Goal: Information Seeking & Learning: Learn about a topic

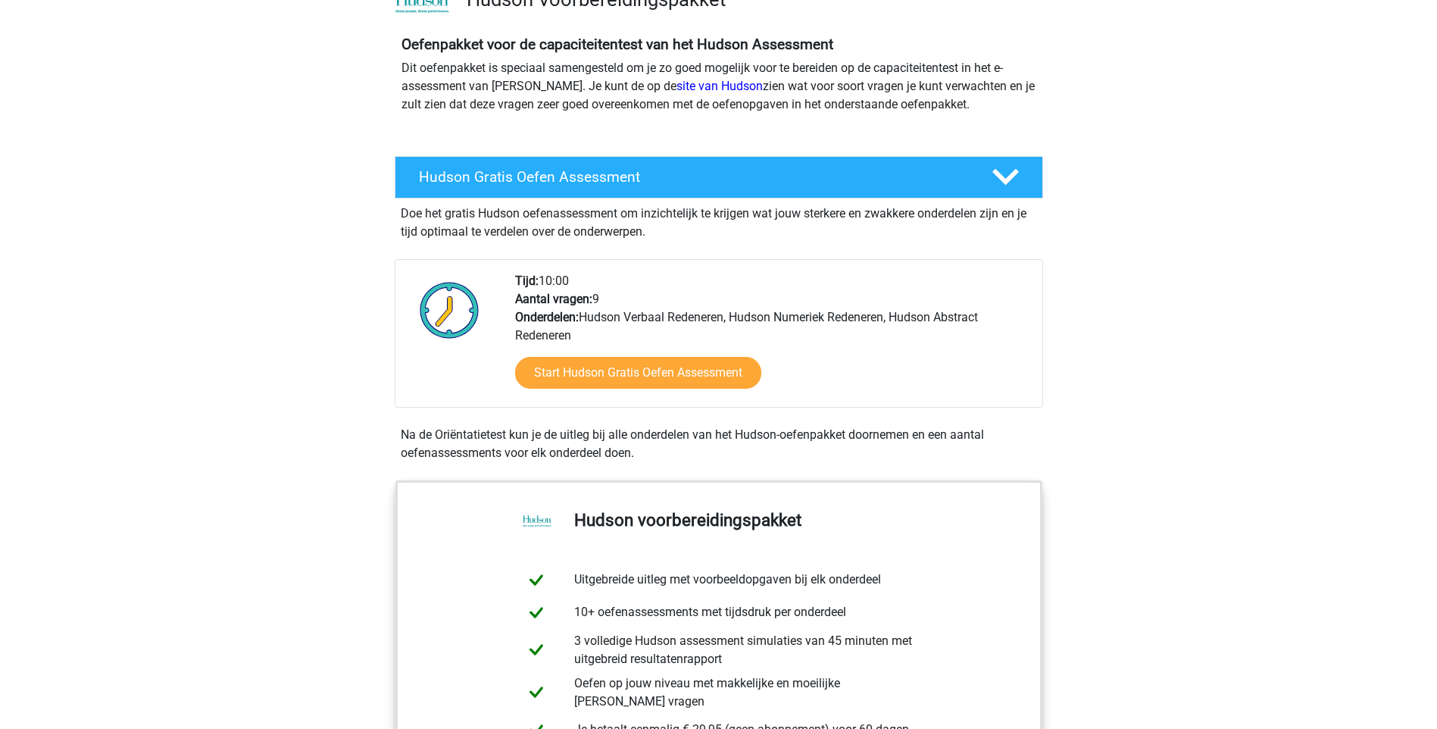
scroll to position [76, 0]
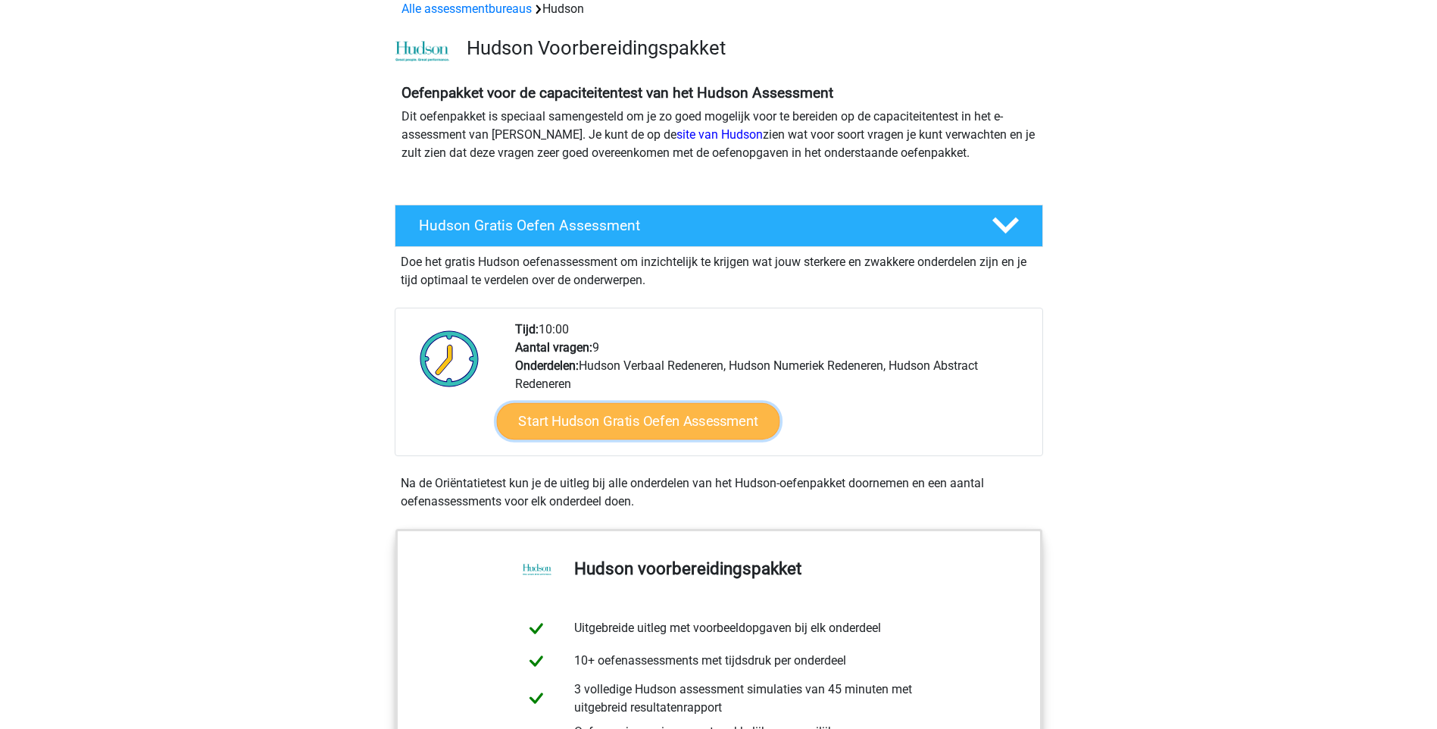
click at [667, 419] on link "Start Hudson Gratis Oefen Assessment" at bounding box center [637, 421] width 283 height 36
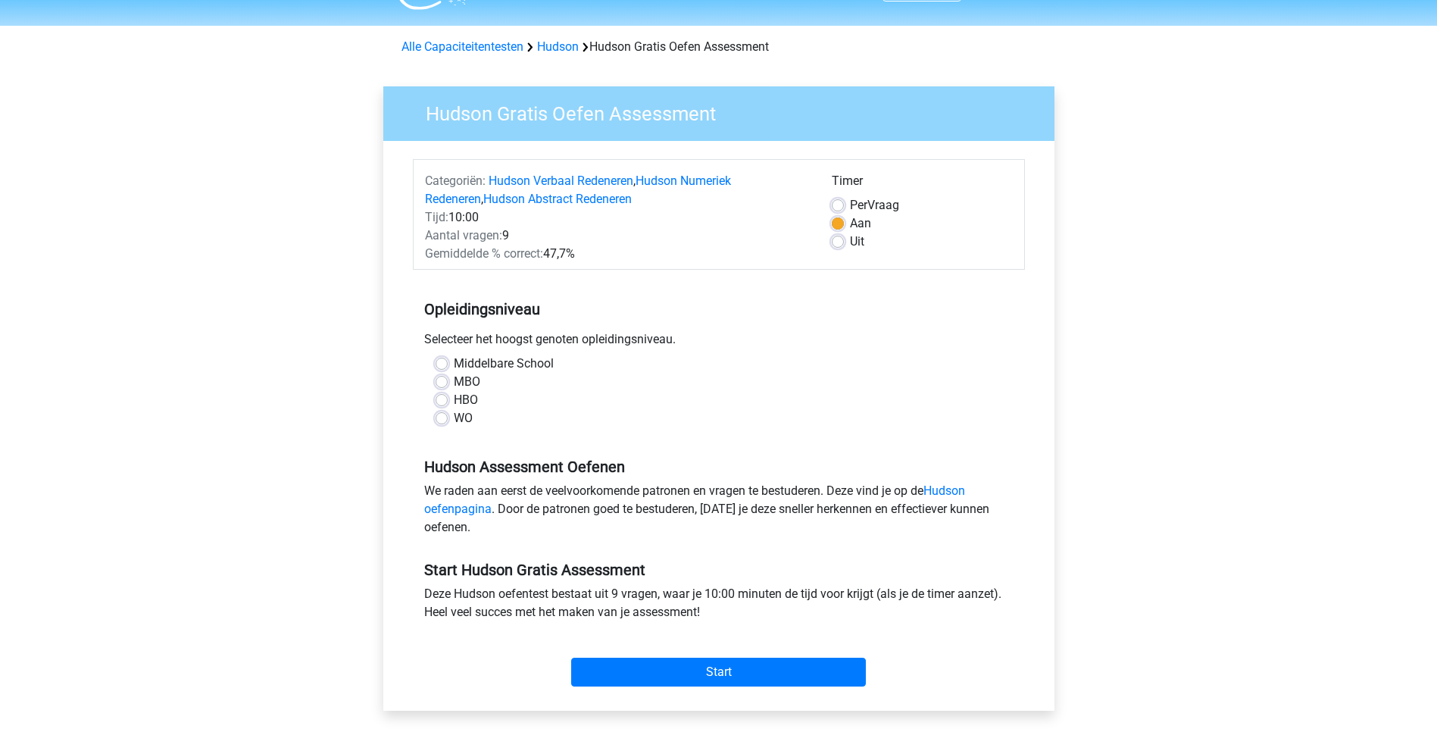
scroll to position [76, 0]
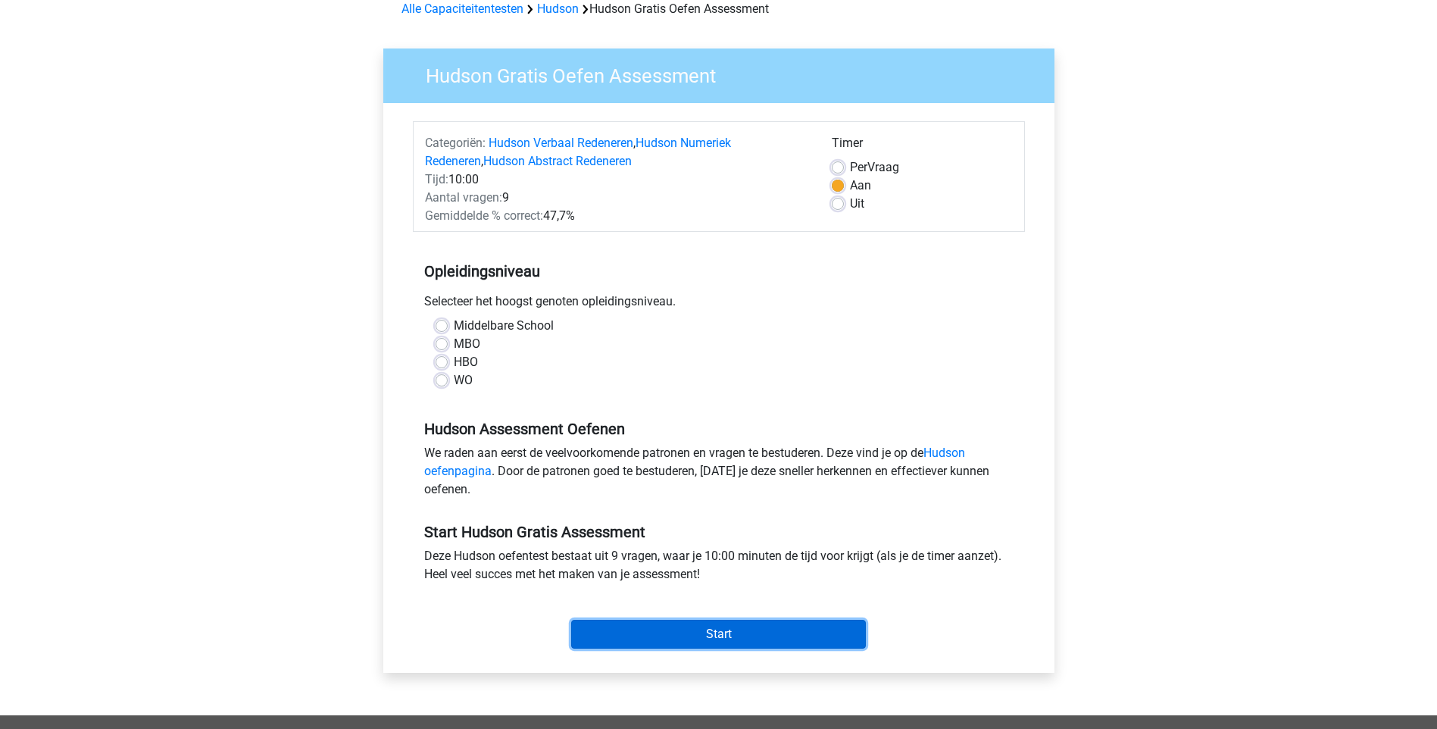
click at [727, 627] on input "Start" at bounding box center [718, 634] width 295 height 29
click at [724, 629] on input "Start" at bounding box center [718, 634] width 295 height 29
click at [448, 376] on div "WO" at bounding box center [719, 380] width 567 height 18
click at [720, 633] on input "Start" at bounding box center [718, 634] width 295 height 29
click at [454, 376] on label "WO" at bounding box center [463, 380] width 19 height 18
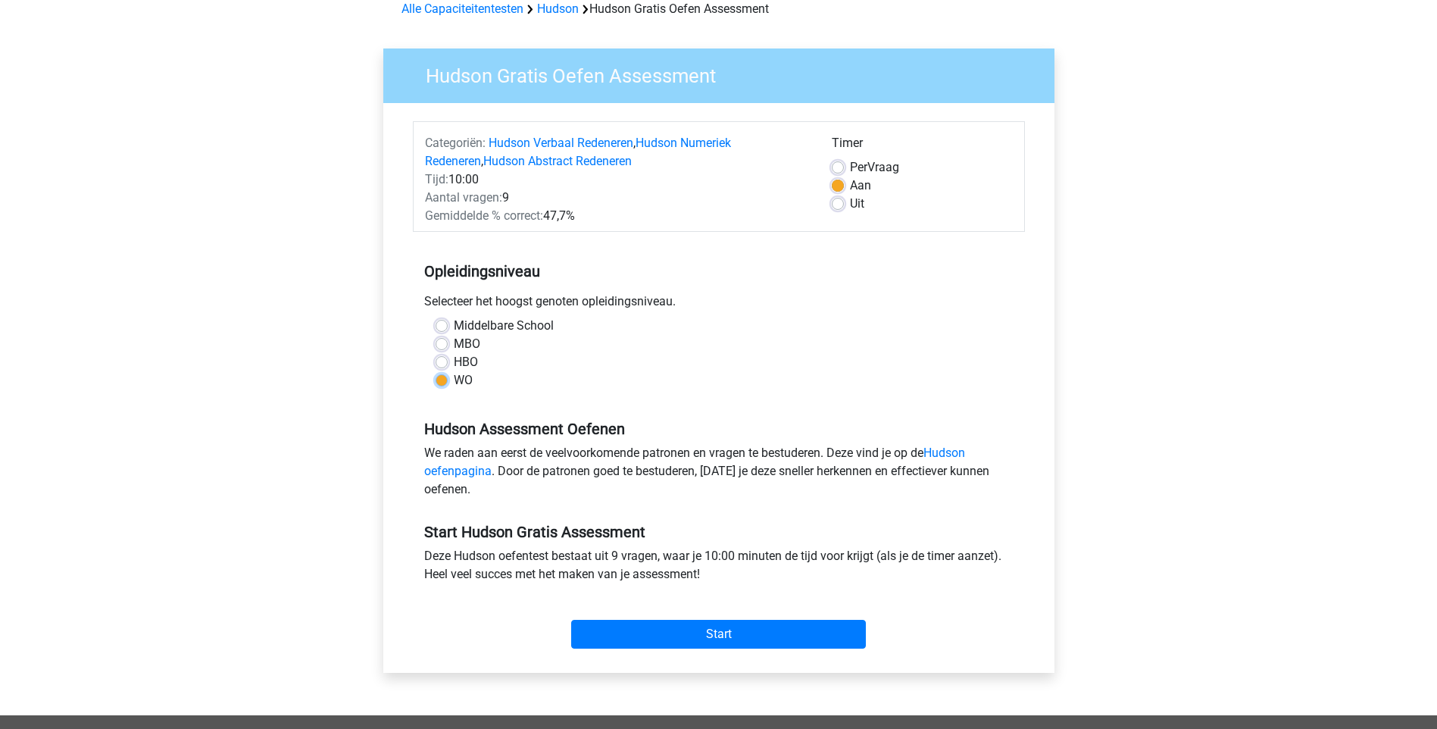
click at [440, 376] on input "WO" at bounding box center [442, 378] width 12 height 15
radio input "true"
click at [726, 629] on input "Start" at bounding box center [718, 634] width 295 height 29
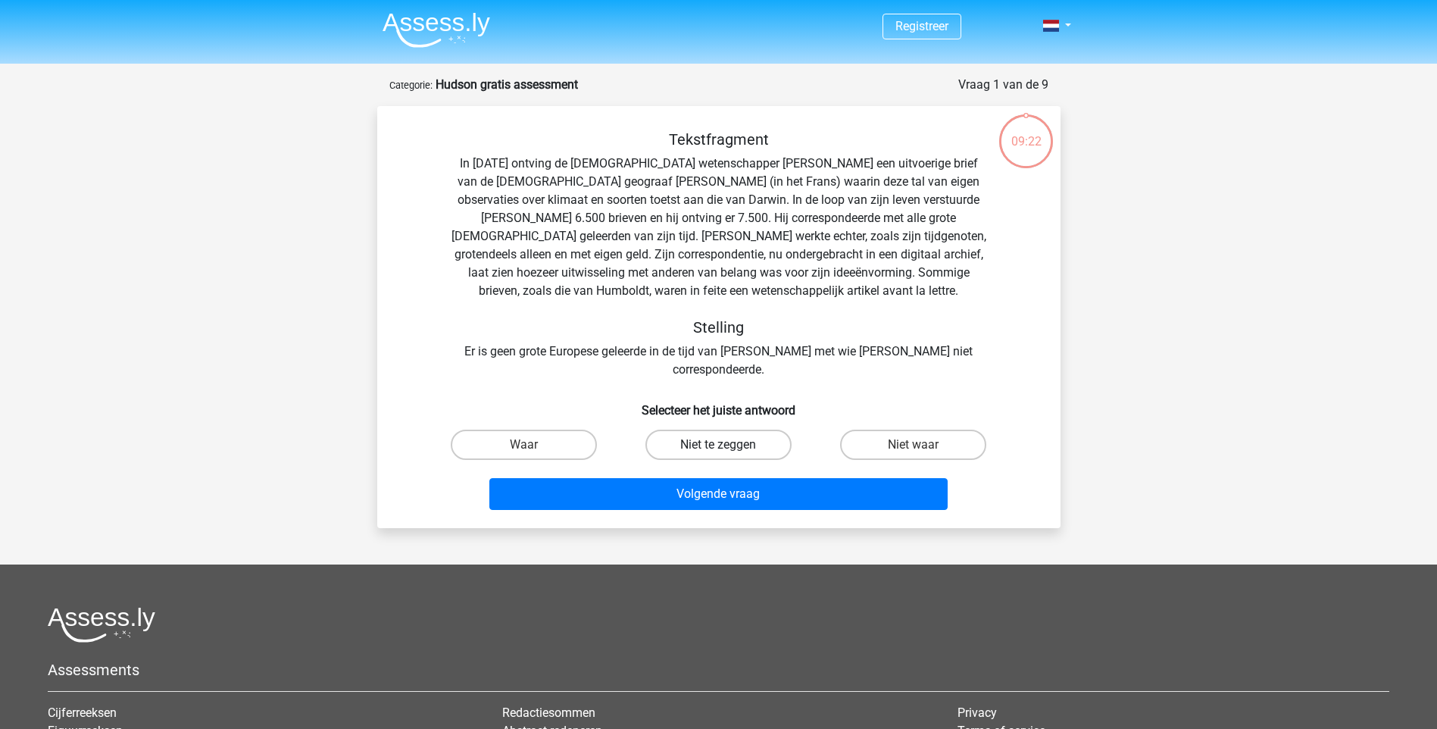
click at [696, 430] on label "Niet te zeggen" at bounding box center [718, 444] width 146 height 30
click at [718, 445] on input "Niet te zeggen" at bounding box center [723, 450] width 10 height 10
radio input "true"
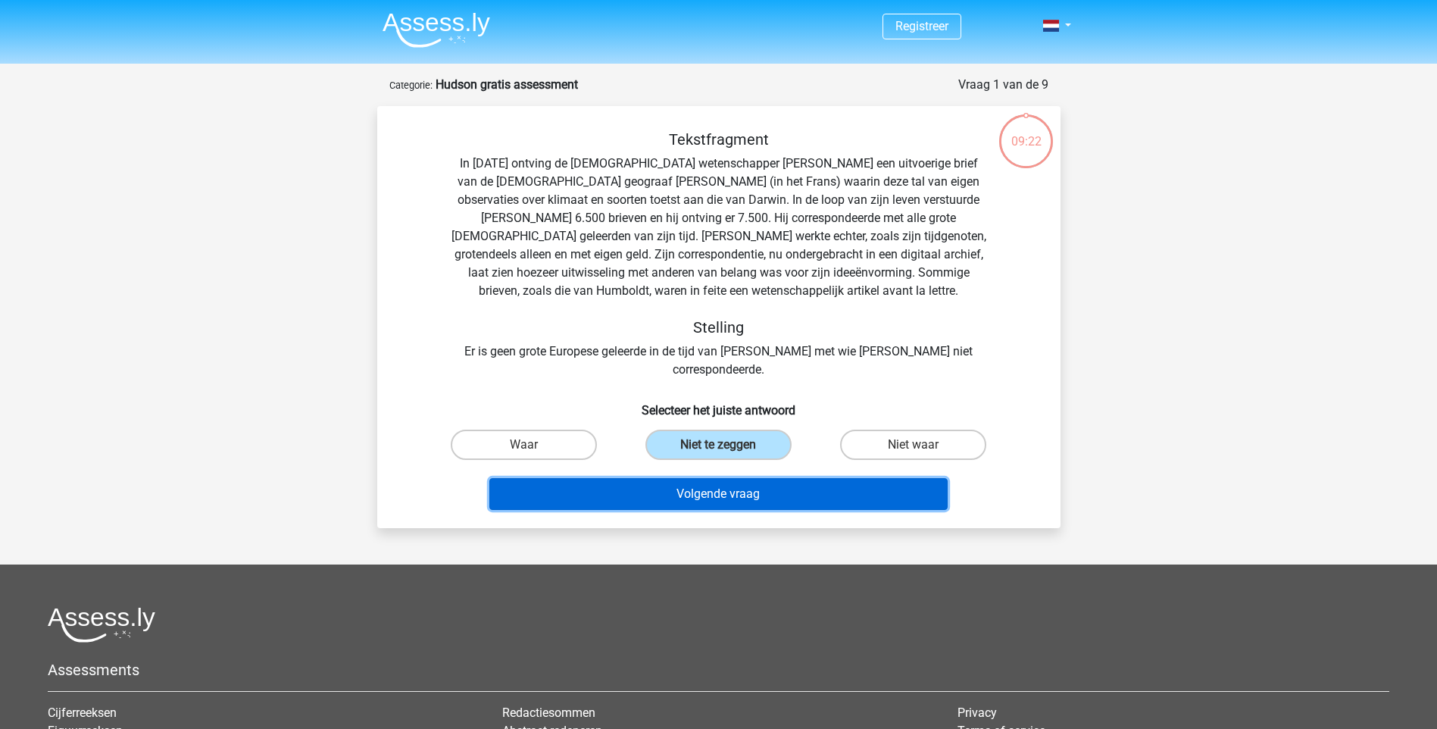
click at [751, 488] on button "Volgende vraag" at bounding box center [718, 494] width 458 height 32
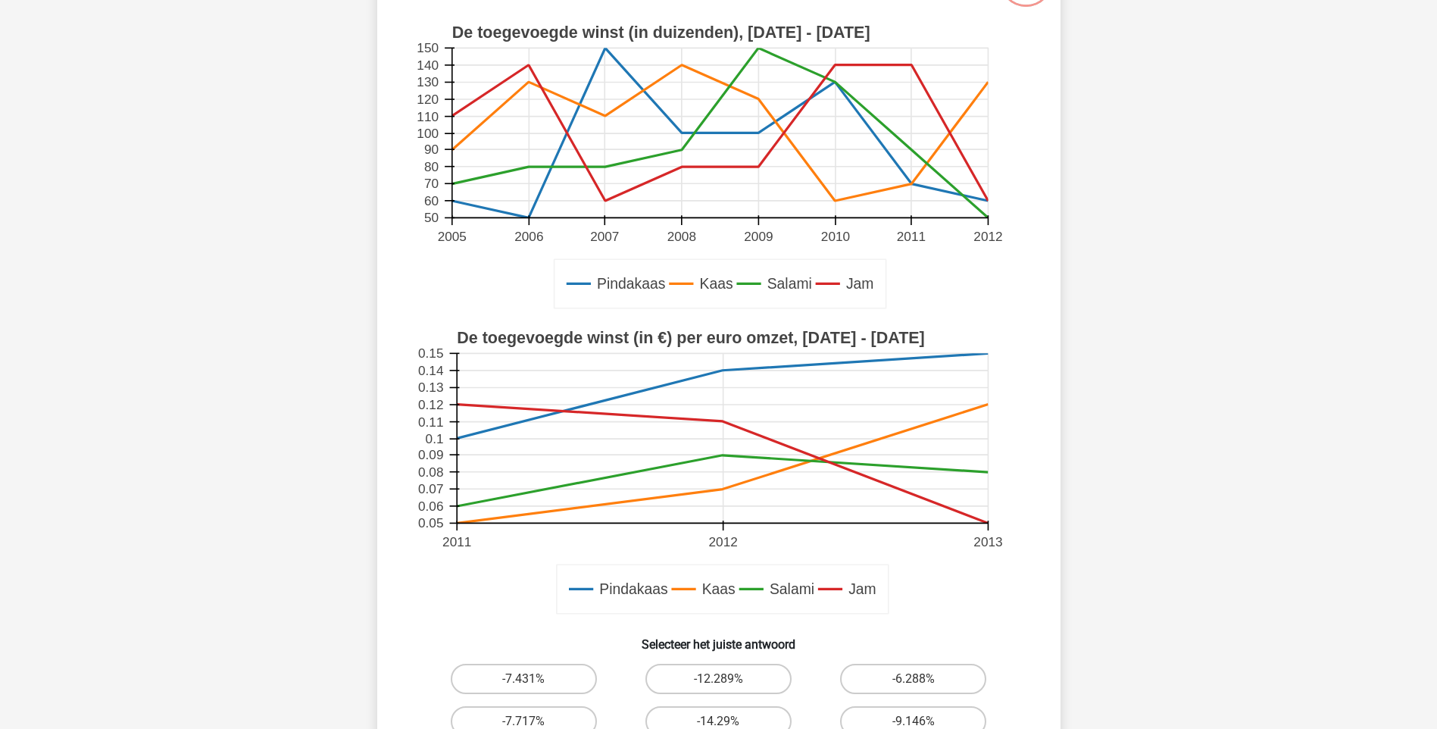
scroll to position [227, 0]
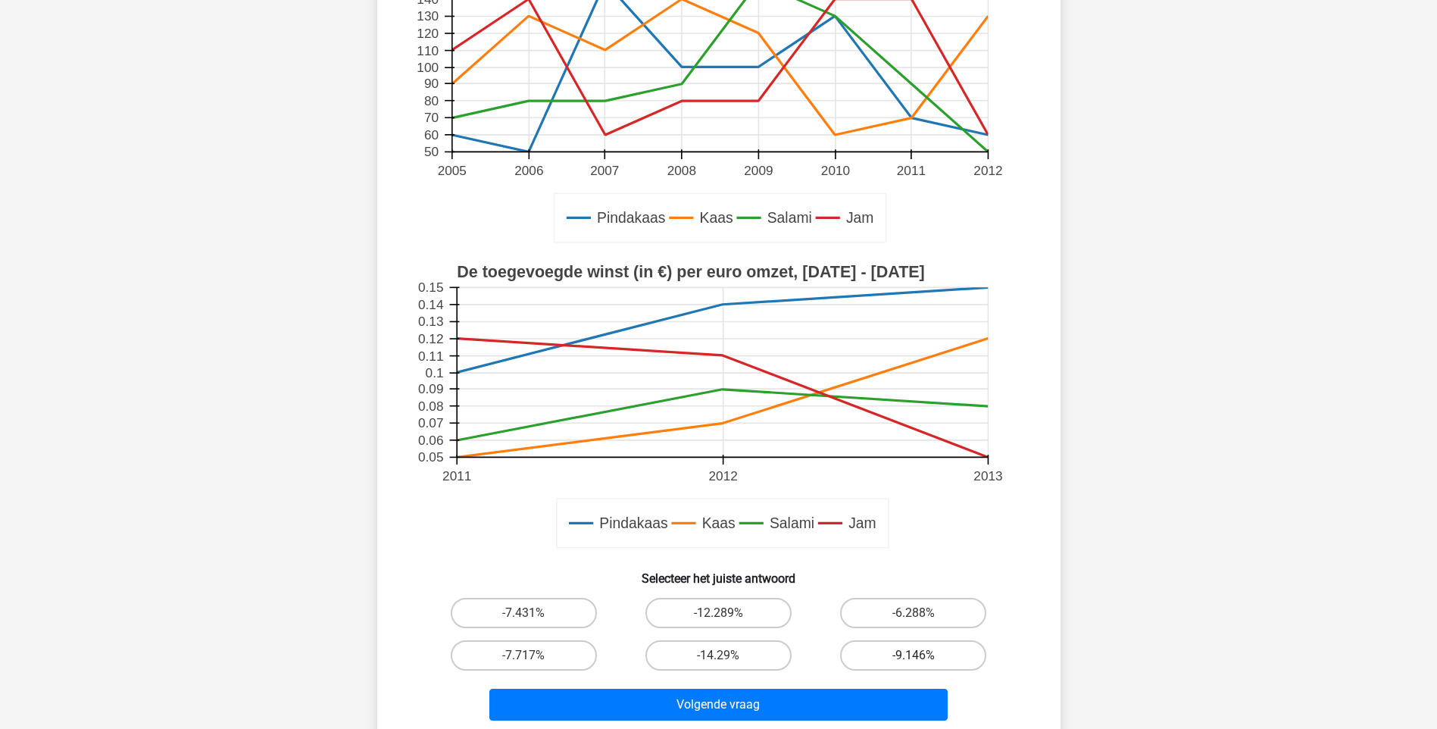
click at [925, 648] on label "-9.146%" at bounding box center [913, 655] width 146 height 30
click at [923, 655] on input "-9.146%" at bounding box center [918, 660] width 10 height 10
radio input "true"
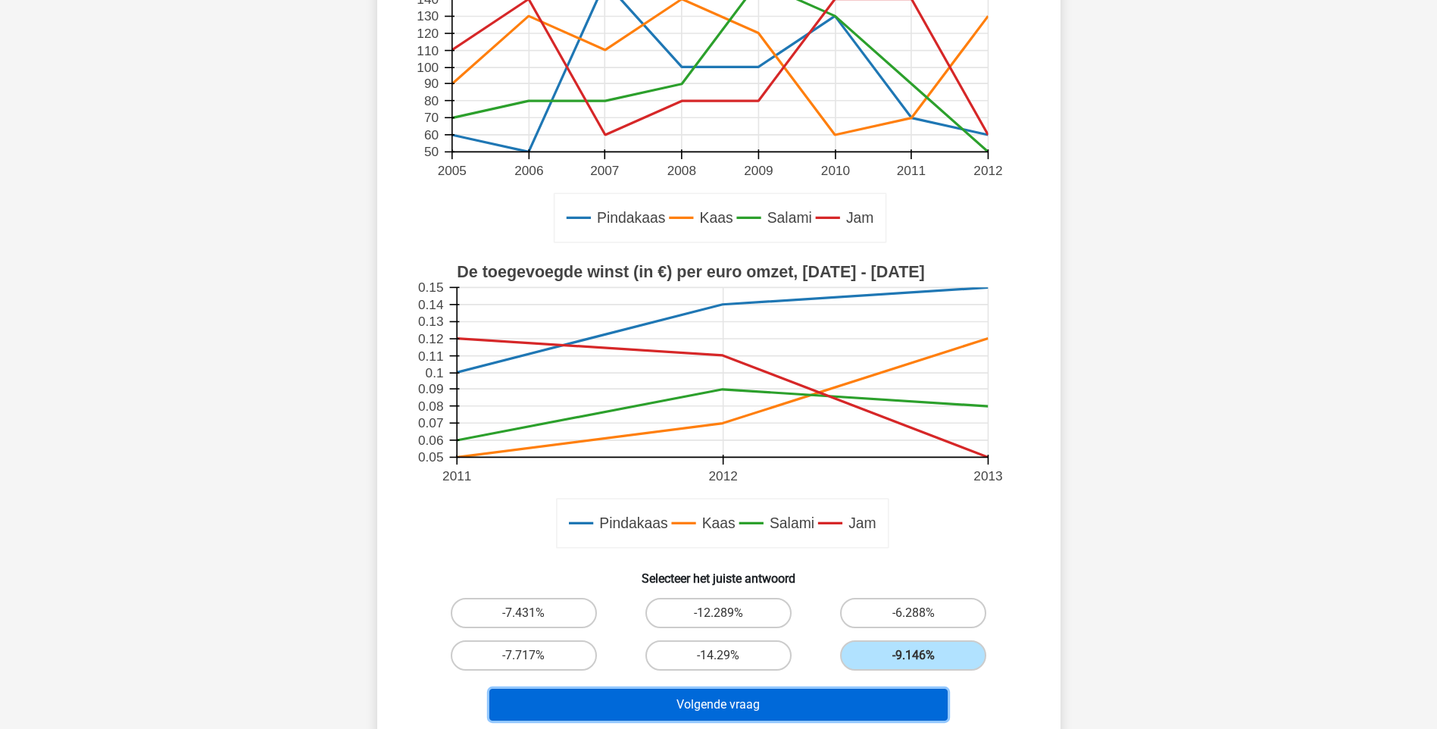
click at [818, 690] on button "Volgende vraag" at bounding box center [718, 705] width 458 height 32
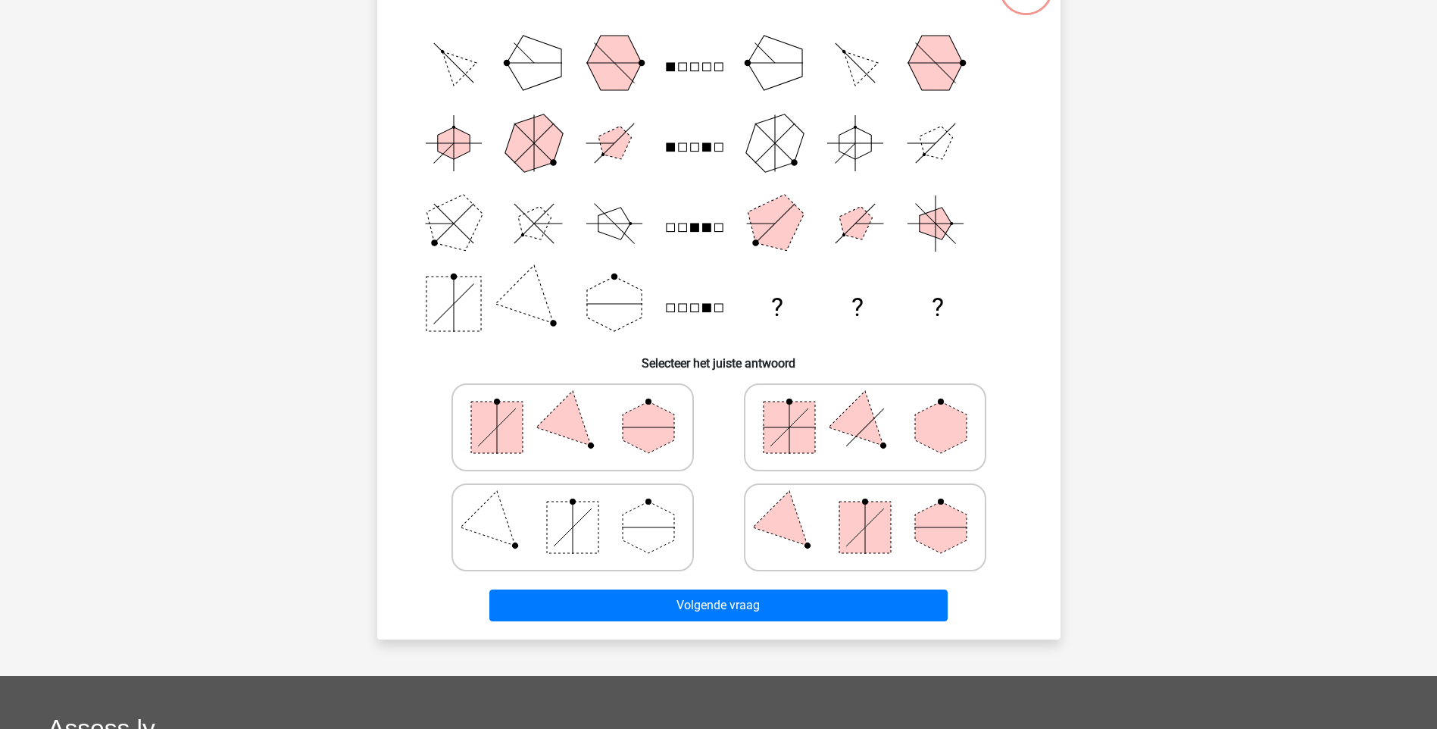
scroll to position [76, 0]
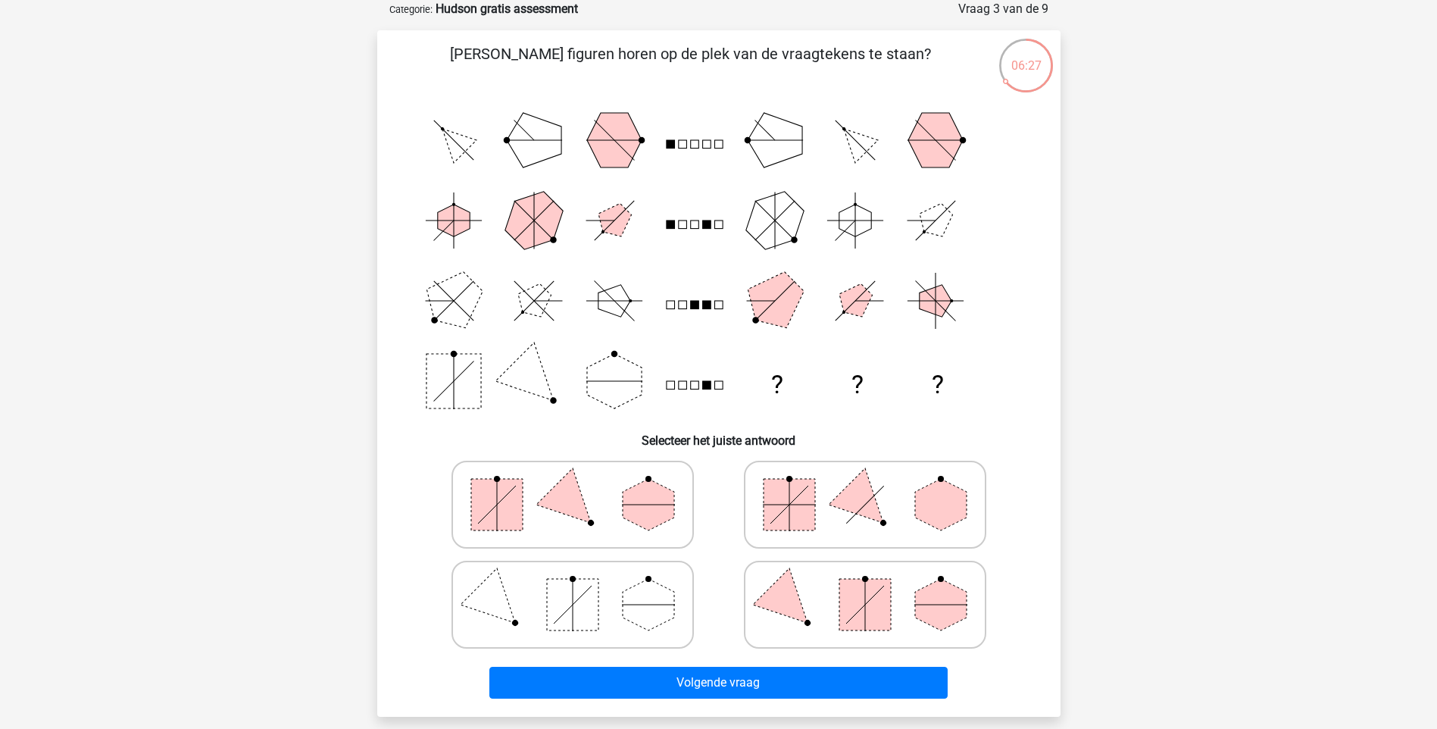
click at [933, 502] on polygon at bounding box center [941, 505] width 52 height 52
click at [875, 486] on input "radio" at bounding box center [870, 481] width 10 height 10
radio input "true"
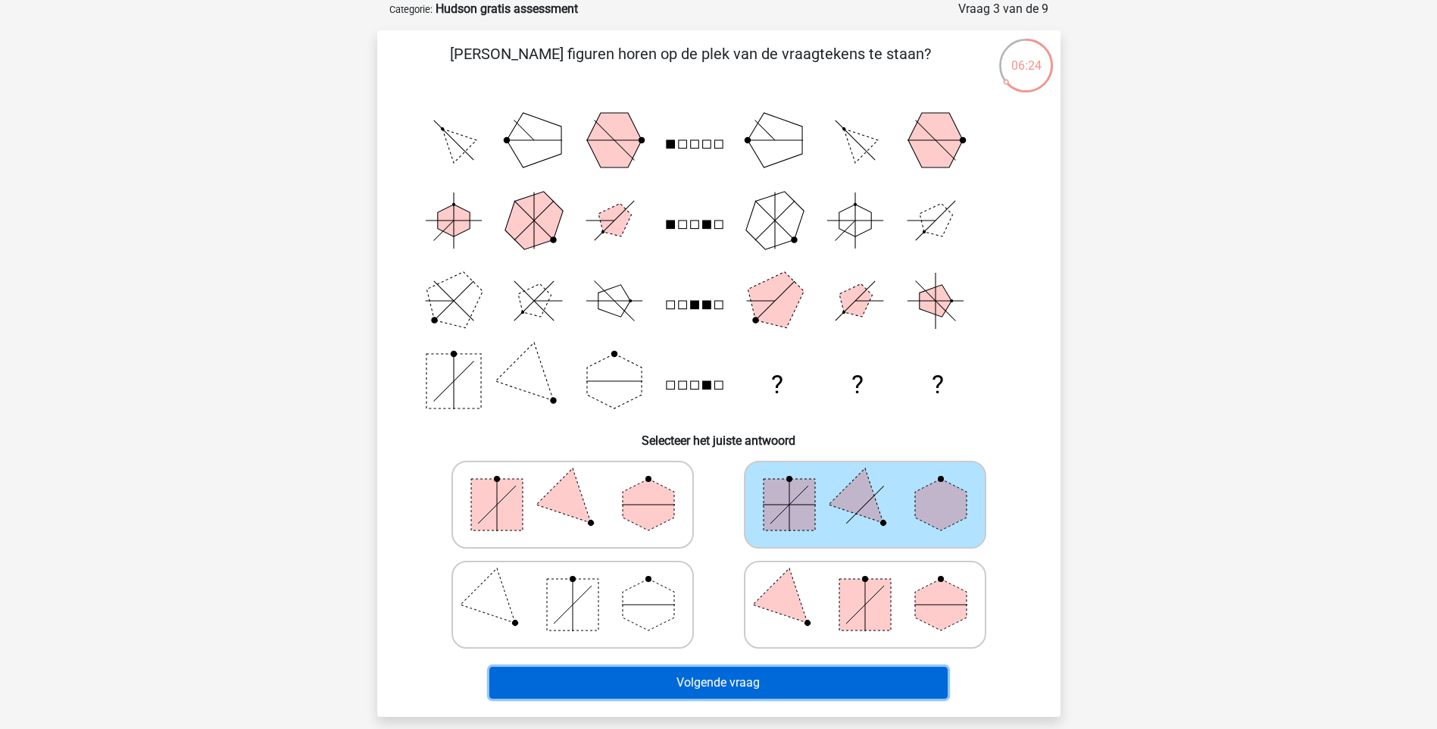
click at [801, 690] on button "Volgende vraag" at bounding box center [718, 683] width 458 height 32
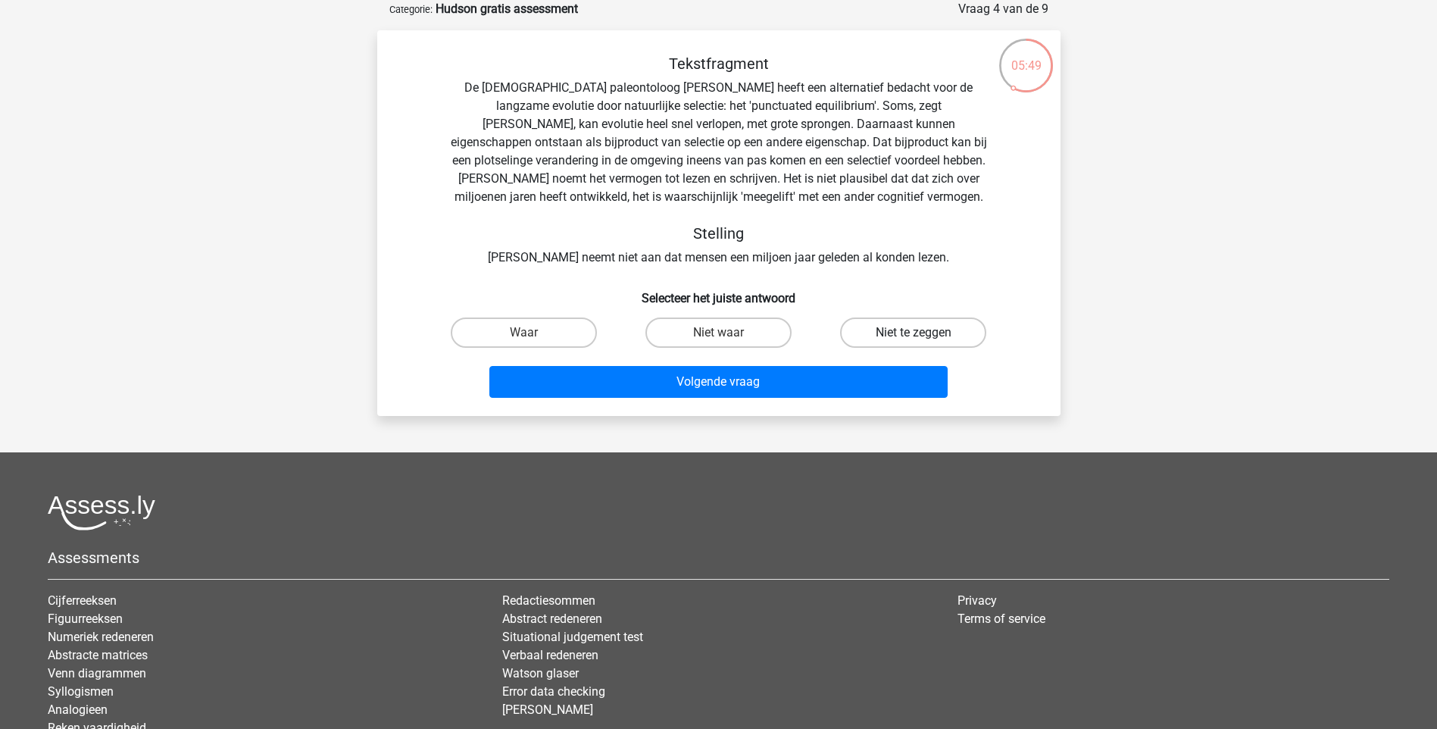
click at [950, 339] on label "Niet te zeggen" at bounding box center [913, 332] width 146 height 30
click at [923, 339] on input "Niet te zeggen" at bounding box center [918, 338] width 10 height 10
radio input "true"
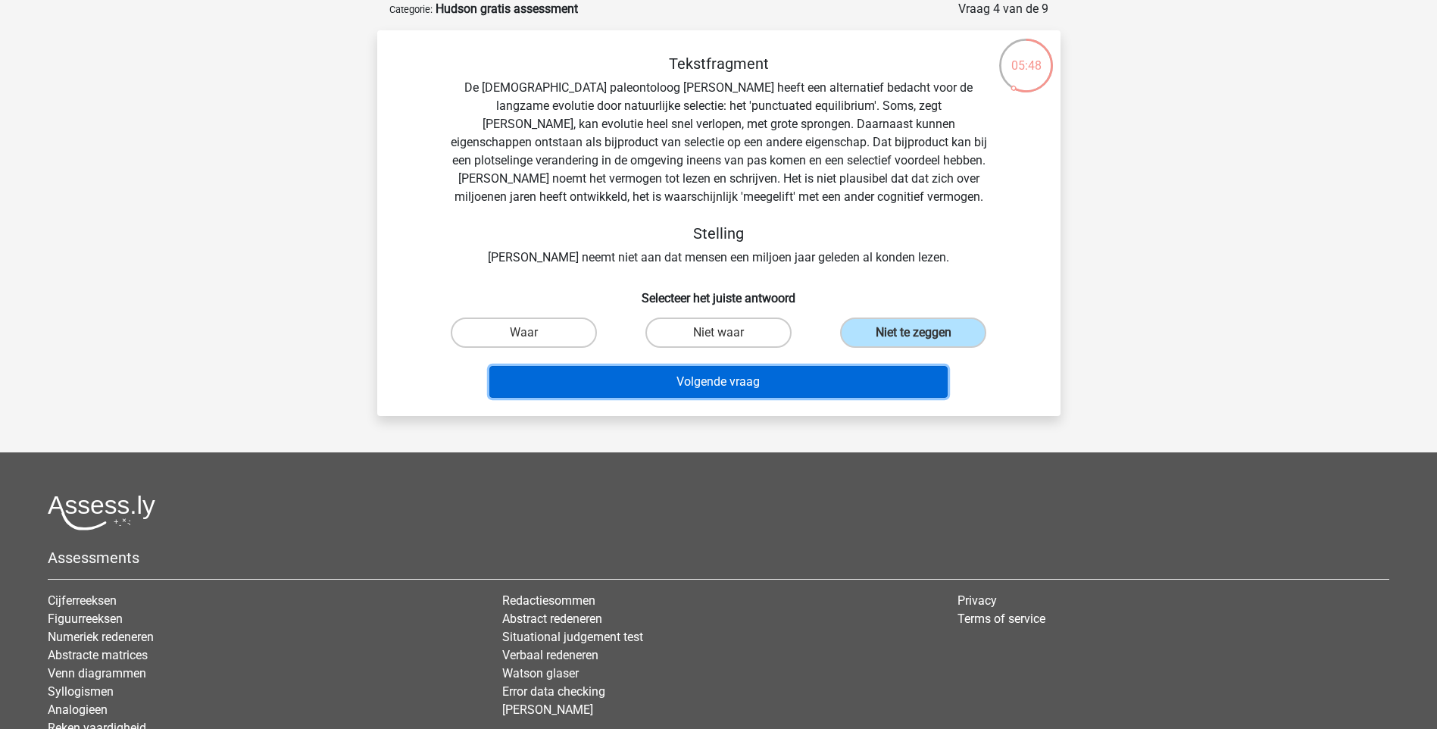
click at [799, 381] on button "Volgende vraag" at bounding box center [718, 382] width 458 height 32
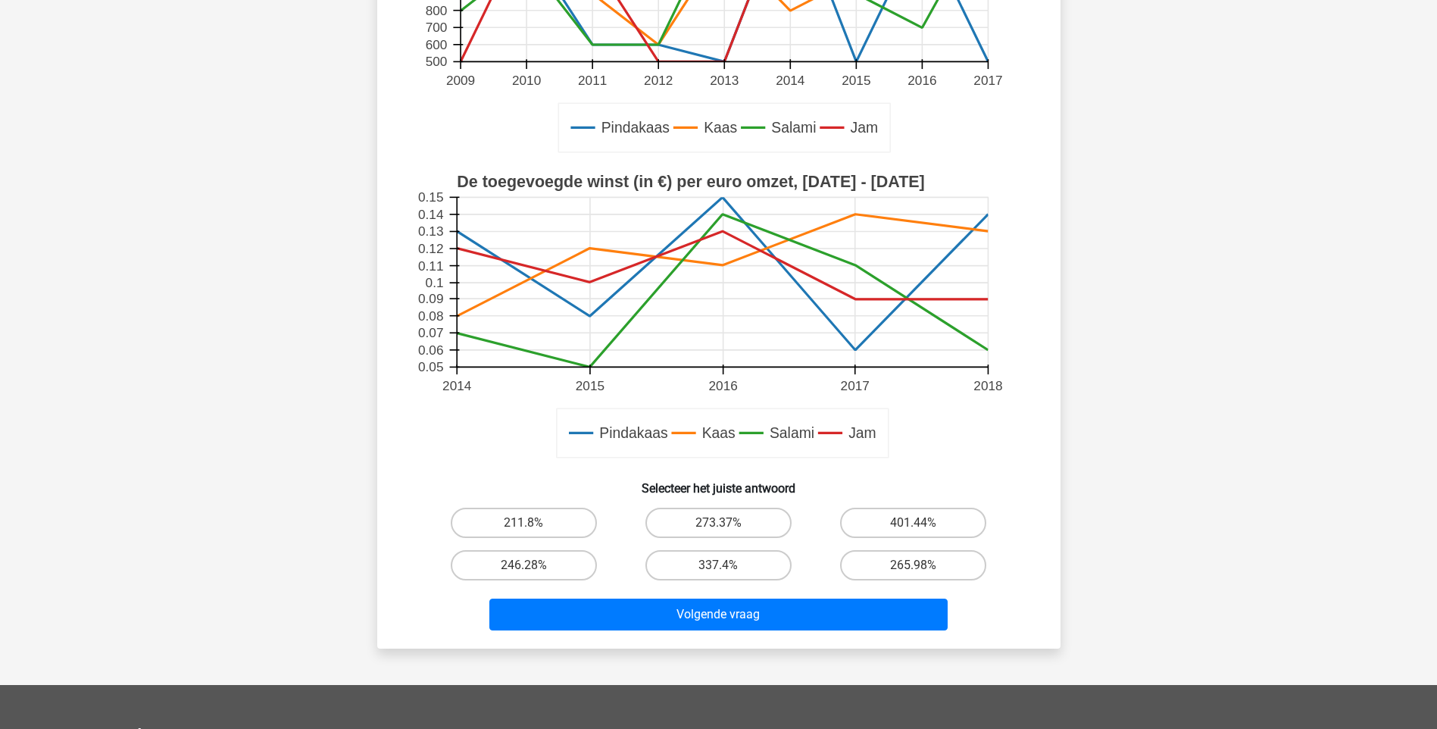
scroll to position [379, 0]
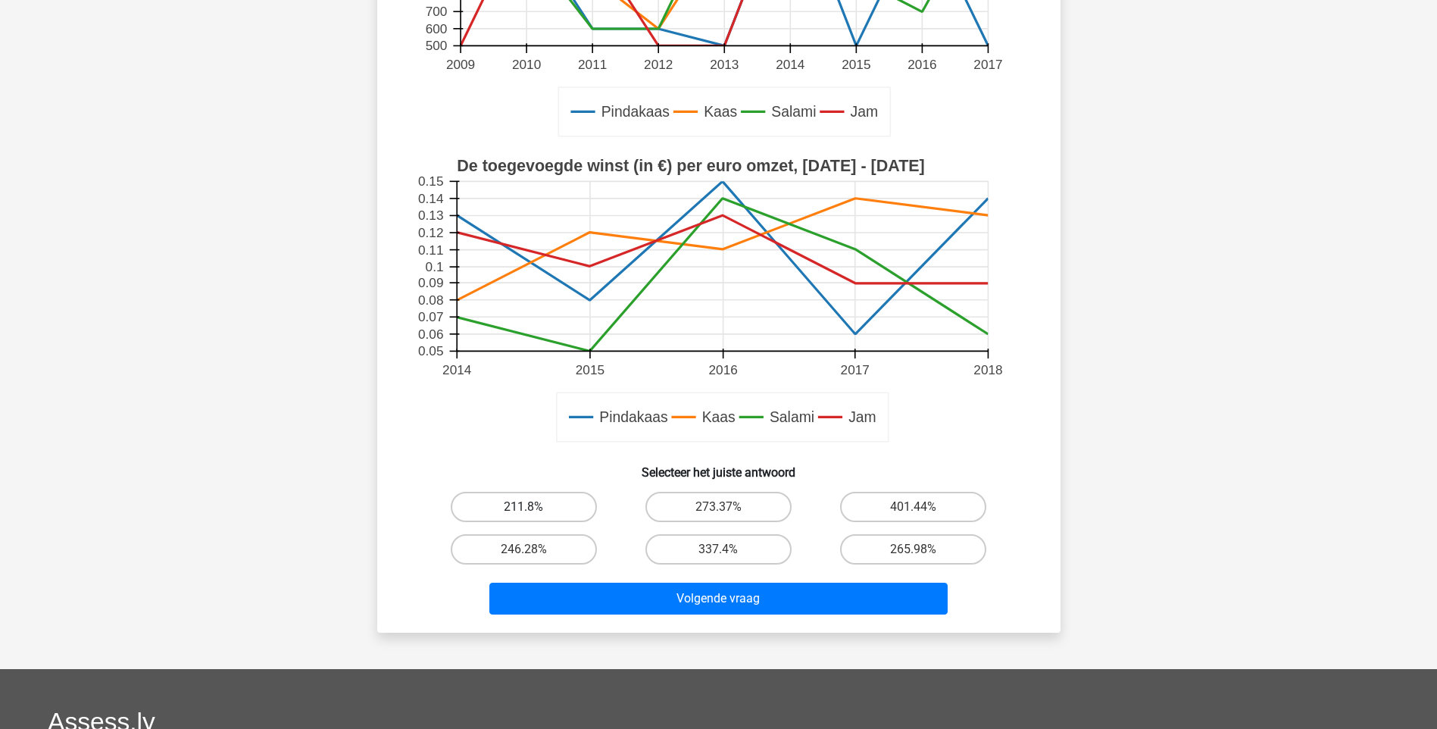
click at [522, 511] on label "211.8%" at bounding box center [524, 507] width 146 height 30
click at [523, 511] on input "211.8%" at bounding box center [528, 512] width 10 height 10
radio input "true"
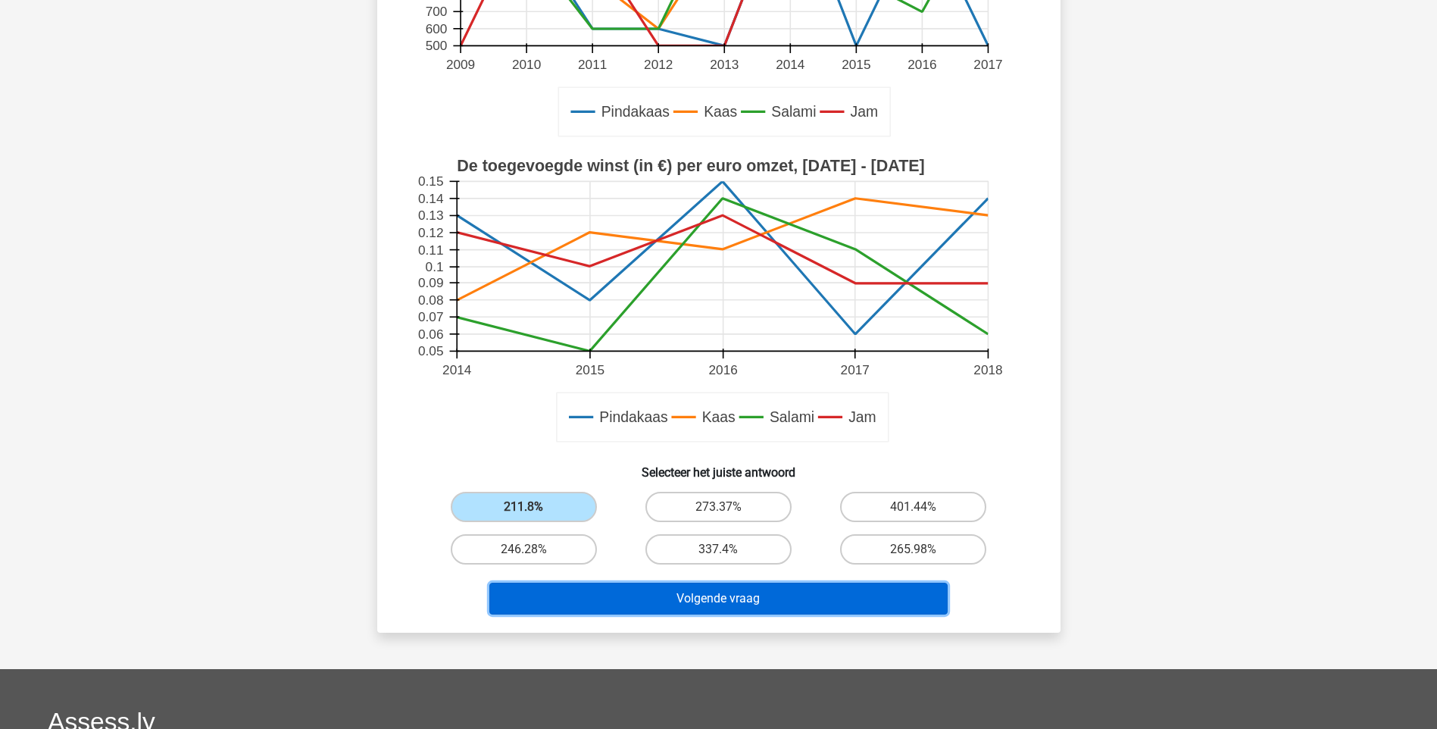
click at [705, 592] on button "Volgende vraag" at bounding box center [718, 598] width 458 height 32
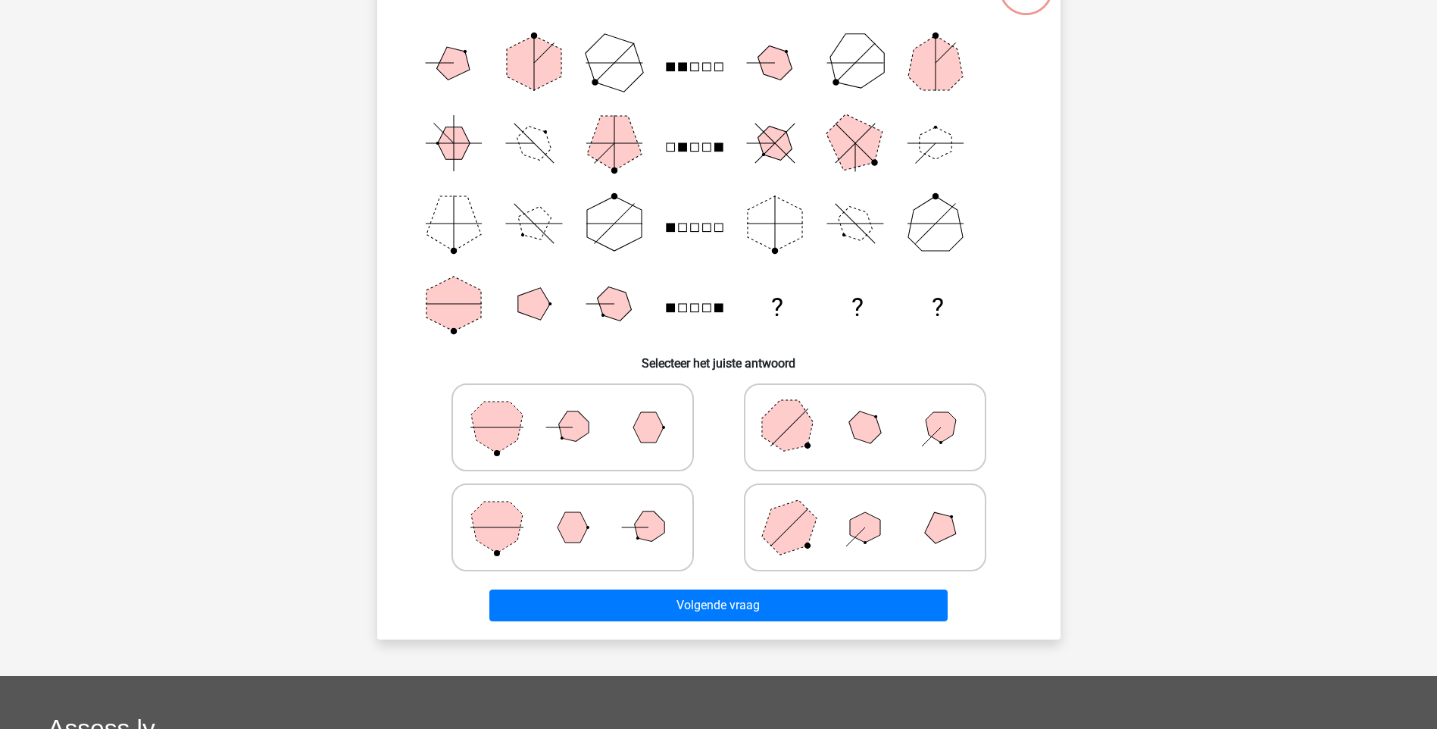
scroll to position [76, 0]
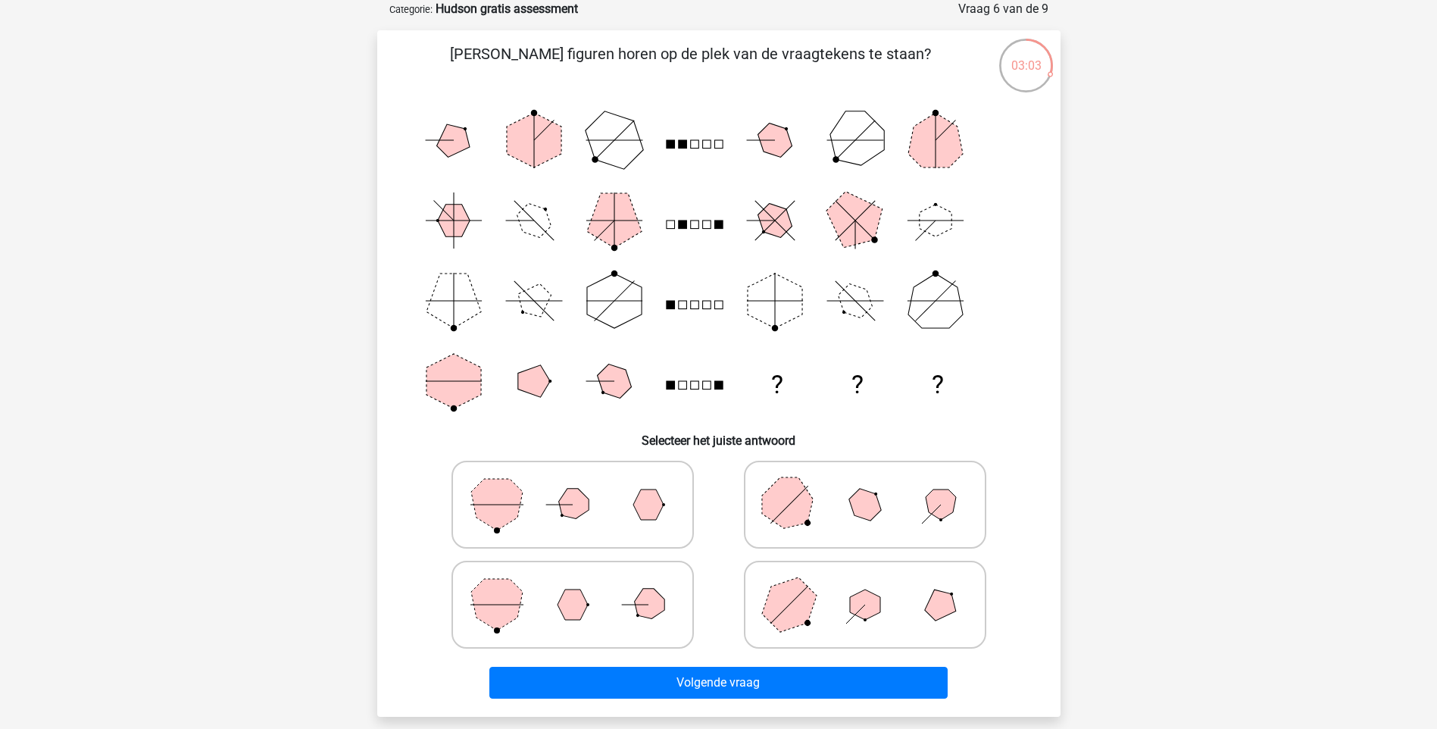
click at [822, 495] on icon at bounding box center [864, 505] width 227 height 76
click at [865, 486] on input "radio" at bounding box center [870, 481] width 10 height 10
radio input "true"
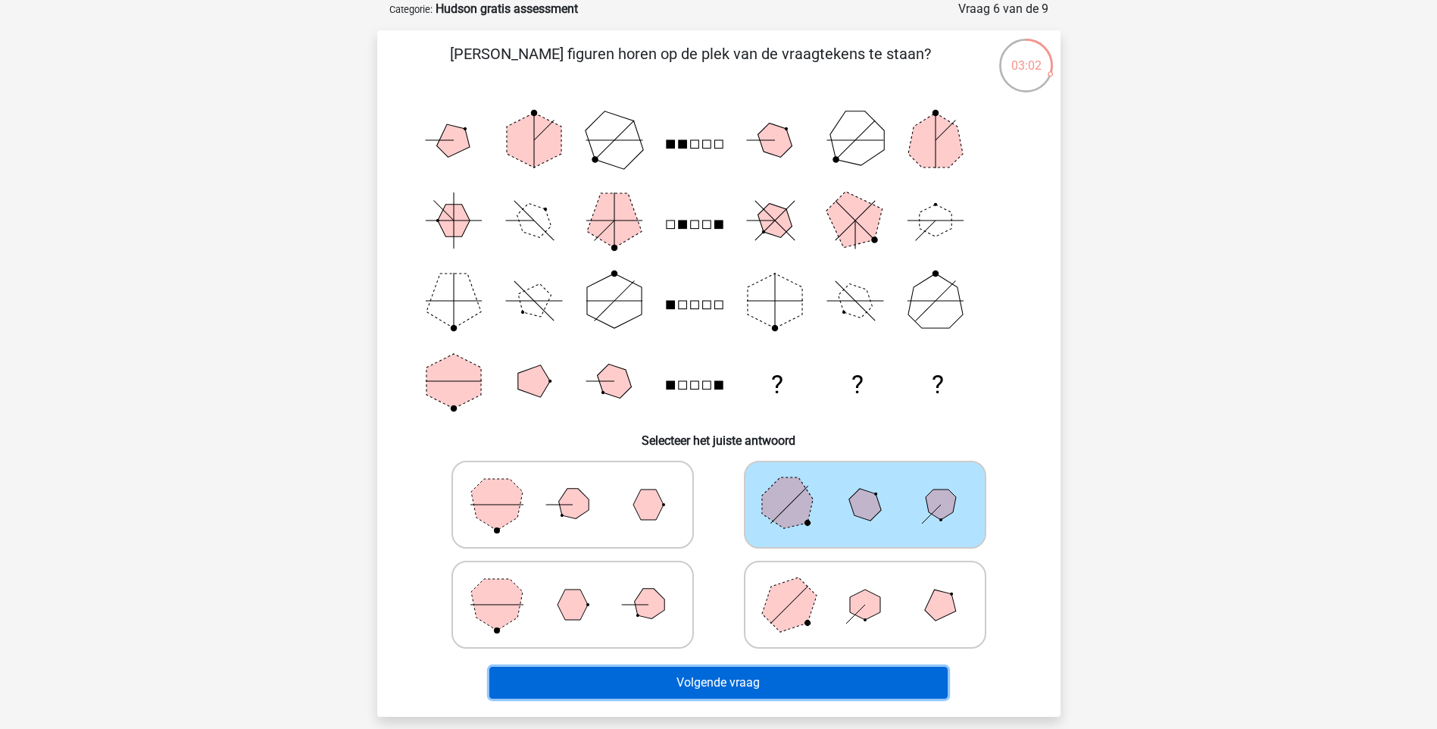
click at [764, 686] on button "Volgende vraag" at bounding box center [718, 683] width 458 height 32
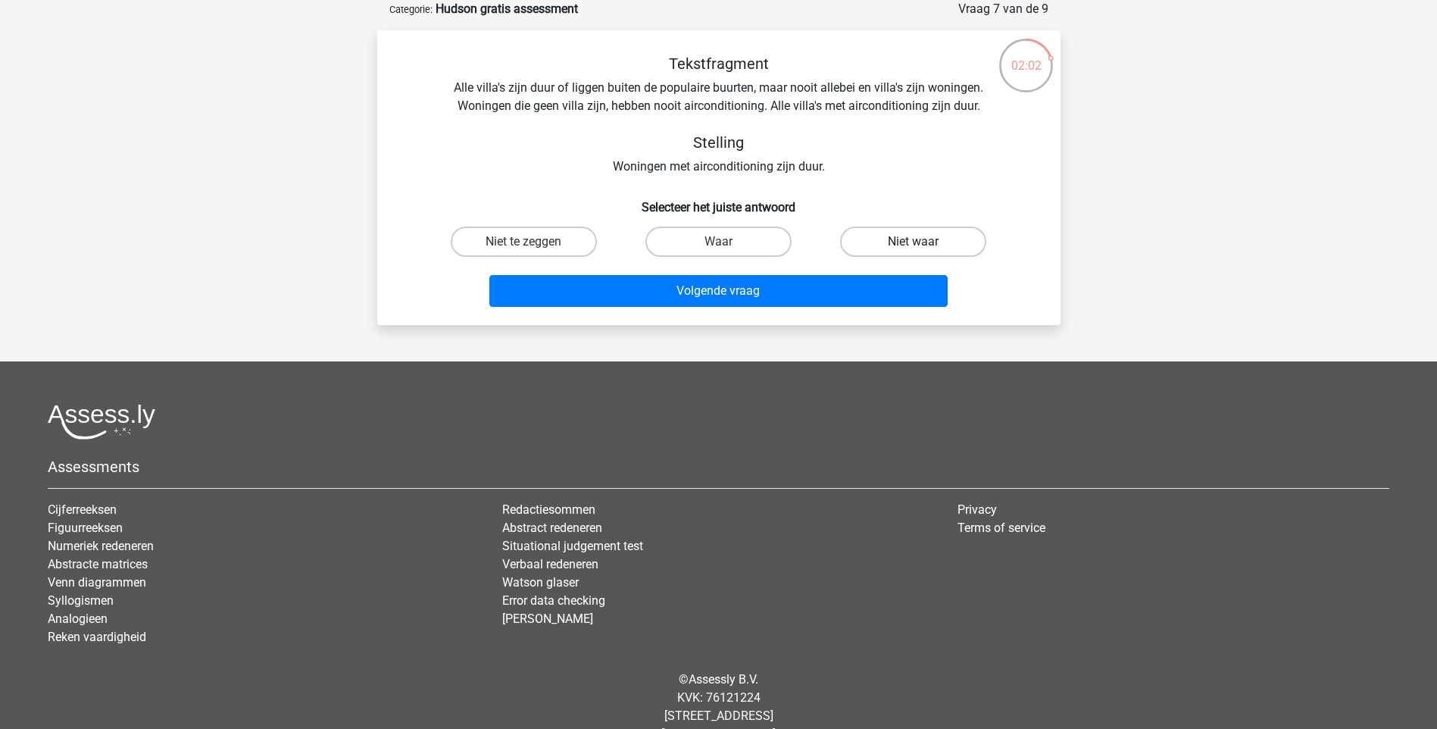
click at [908, 230] on label "Niet waar" at bounding box center [913, 241] width 146 height 30
click at [913, 242] on input "Niet waar" at bounding box center [918, 247] width 10 height 10
radio input "true"
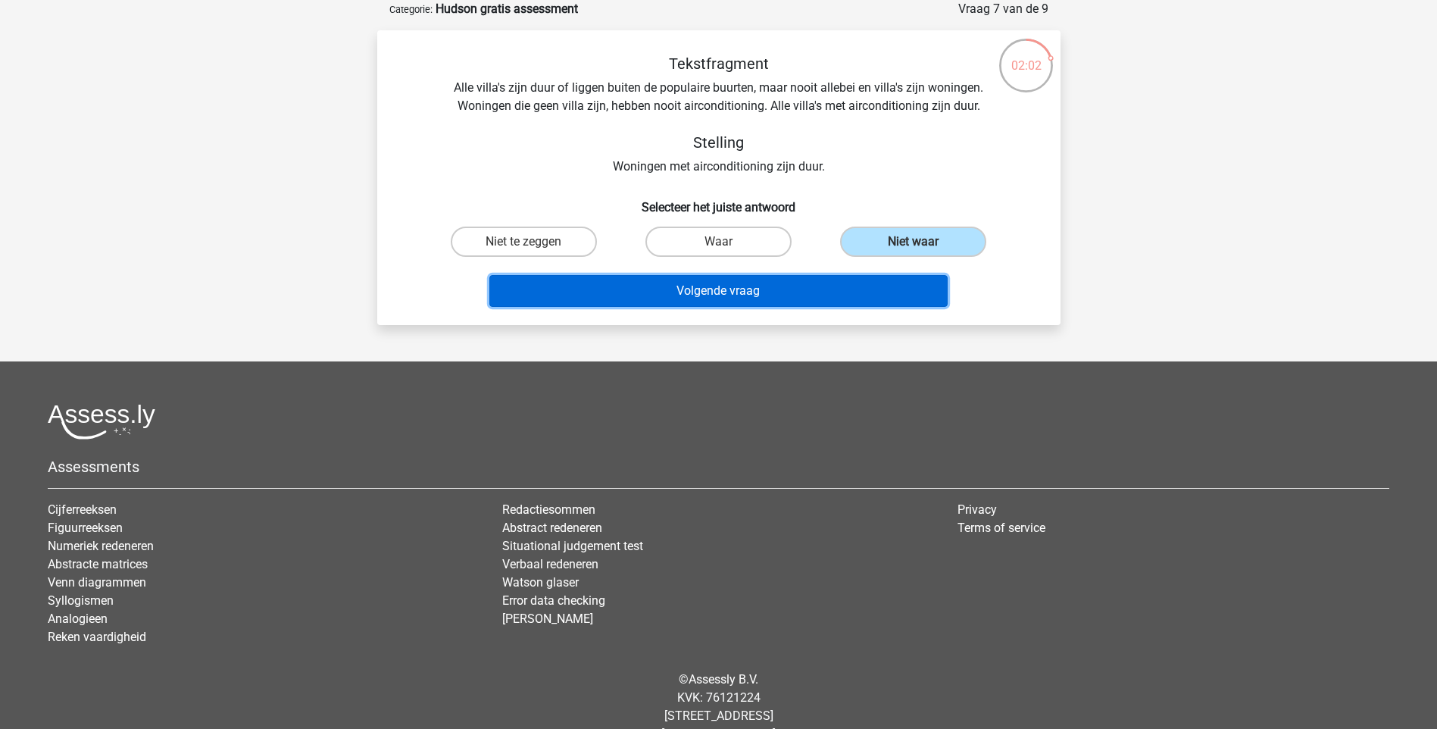
click at [747, 283] on button "Volgende vraag" at bounding box center [718, 291] width 458 height 32
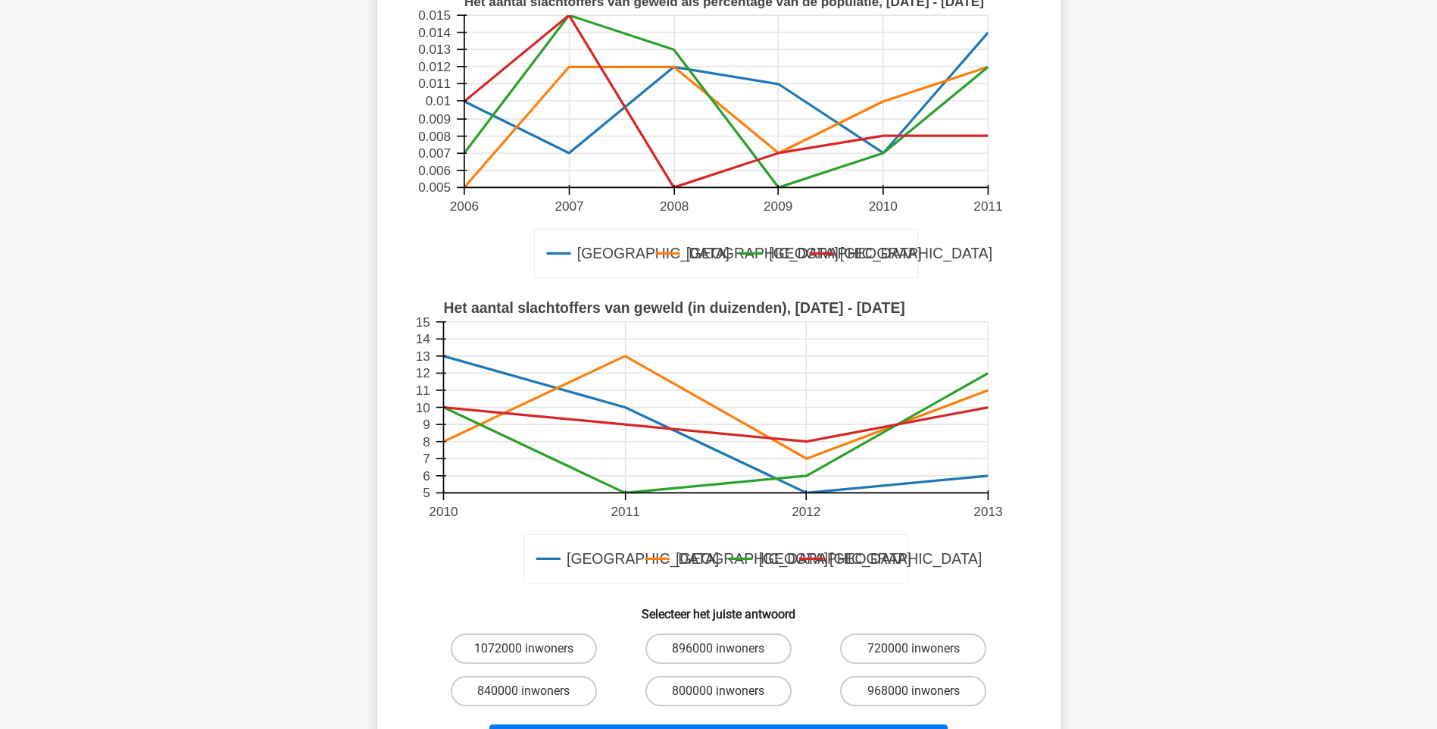
scroll to position [227, 0]
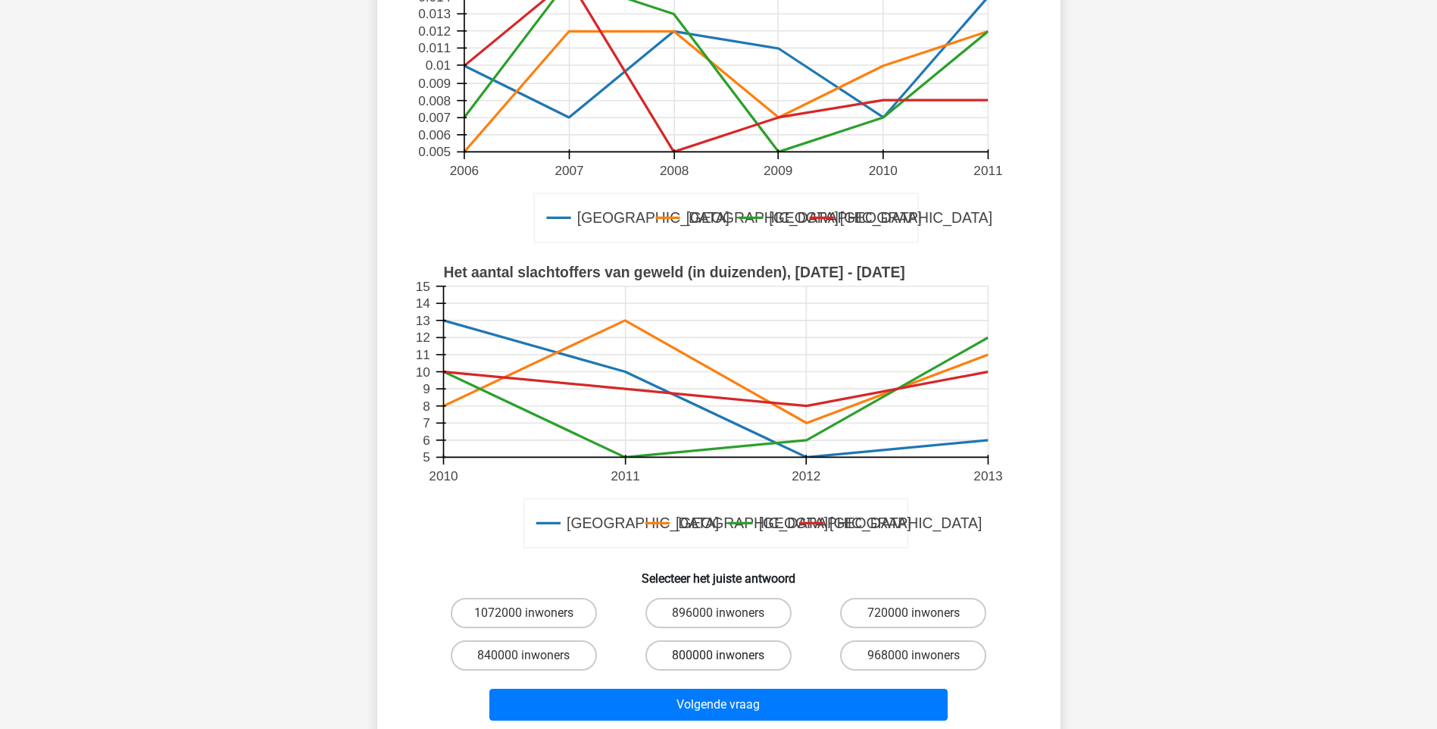
click at [728, 672] on div "800000 inwoners" at bounding box center [718, 655] width 195 height 42
click at [771, 655] on label "800000 inwoners" at bounding box center [718, 655] width 146 height 30
click at [728, 655] on input "800000 inwoners" at bounding box center [723, 660] width 10 height 10
radio input "true"
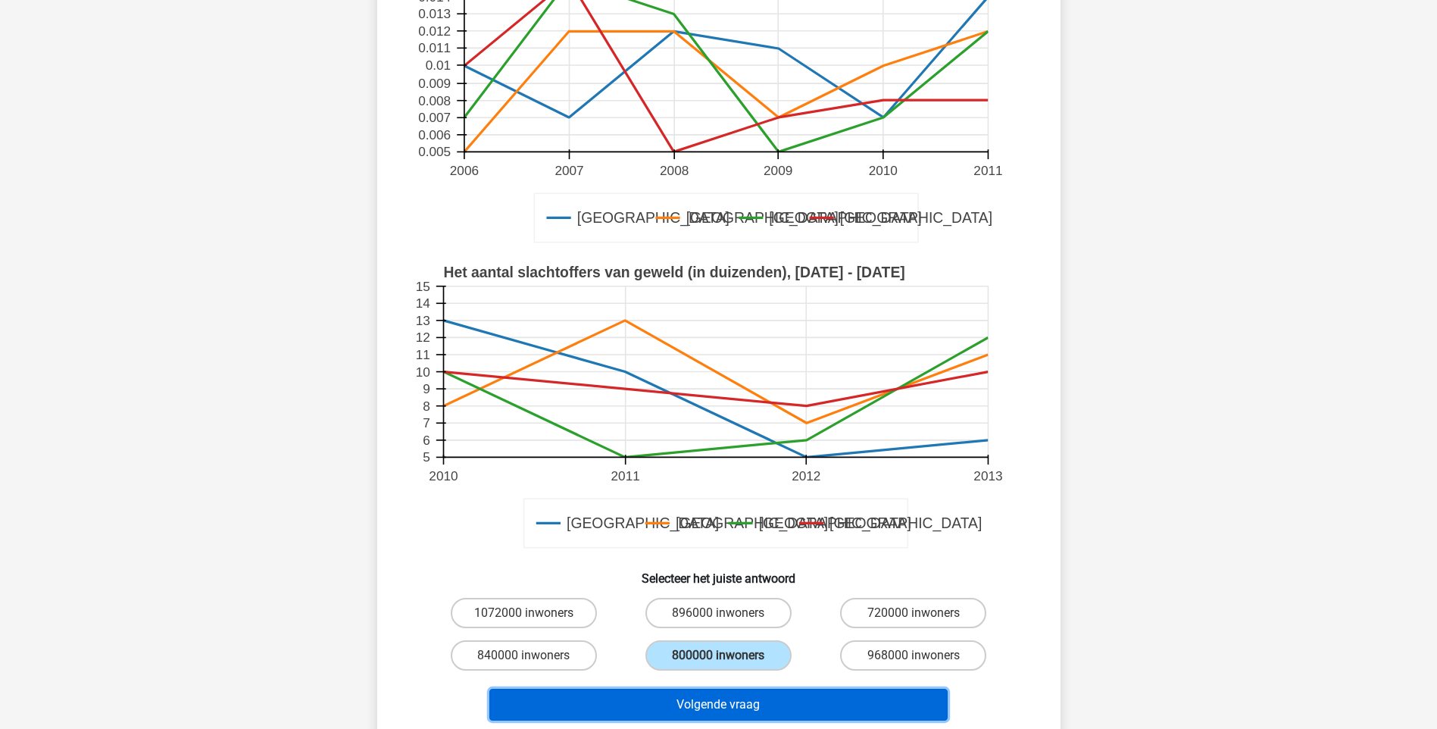
click at [770, 713] on button "Volgende vraag" at bounding box center [718, 705] width 458 height 32
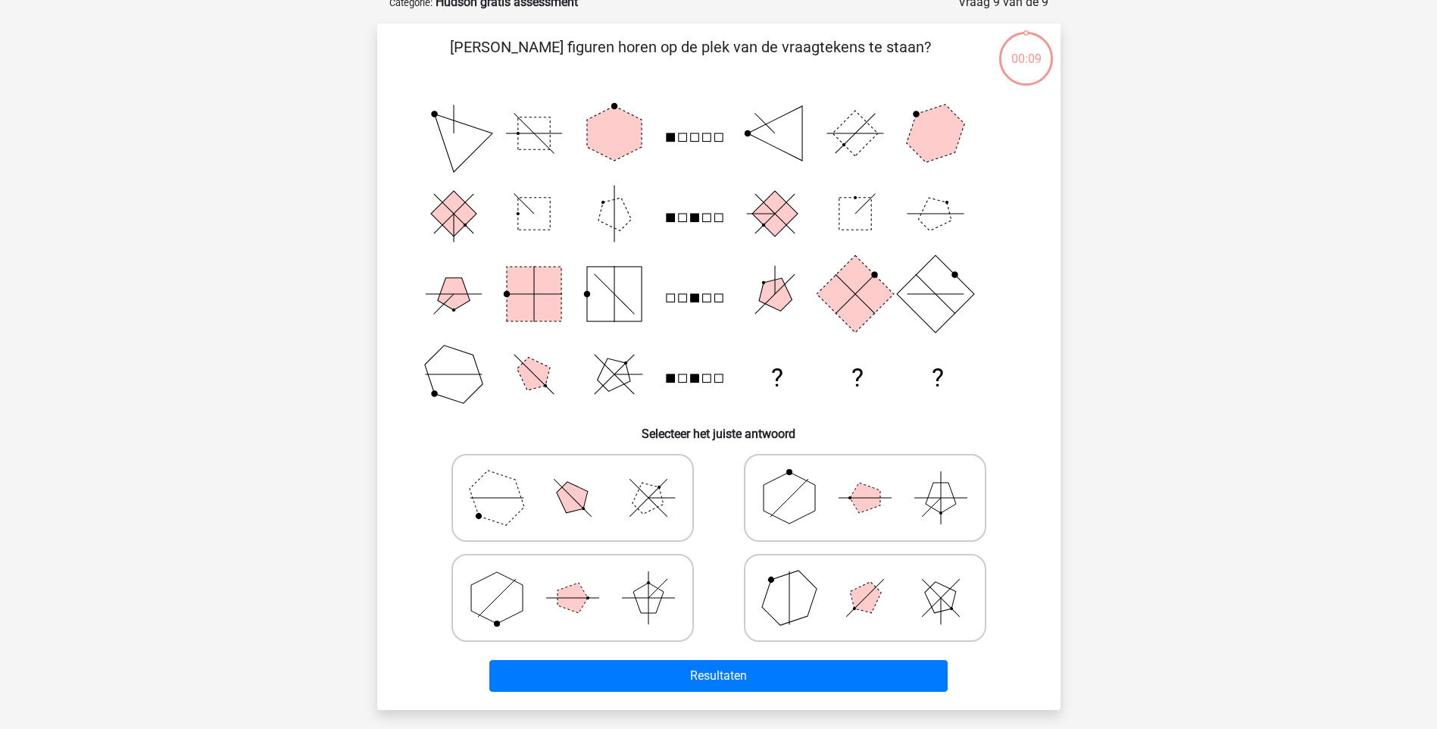
scroll to position [76, 0]
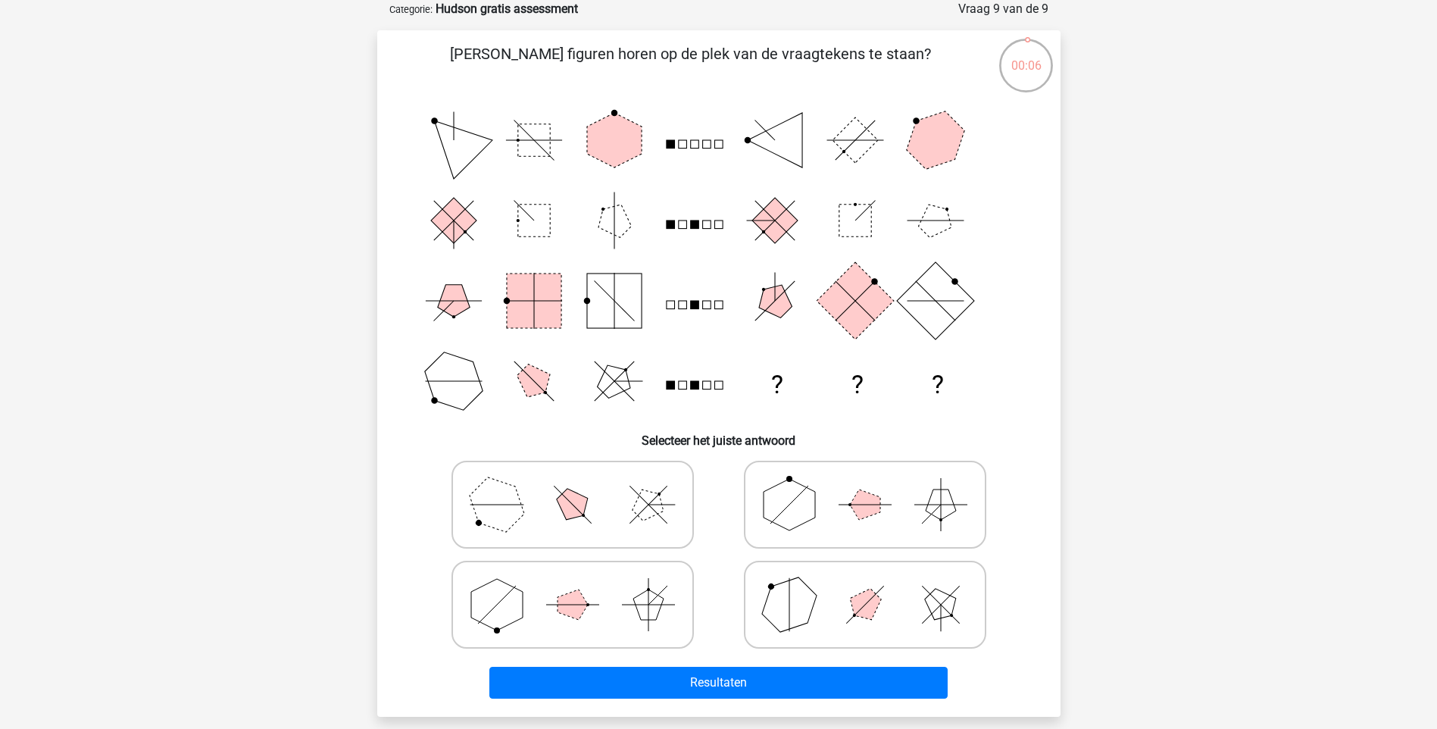
click at [807, 601] on polygon at bounding box center [788, 603] width 73 height 73
click at [865, 586] on input "radio" at bounding box center [870, 581] width 10 height 10
radio input "true"
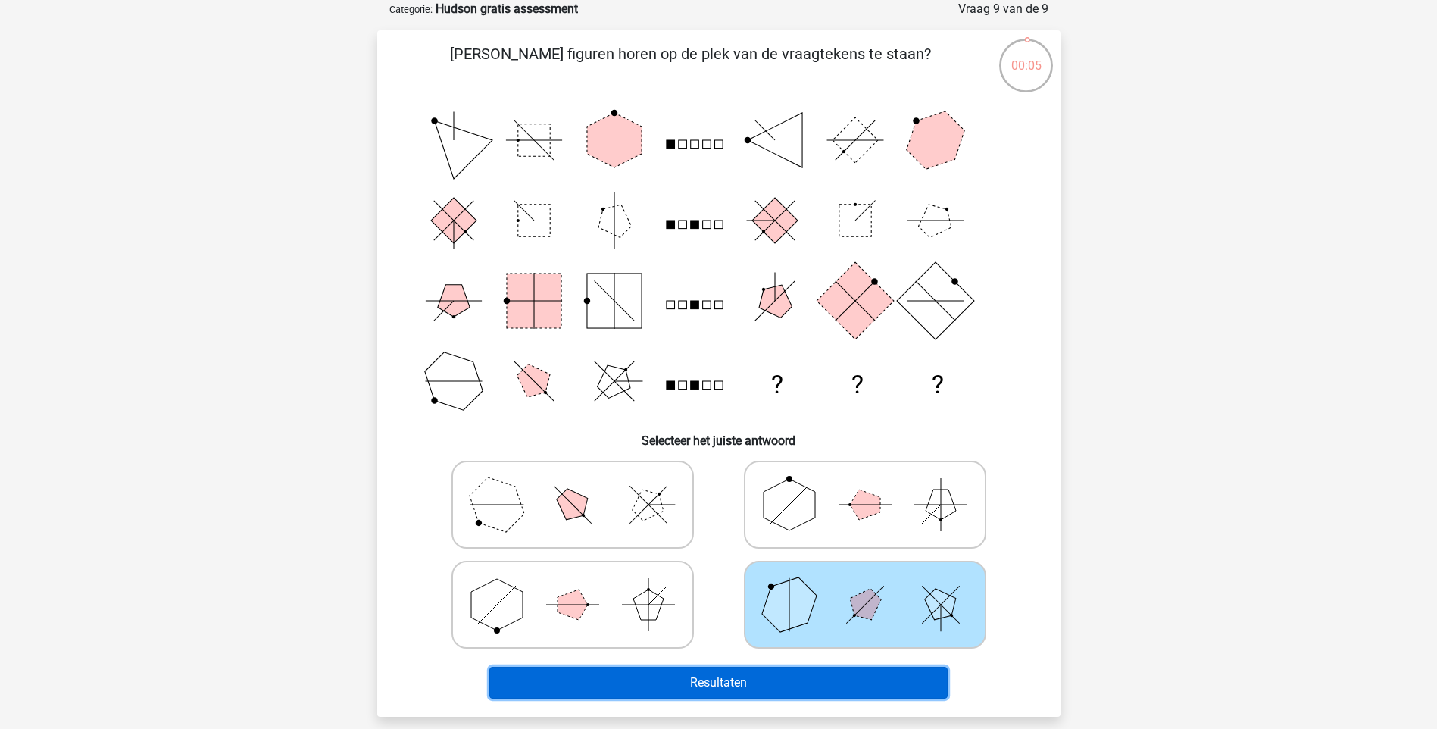
click at [732, 689] on button "Resultaten" at bounding box center [718, 683] width 458 height 32
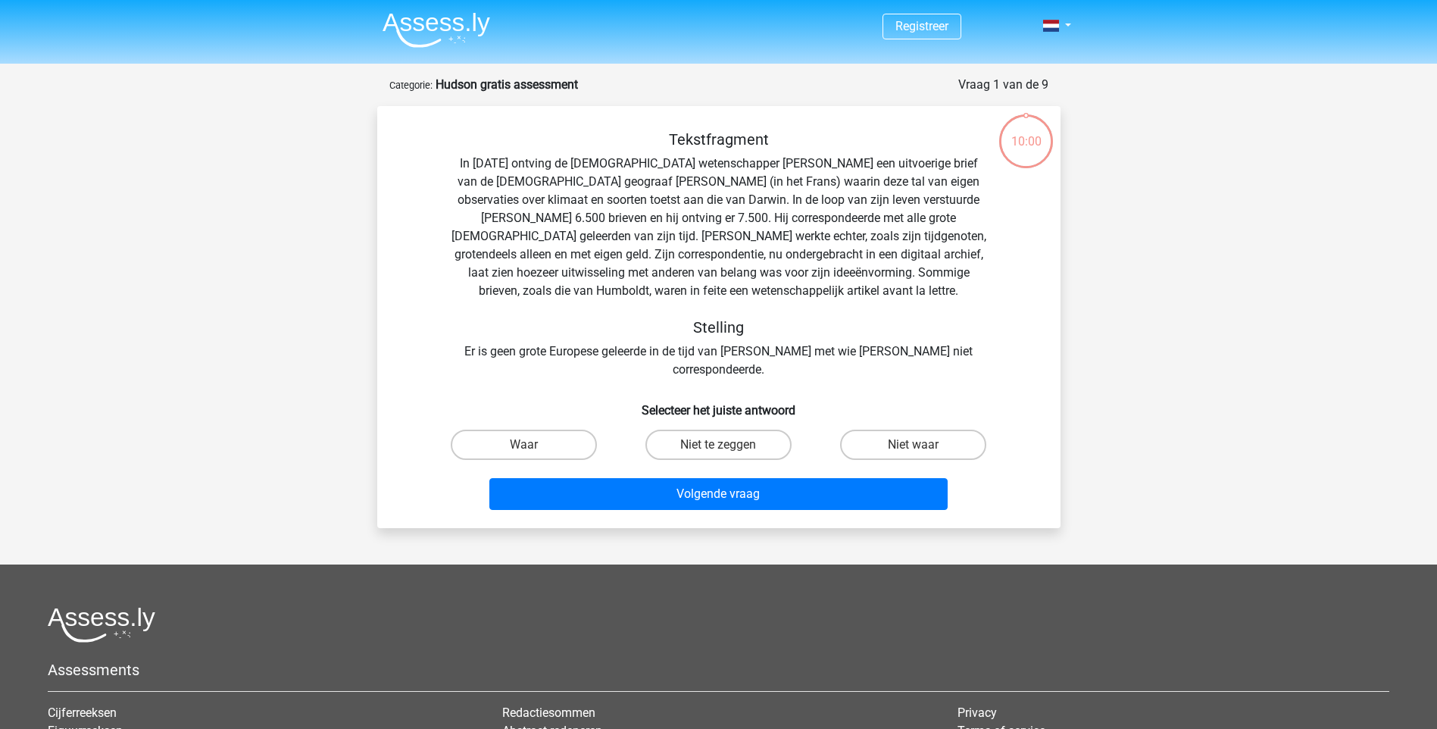
scroll to position [76, 0]
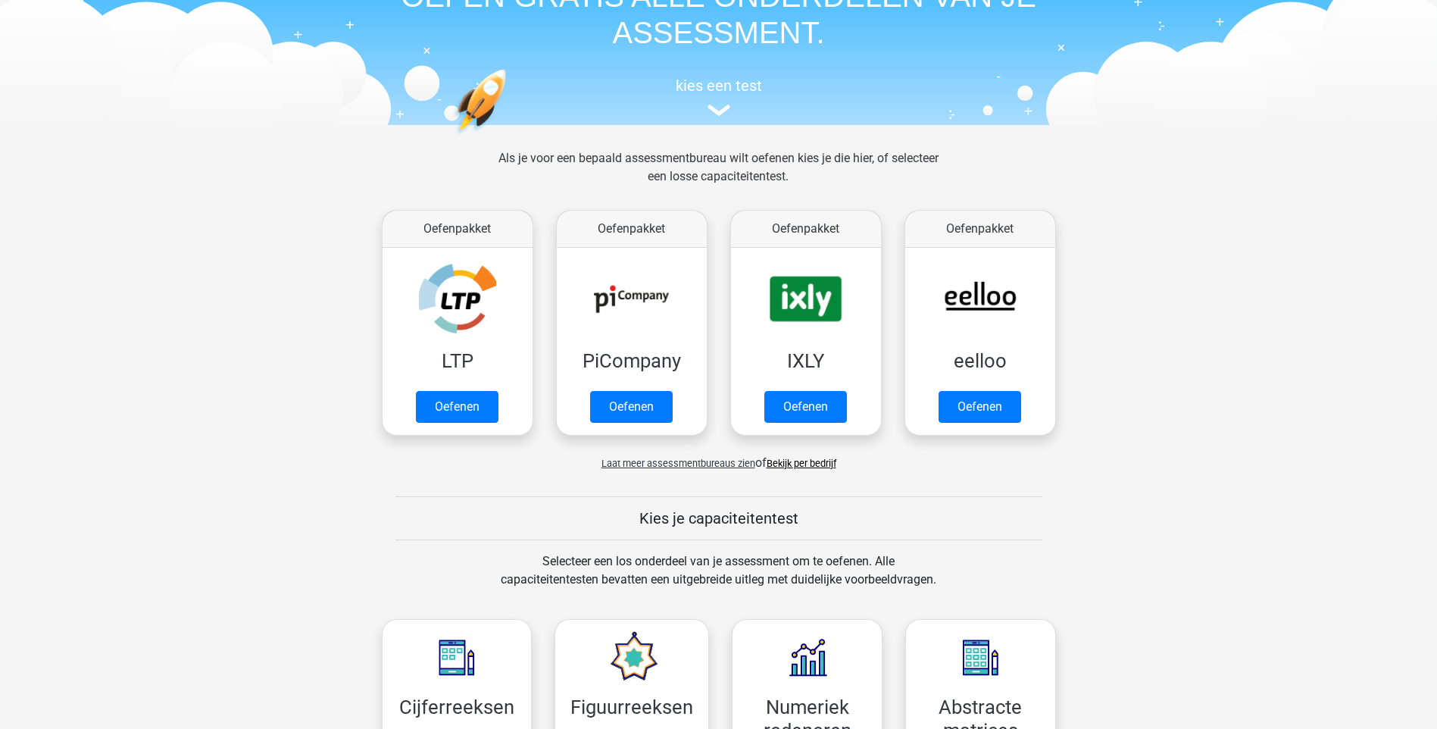
scroll to position [379, 0]
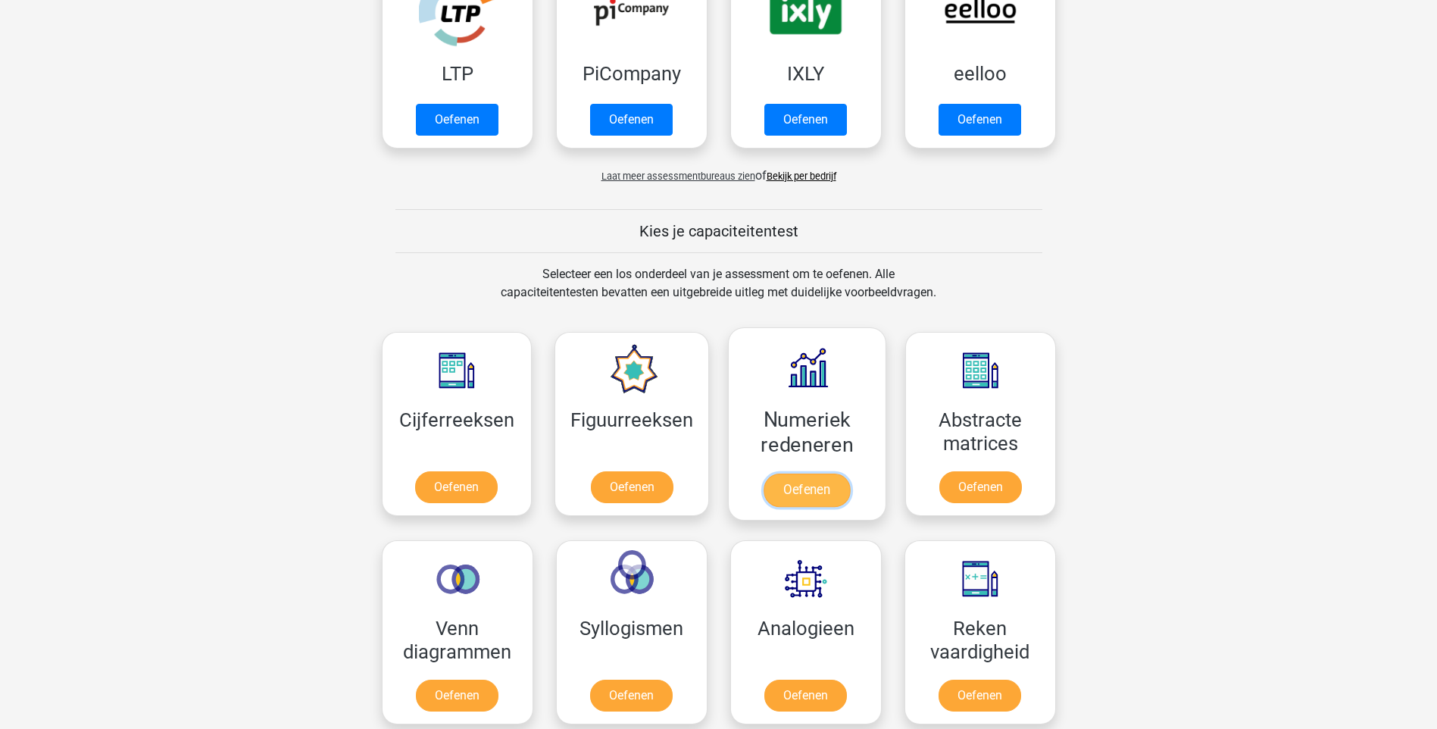
click at [821, 493] on link "Oefenen" at bounding box center [807, 489] width 86 height 33
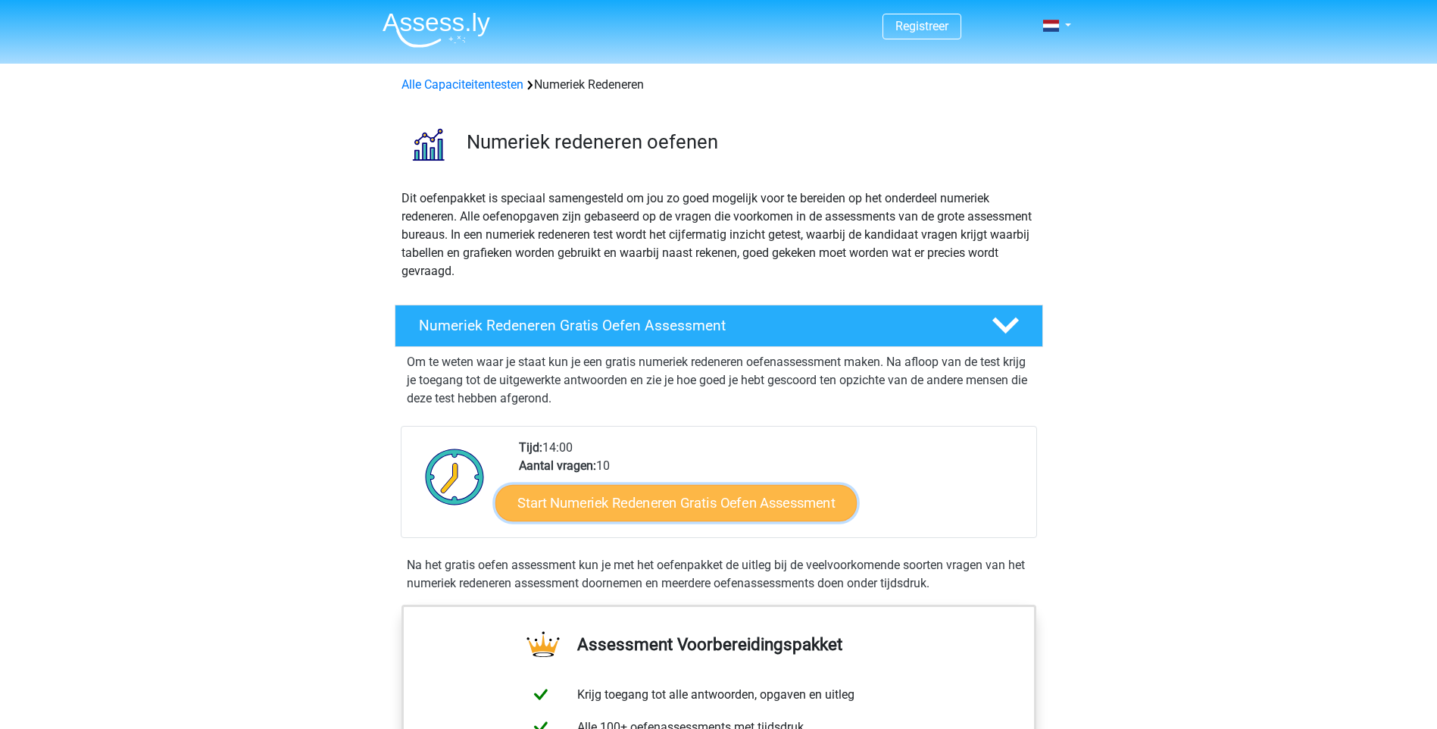
click at [668, 513] on link "Start Numeriek Redeneren Gratis Oefen Assessment" at bounding box center [675, 502] width 361 height 36
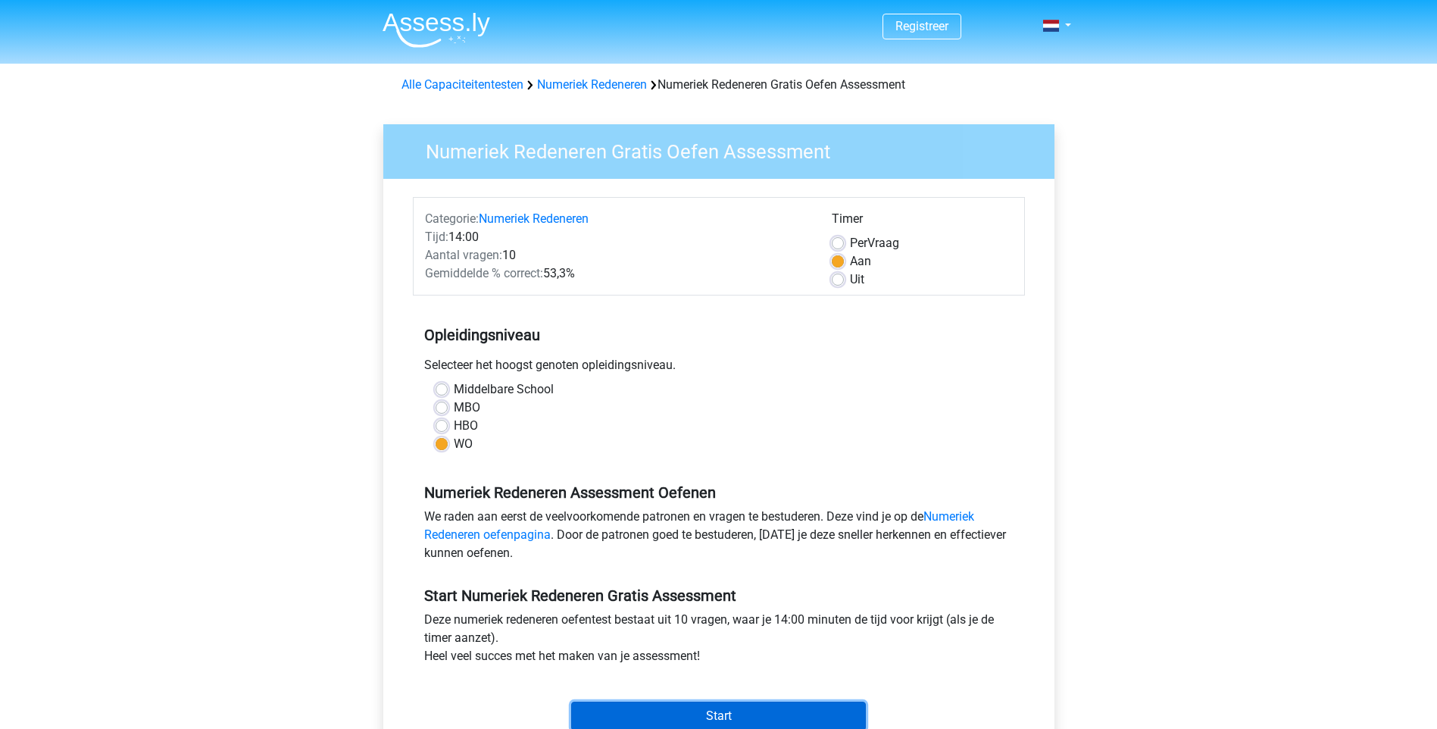
click at [703, 710] on input "Start" at bounding box center [718, 715] width 295 height 29
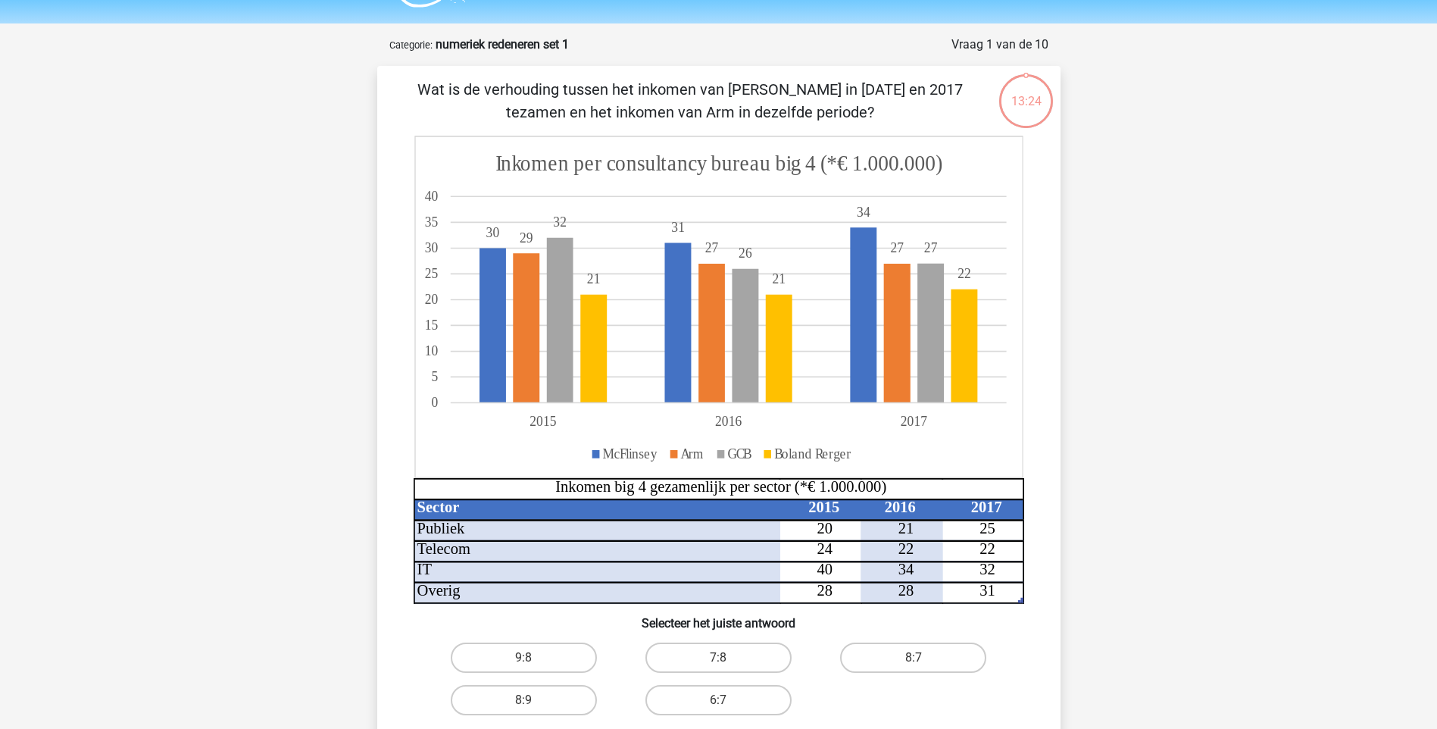
scroll to position [76, 0]
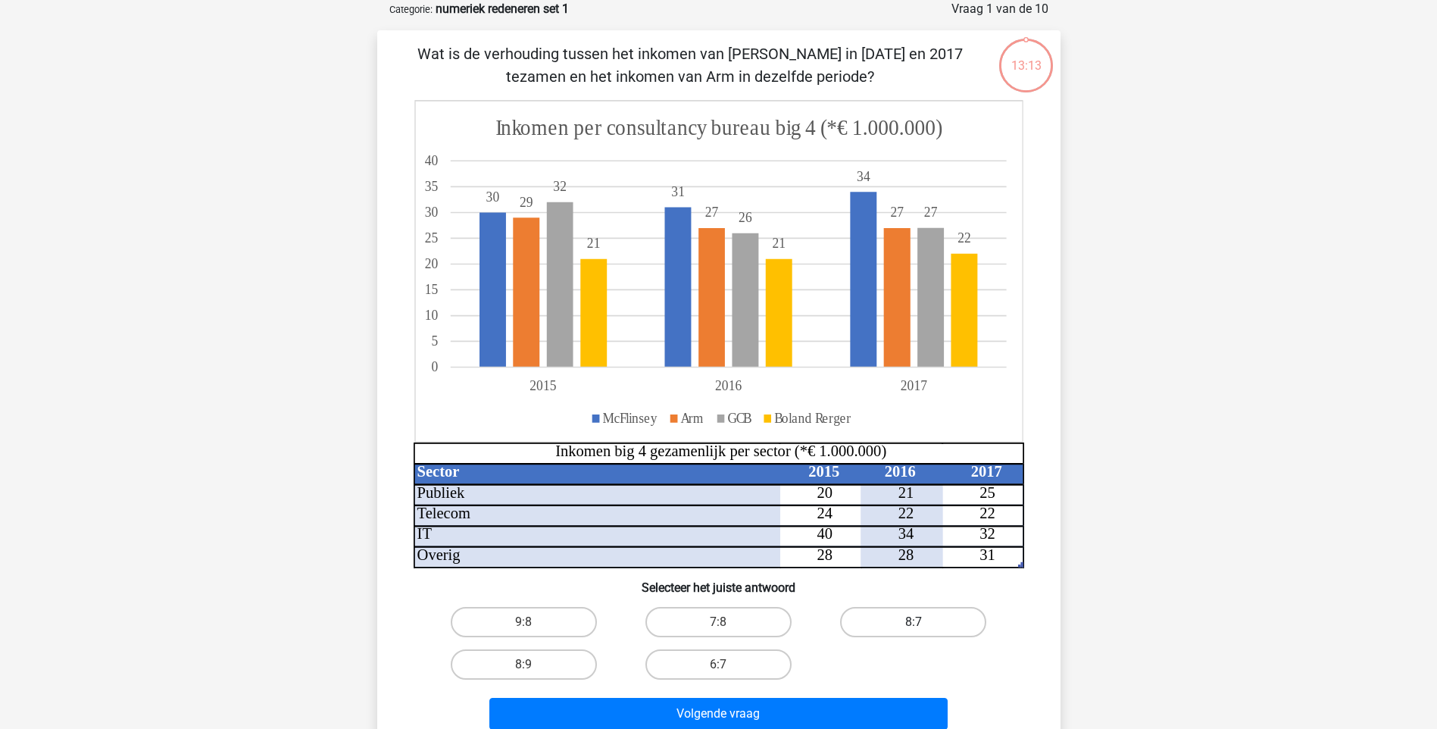
click at [871, 623] on label "8:7" at bounding box center [913, 622] width 146 height 30
click at [913, 623] on input "8:7" at bounding box center [918, 627] width 10 height 10
radio input "true"
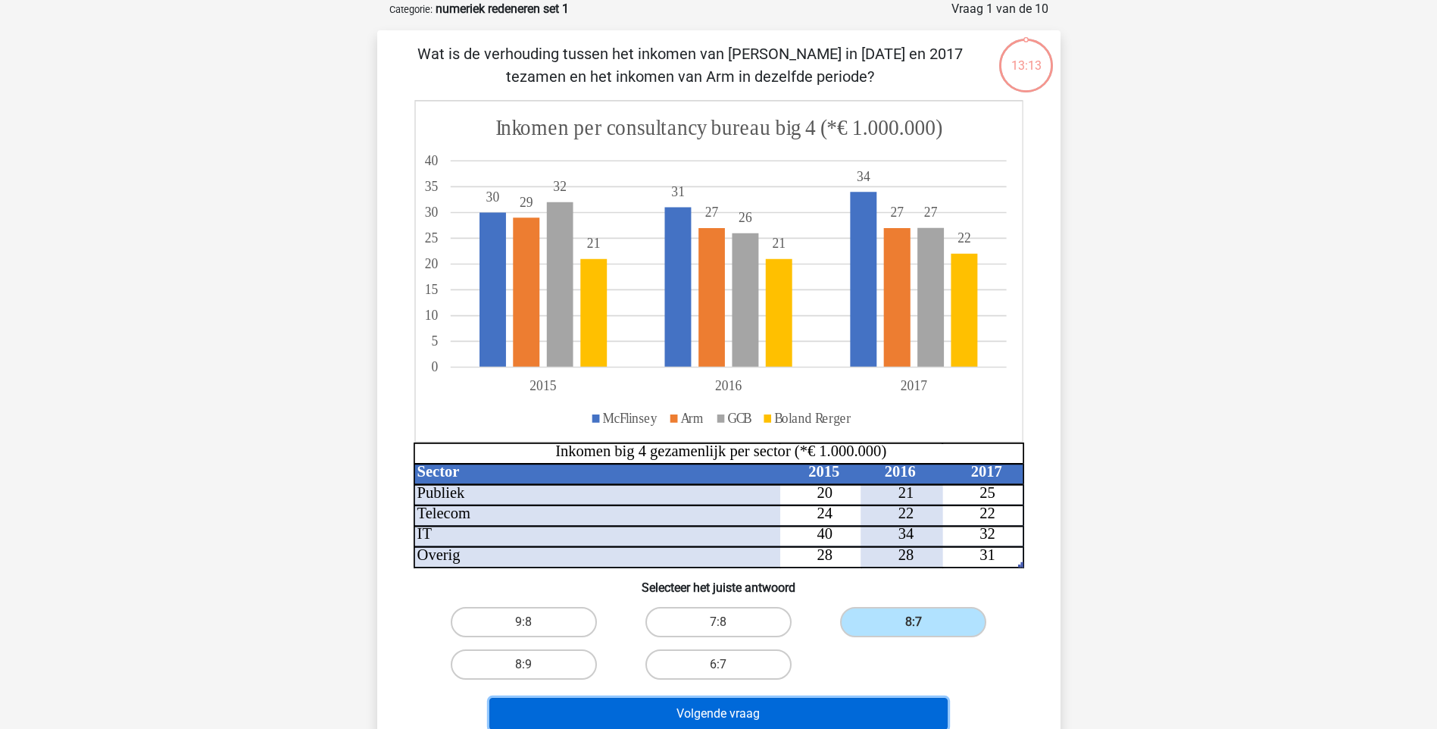
click at [785, 715] on button "Volgende vraag" at bounding box center [718, 714] width 458 height 32
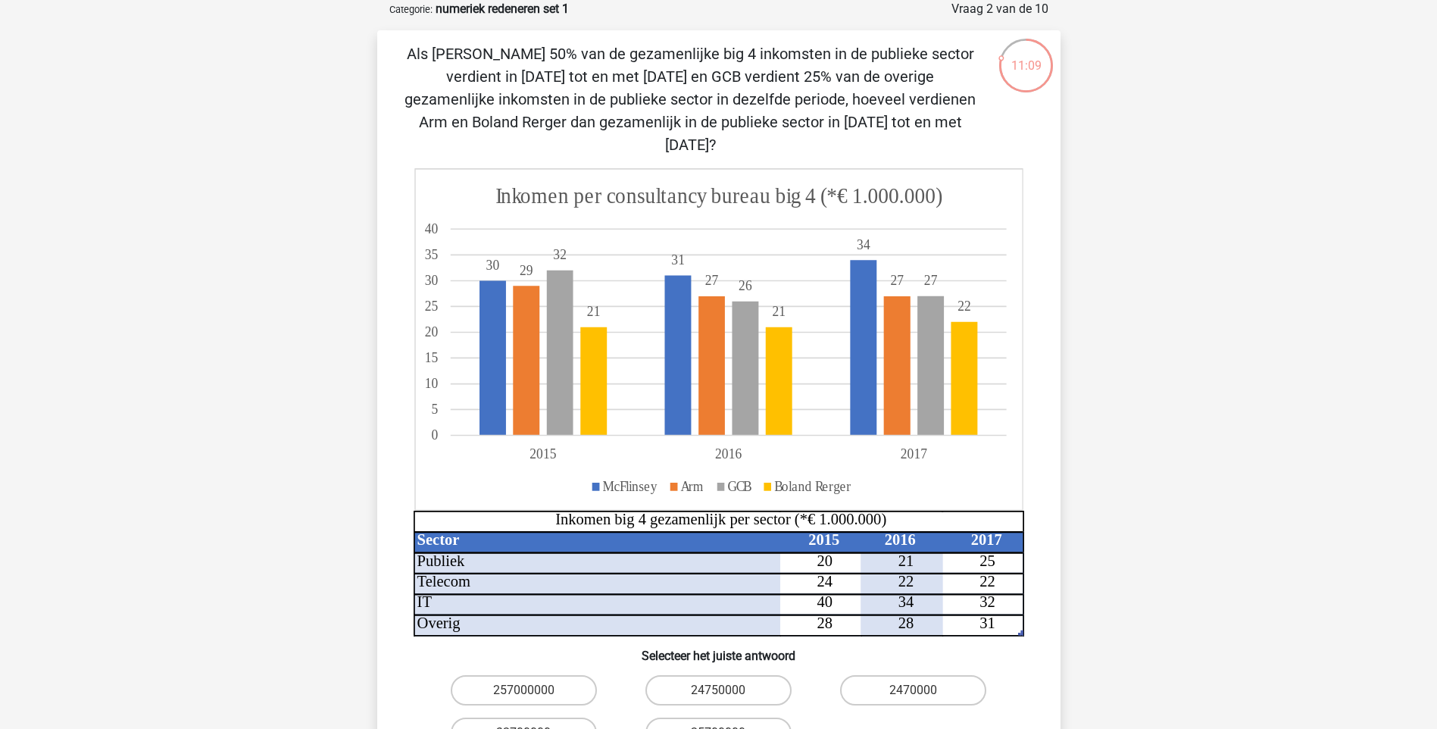
click at [725, 690] on input "24750000" at bounding box center [723, 695] width 10 height 10
radio input "true"
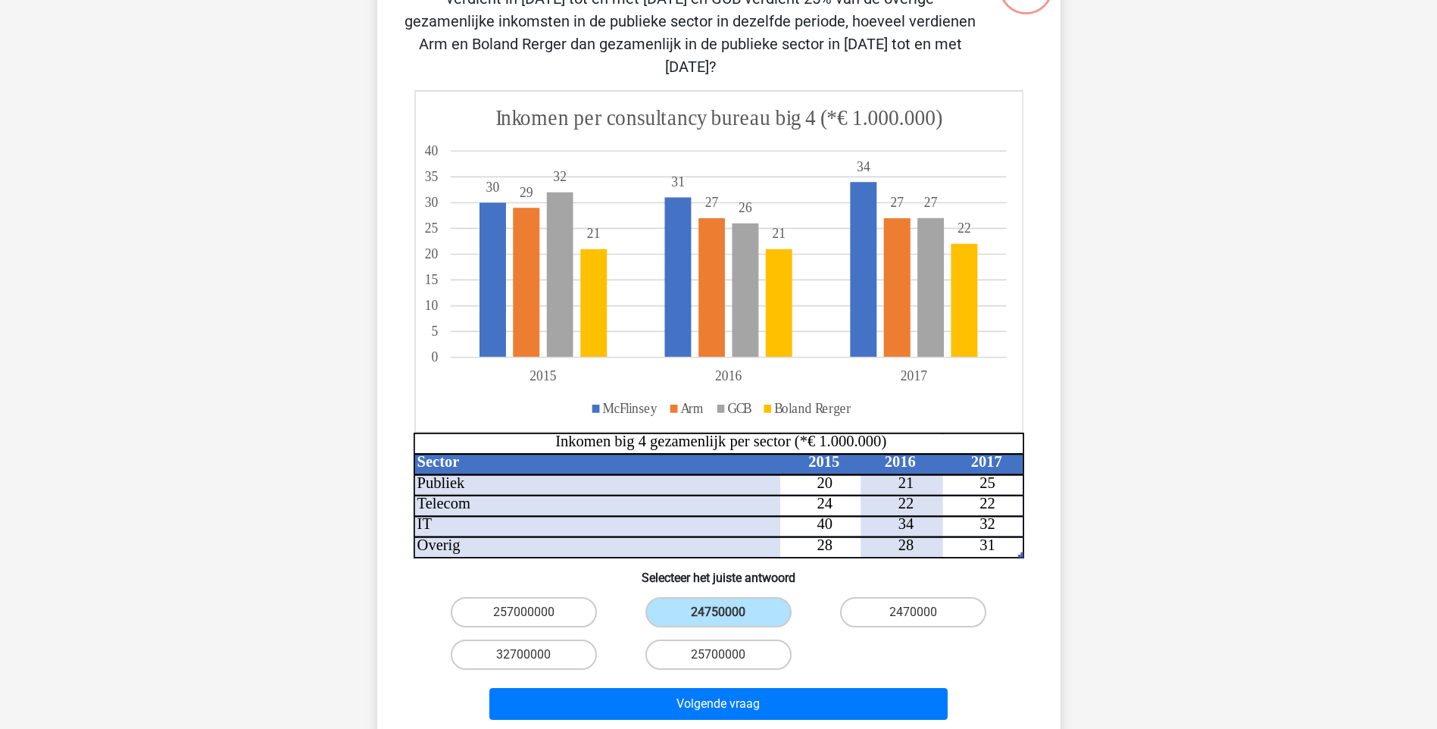
scroll to position [227, 0]
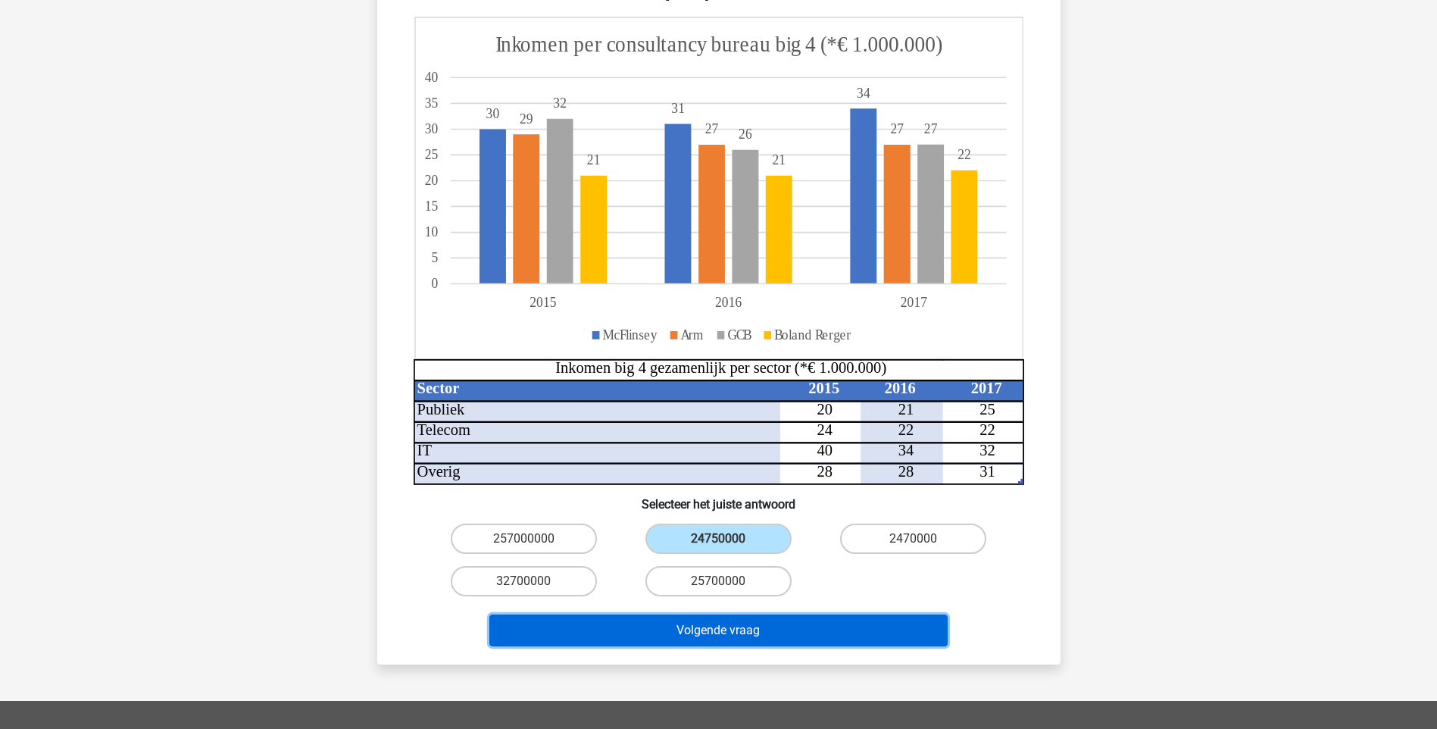
click at [755, 614] on button "Volgende vraag" at bounding box center [718, 630] width 458 height 32
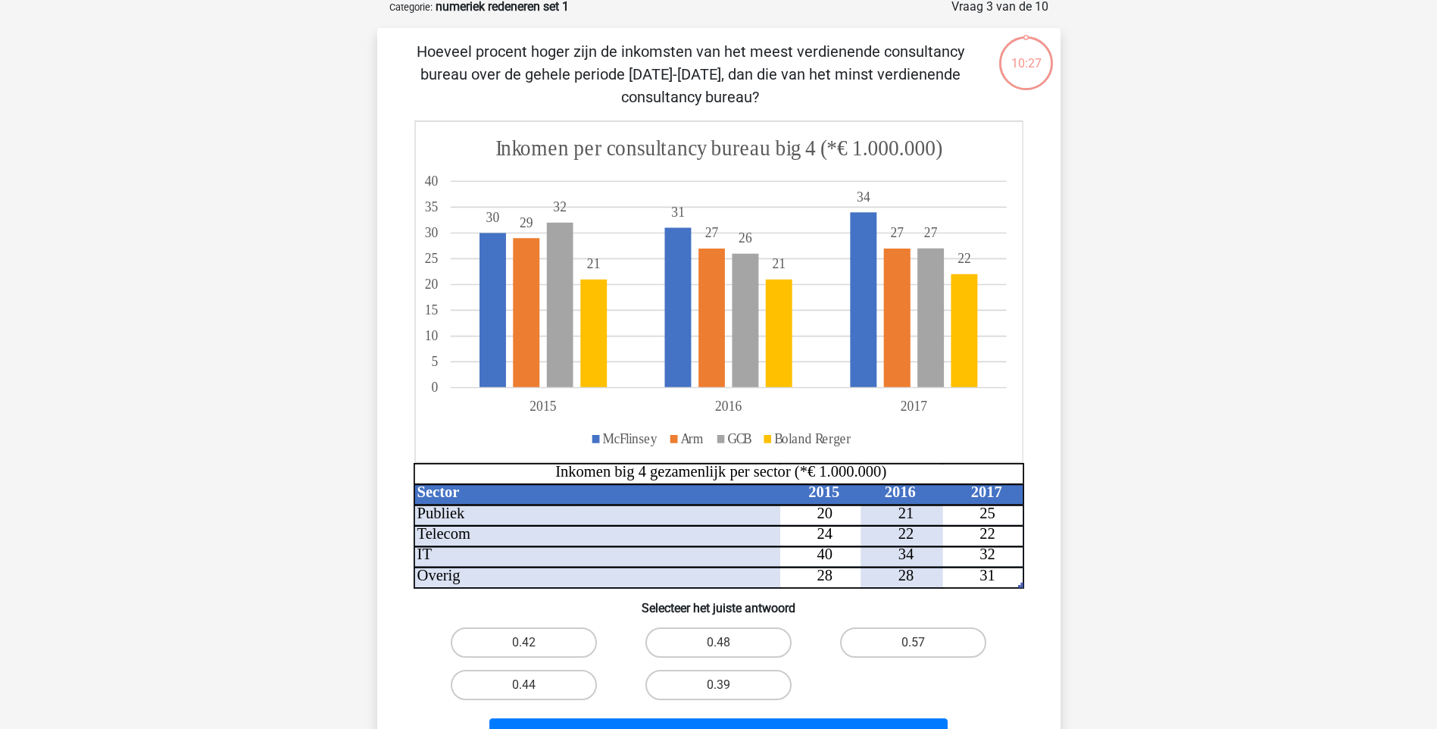
scroll to position [76, 0]
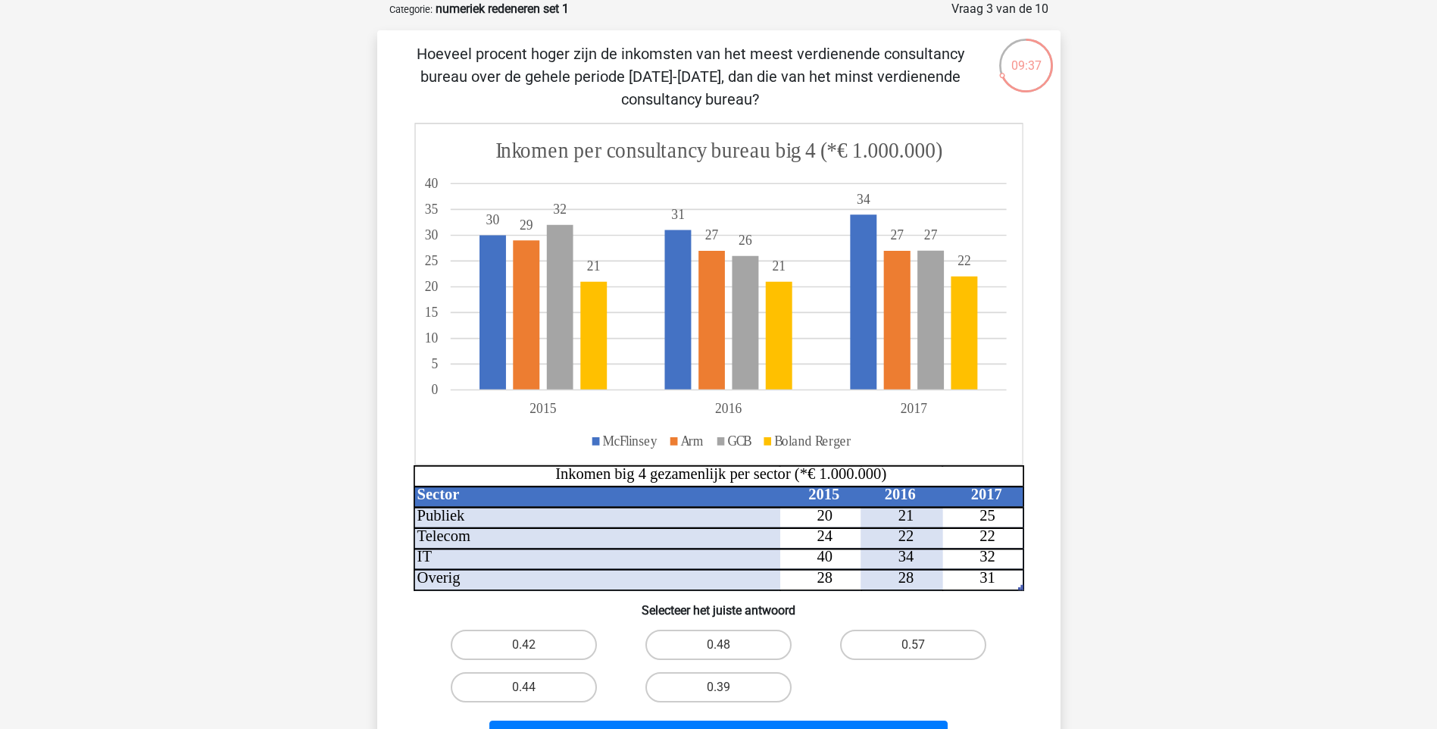
click at [726, 651] on input "0.48" at bounding box center [723, 650] width 10 height 10
radio input "true"
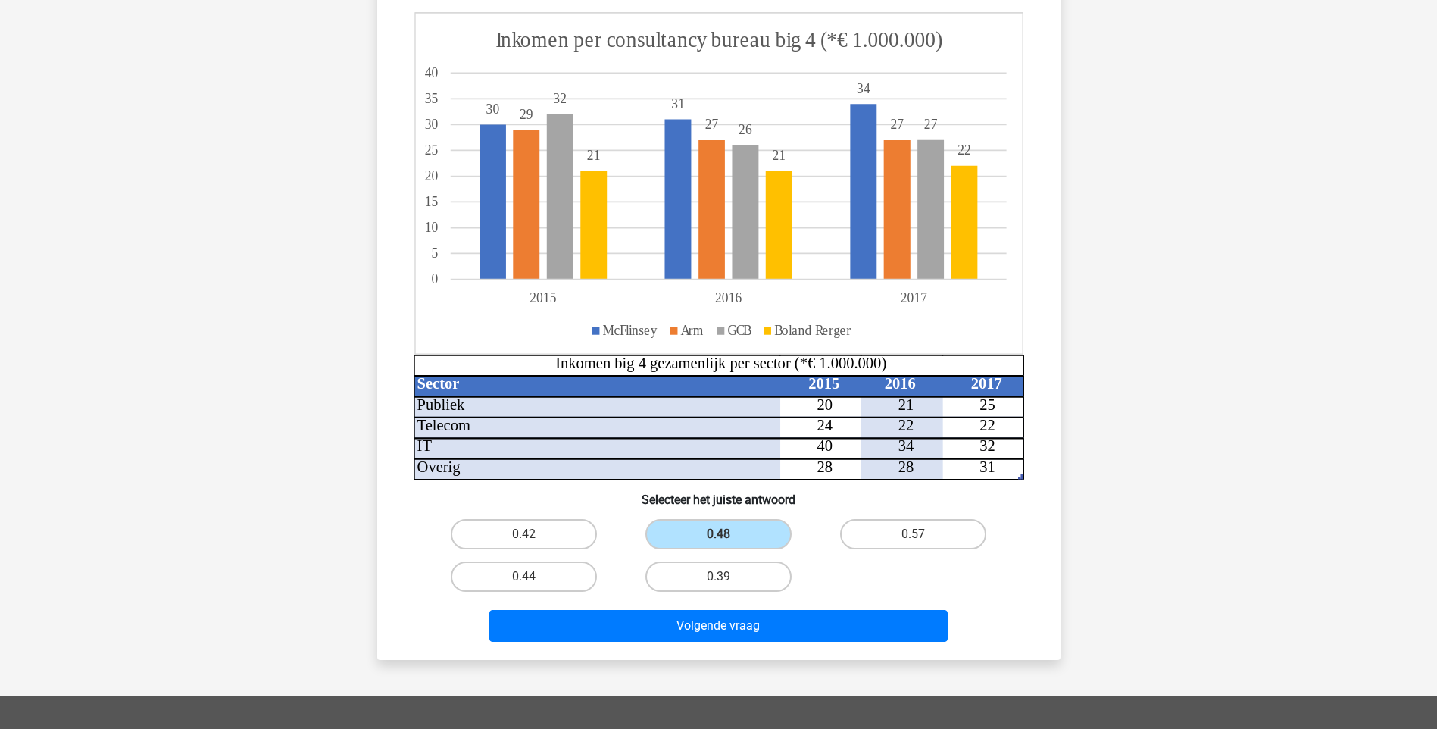
scroll to position [151, 0]
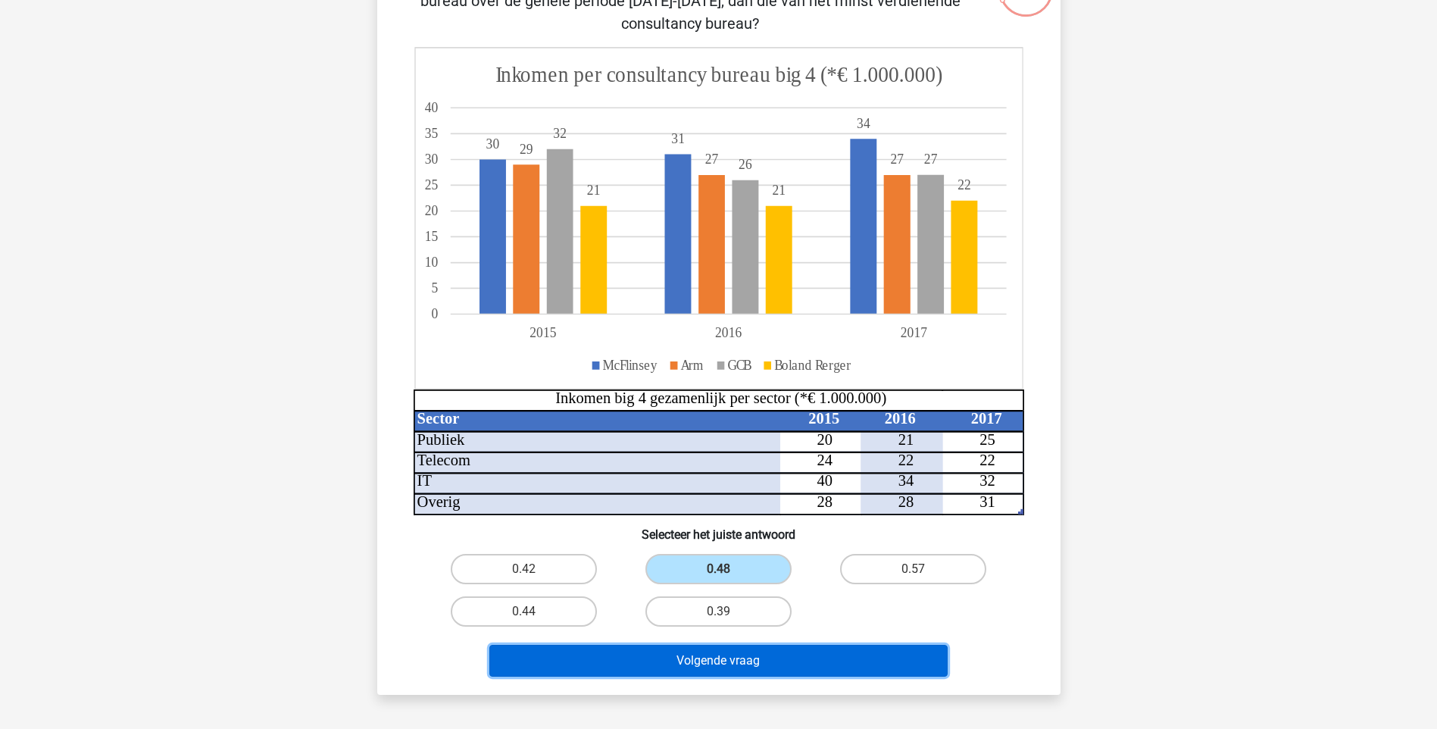
click at [707, 671] on button "Volgende vraag" at bounding box center [718, 661] width 458 height 32
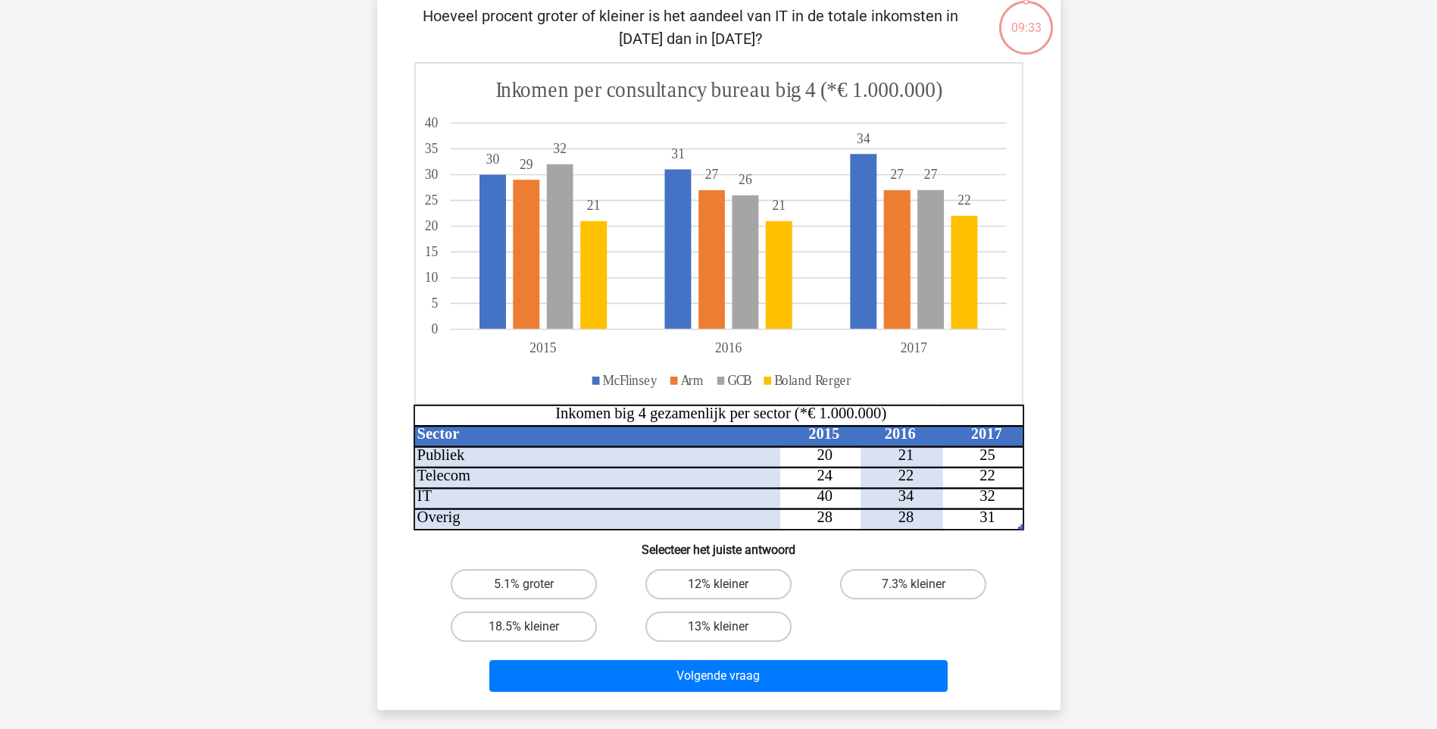
scroll to position [76, 0]
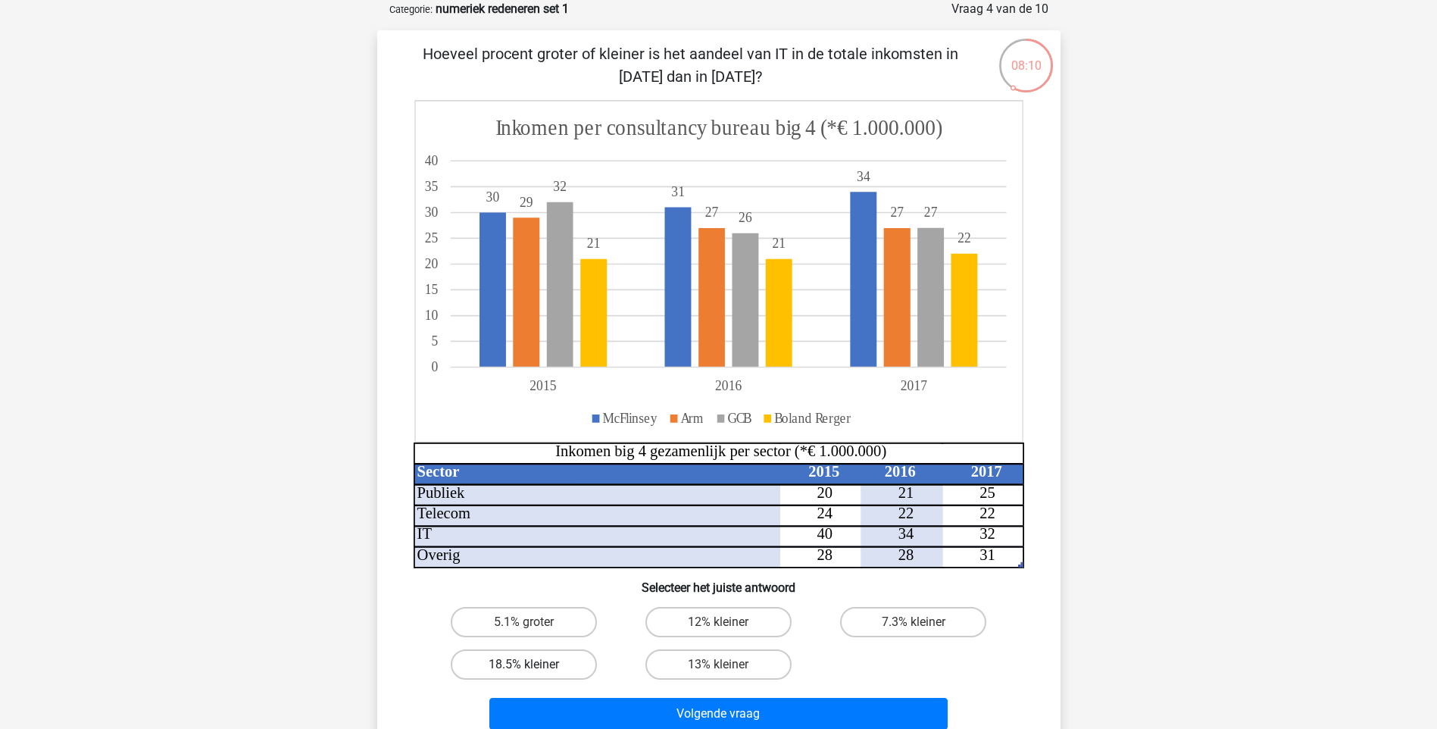
click at [570, 657] on label "18.5% kleiner" at bounding box center [524, 664] width 146 height 30
click at [533, 664] on input "18.5% kleiner" at bounding box center [528, 669] width 10 height 10
radio input "true"
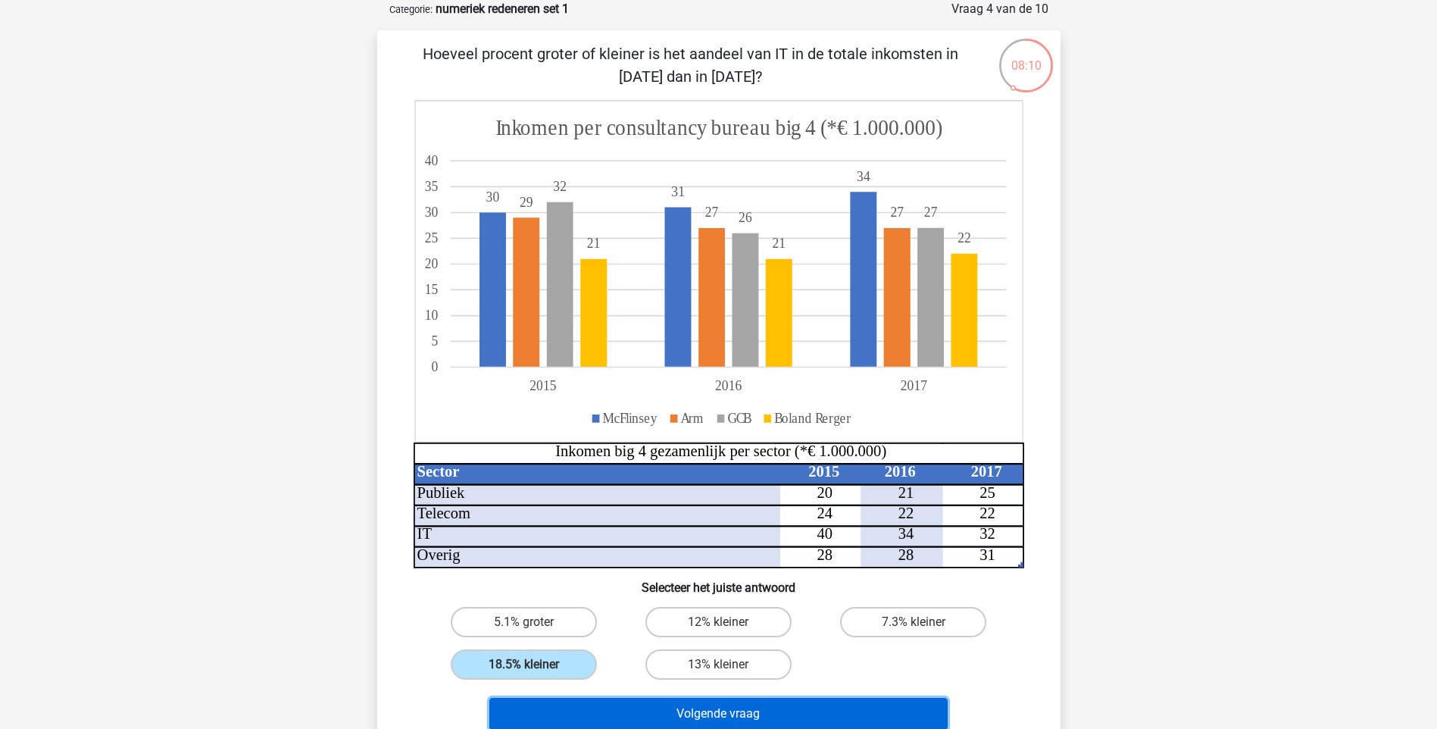
click at [703, 722] on button "Volgende vraag" at bounding box center [718, 714] width 458 height 32
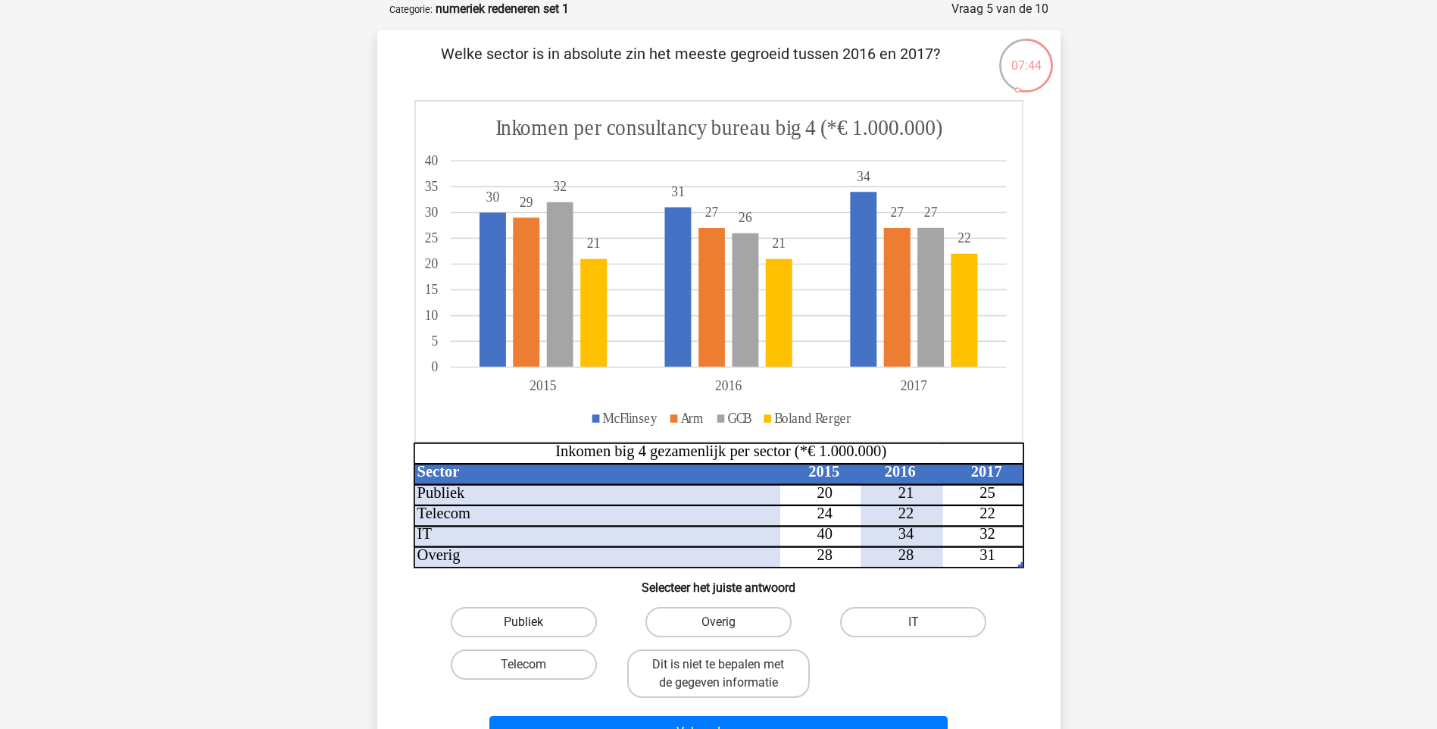
click at [545, 617] on label "Publiek" at bounding box center [524, 622] width 146 height 30
click at [533, 622] on input "Publiek" at bounding box center [528, 627] width 10 height 10
radio input "true"
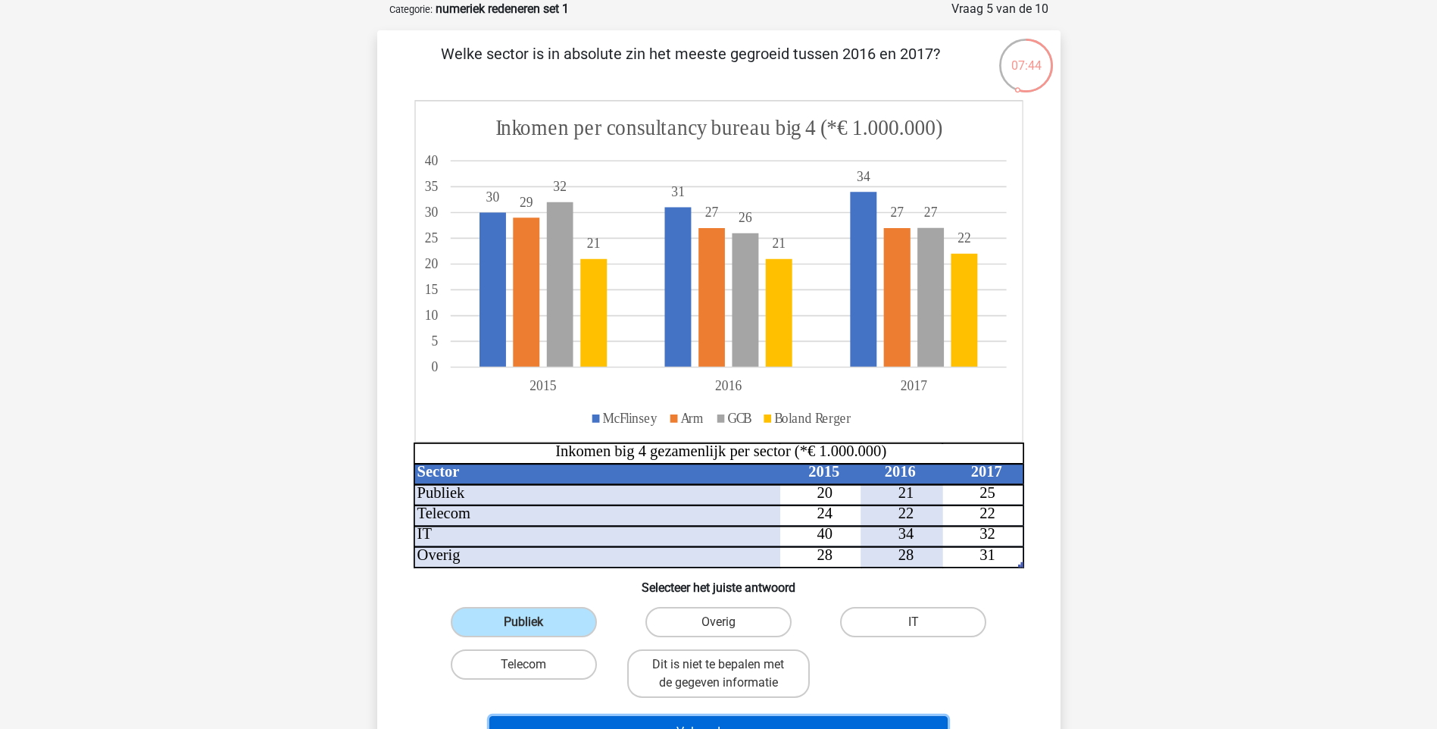
click at [694, 720] on button "Volgende vraag" at bounding box center [718, 732] width 458 height 32
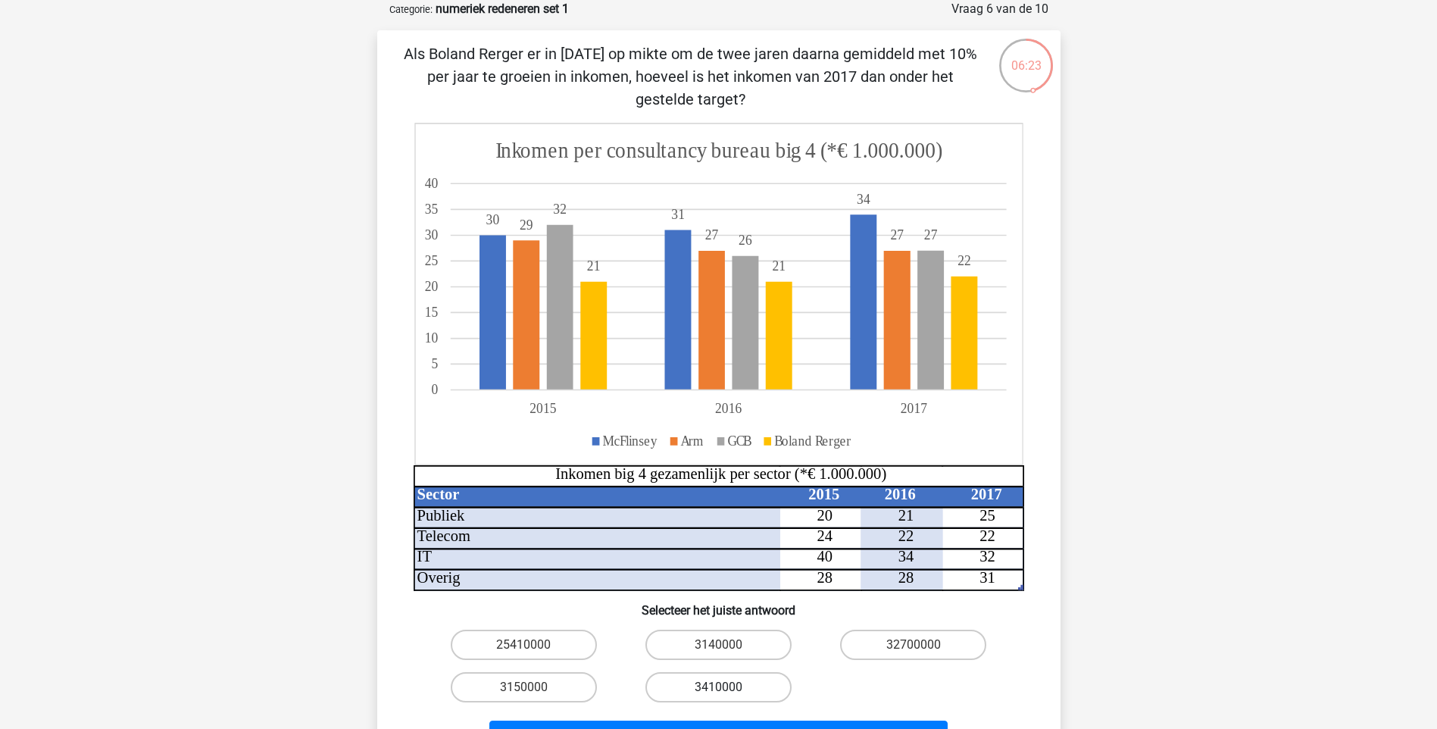
click at [706, 684] on label "3410000" at bounding box center [718, 687] width 146 height 30
click at [718, 687] on input "3410000" at bounding box center [723, 692] width 10 height 10
radio input "true"
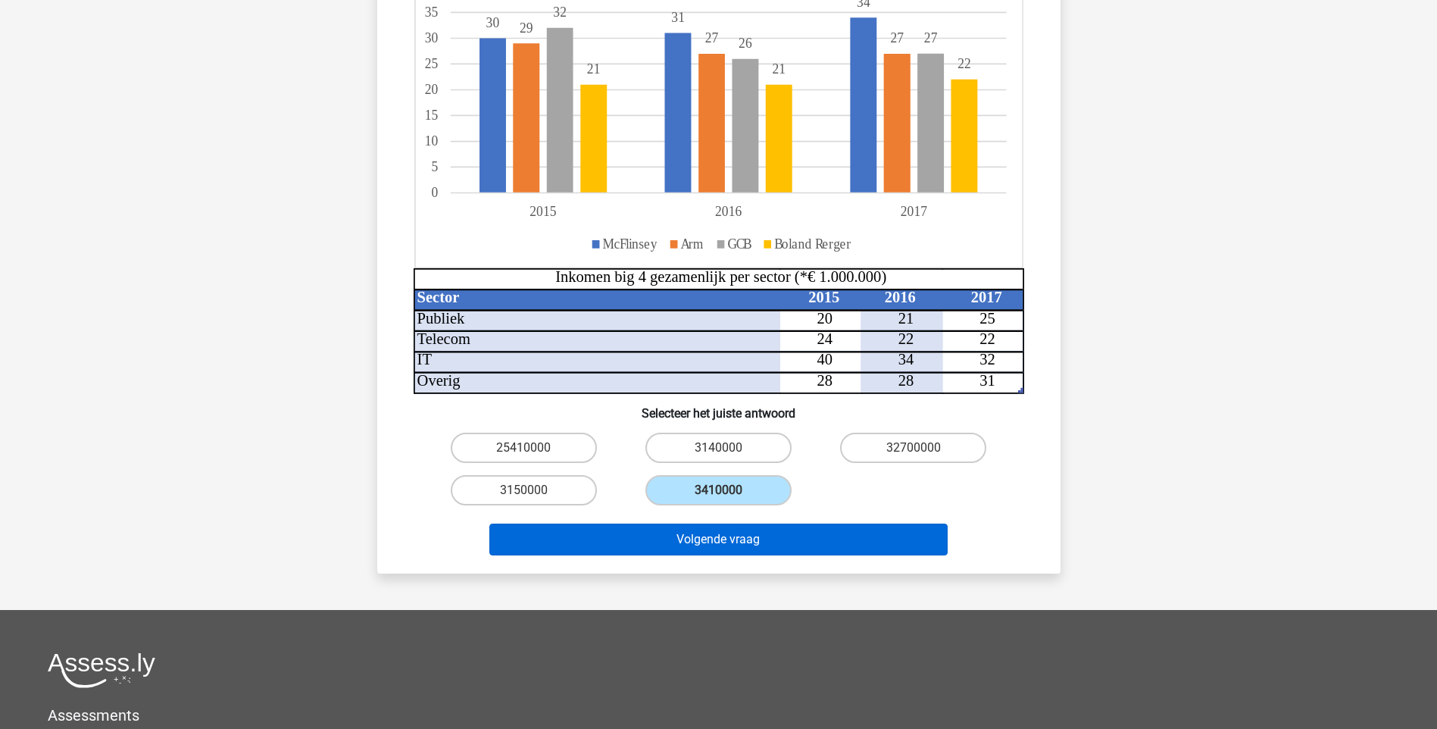
scroll to position [303, 0]
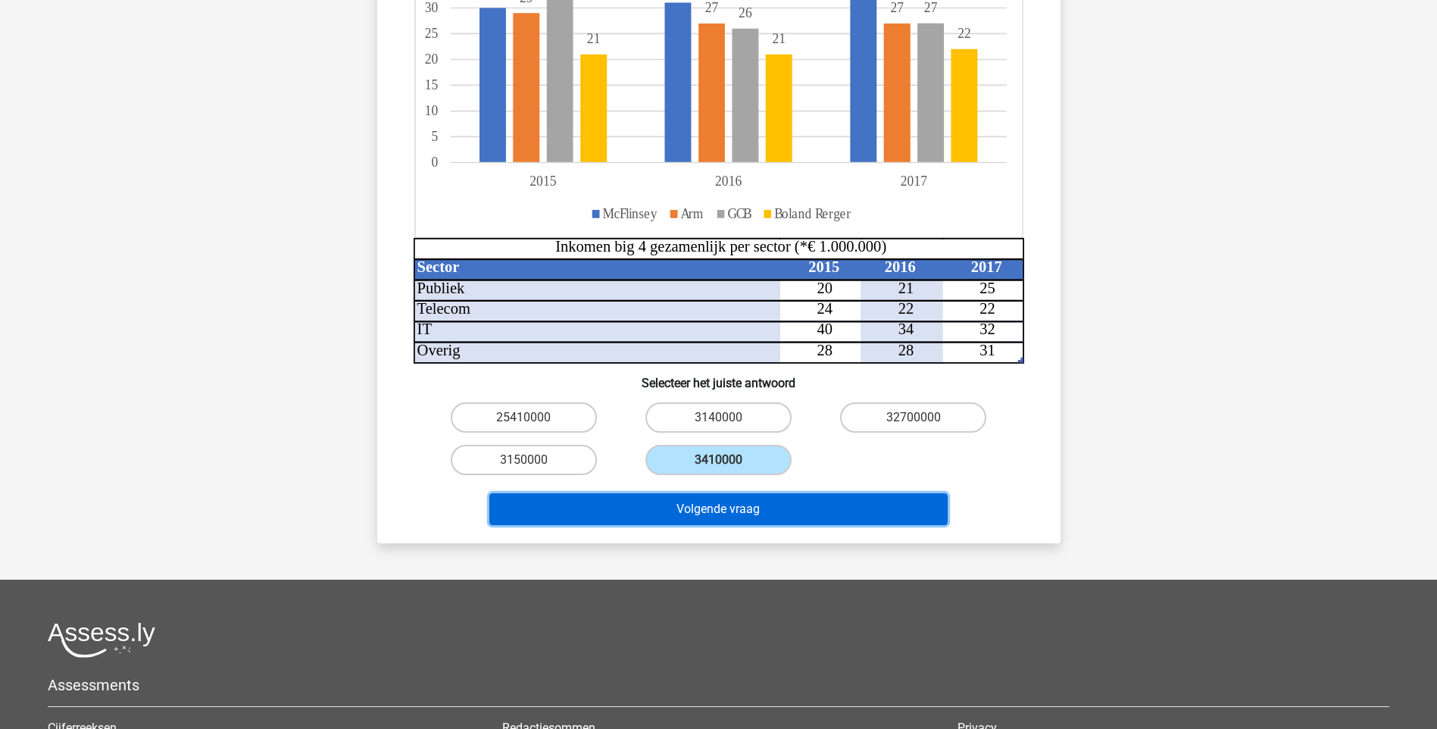
click at [676, 504] on button "Volgende vraag" at bounding box center [718, 509] width 458 height 32
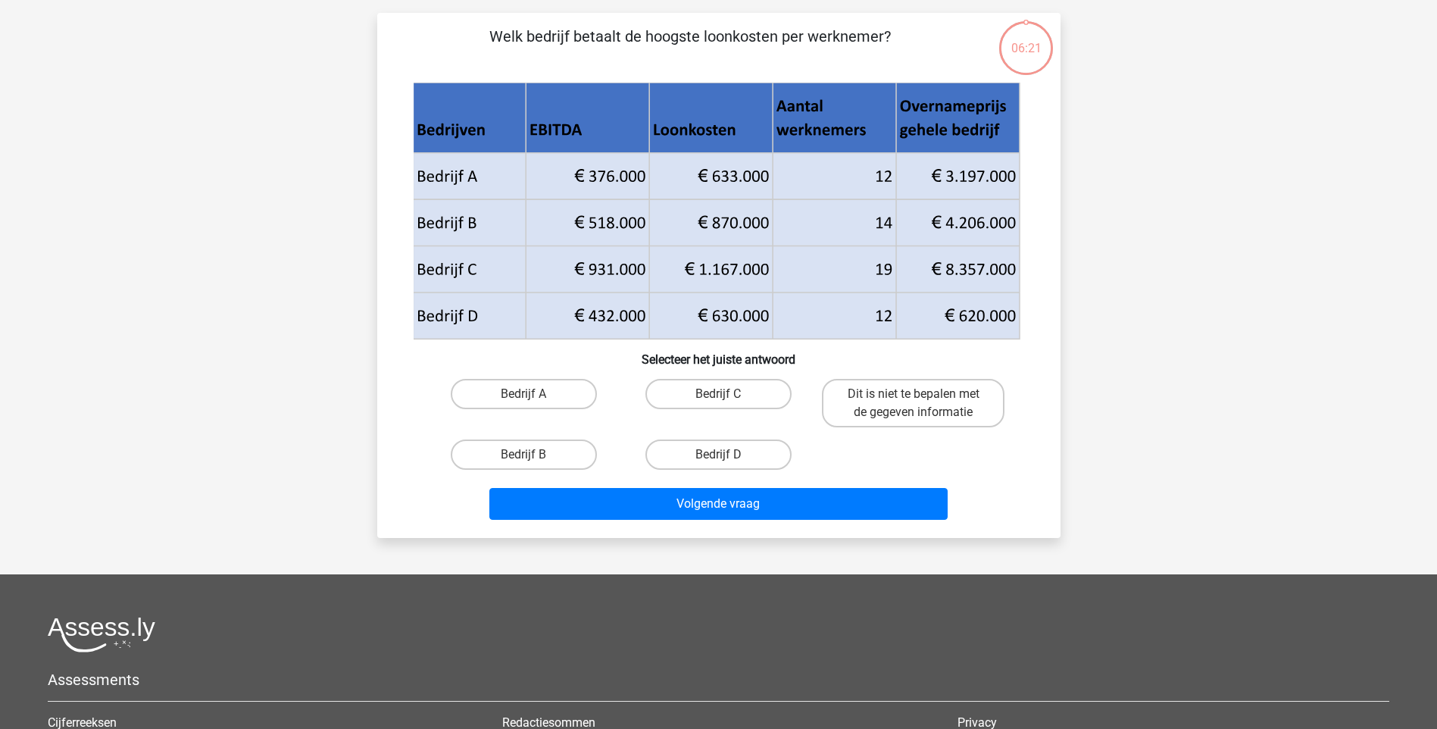
scroll to position [76, 0]
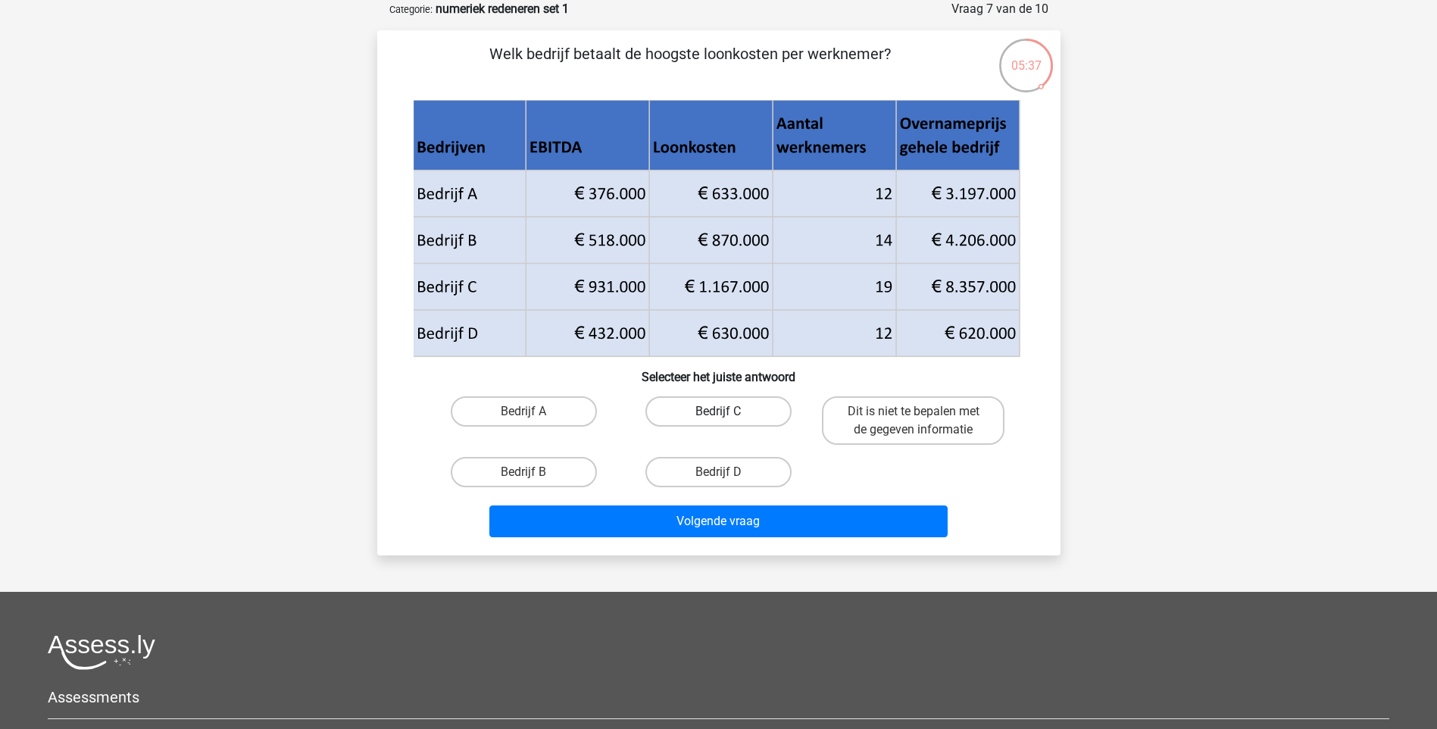
click at [751, 406] on label "Bedrijf C" at bounding box center [718, 411] width 146 height 30
click at [728, 411] on input "Bedrijf C" at bounding box center [723, 416] width 10 height 10
radio input "true"
click at [577, 475] on label "Bedrijf B" at bounding box center [524, 472] width 146 height 30
click at [533, 475] on input "Bedrijf B" at bounding box center [528, 477] width 10 height 10
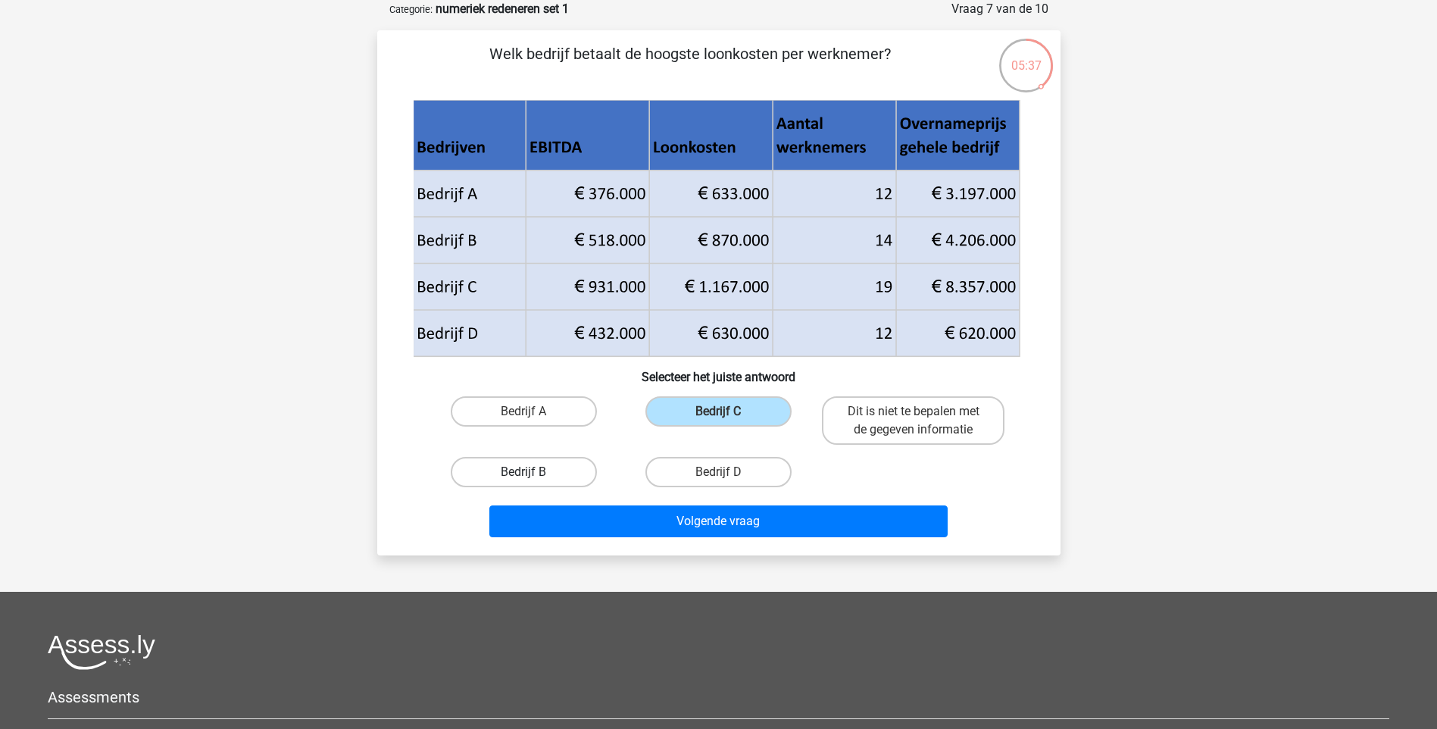
radio input "true"
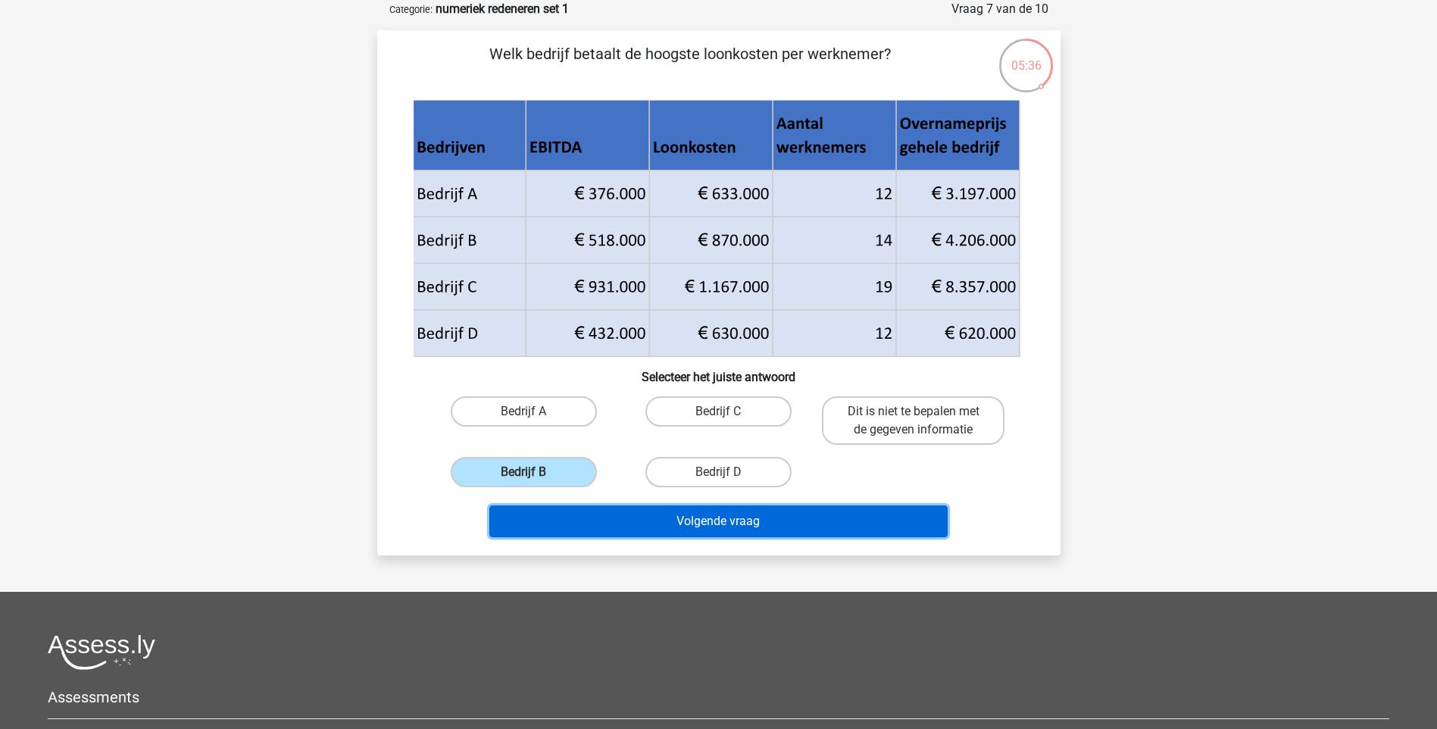
click at [709, 526] on button "Volgende vraag" at bounding box center [718, 521] width 458 height 32
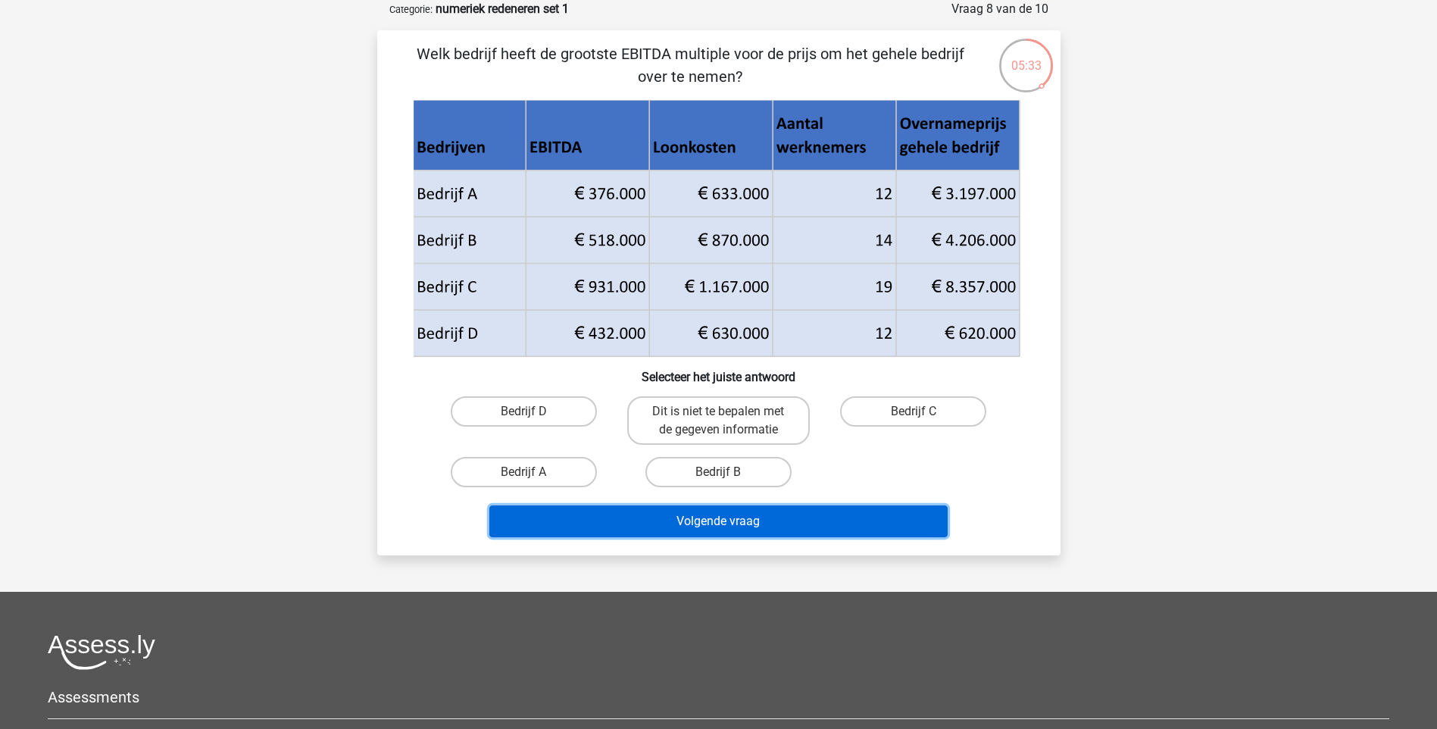
click at [694, 517] on button "Volgende vraag" at bounding box center [718, 521] width 458 height 32
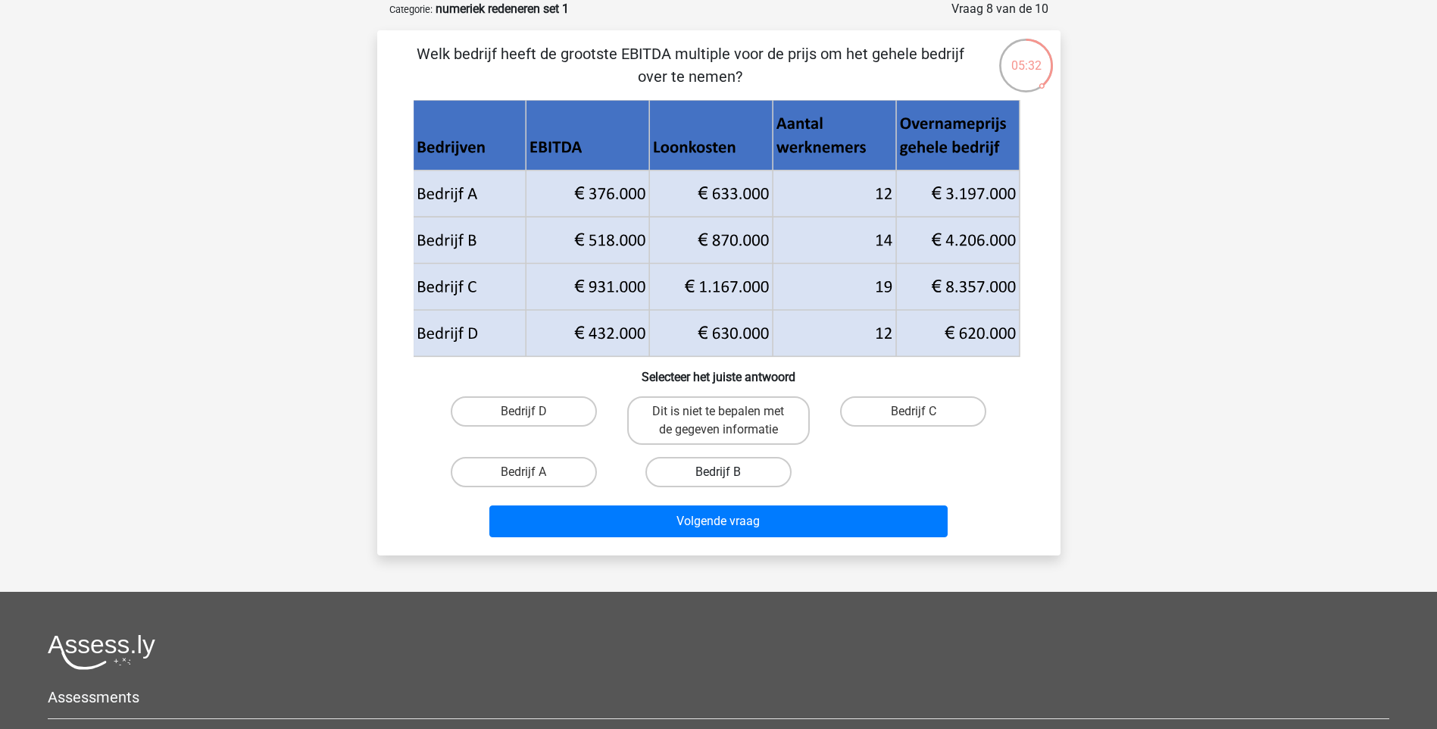
drag, startPoint x: 788, startPoint y: 463, endPoint x: 765, endPoint y: 470, distance: 24.0
click at [615, 445] on div "Bedrijf B" at bounding box center [524, 420] width 183 height 48
click at [761, 470] on label "Bedrijf B" at bounding box center [718, 472] width 146 height 30
click at [728, 472] on input "Bedrijf B" at bounding box center [723, 477] width 10 height 10
radio input "true"
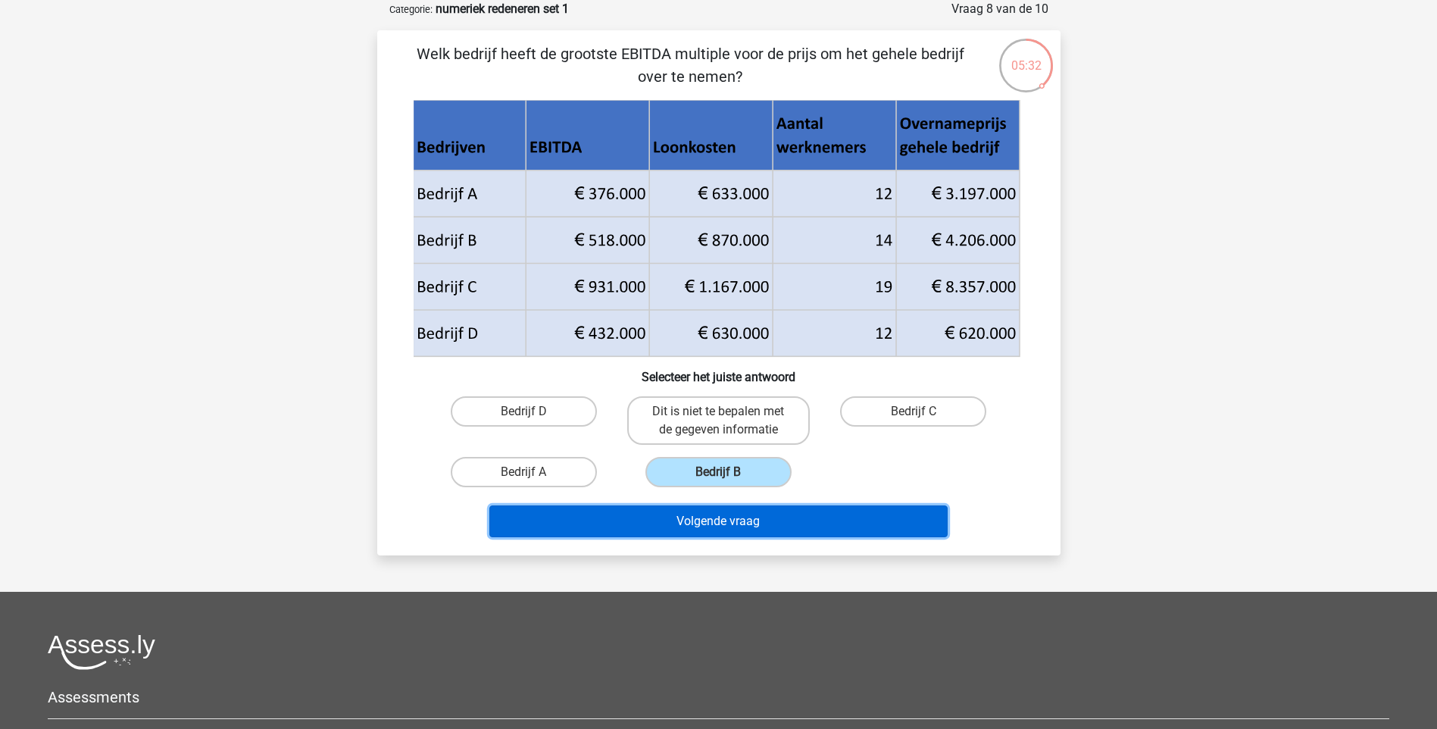
drag, startPoint x: 763, startPoint y: 507, endPoint x: 754, endPoint y: 527, distance: 22.4
click at [757, 521] on button "Volgende vraag" at bounding box center [718, 521] width 458 height 32
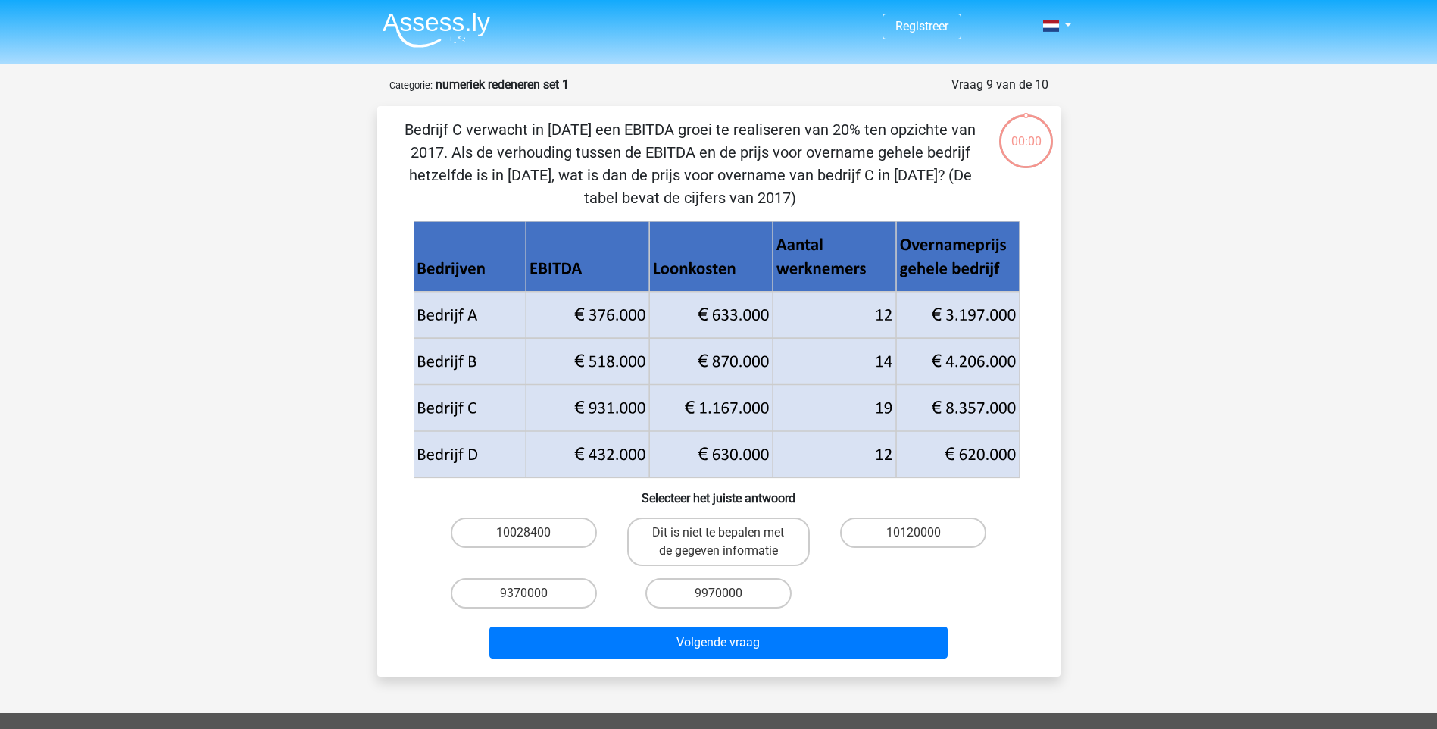
scroll to position [76, 0]
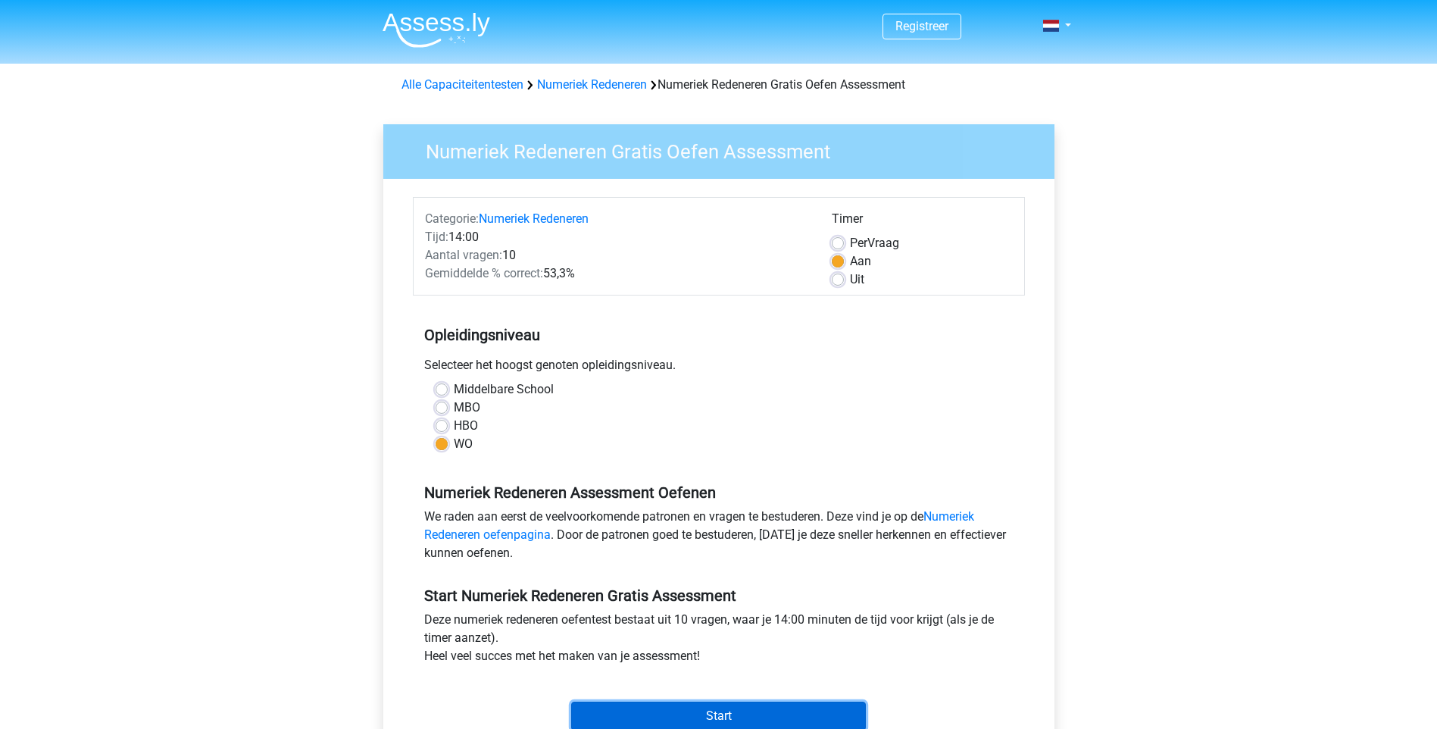
click at [754, 705] on input "Start" at bounding box center [718, 715] width 295 height 29
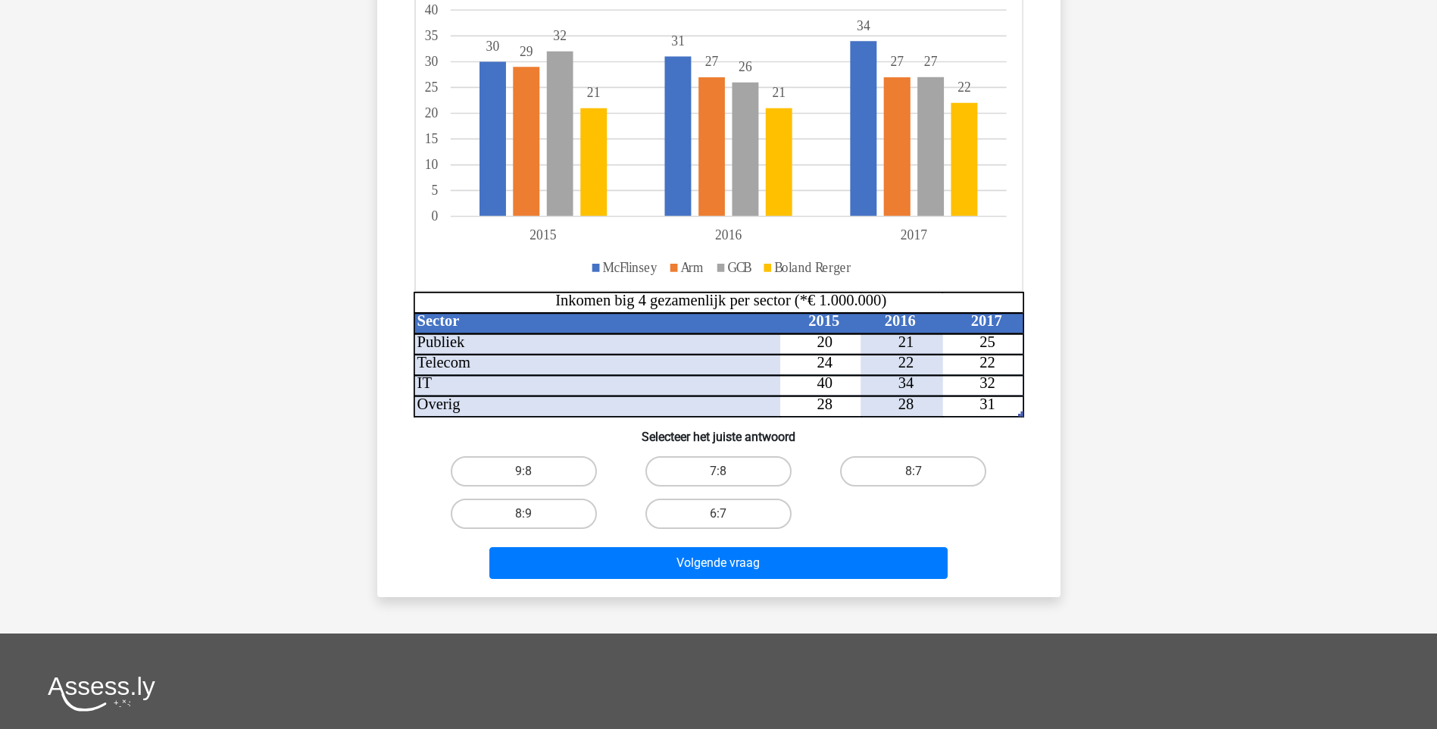
scroll to position [227, 0]
click at [892, 471] on label "8:7" at bounding box center [913, 470] width 146 height 30
click at [913, 471] on input "8:7" at bounding box center [918, 475] width 10 height 10
radio input "true"
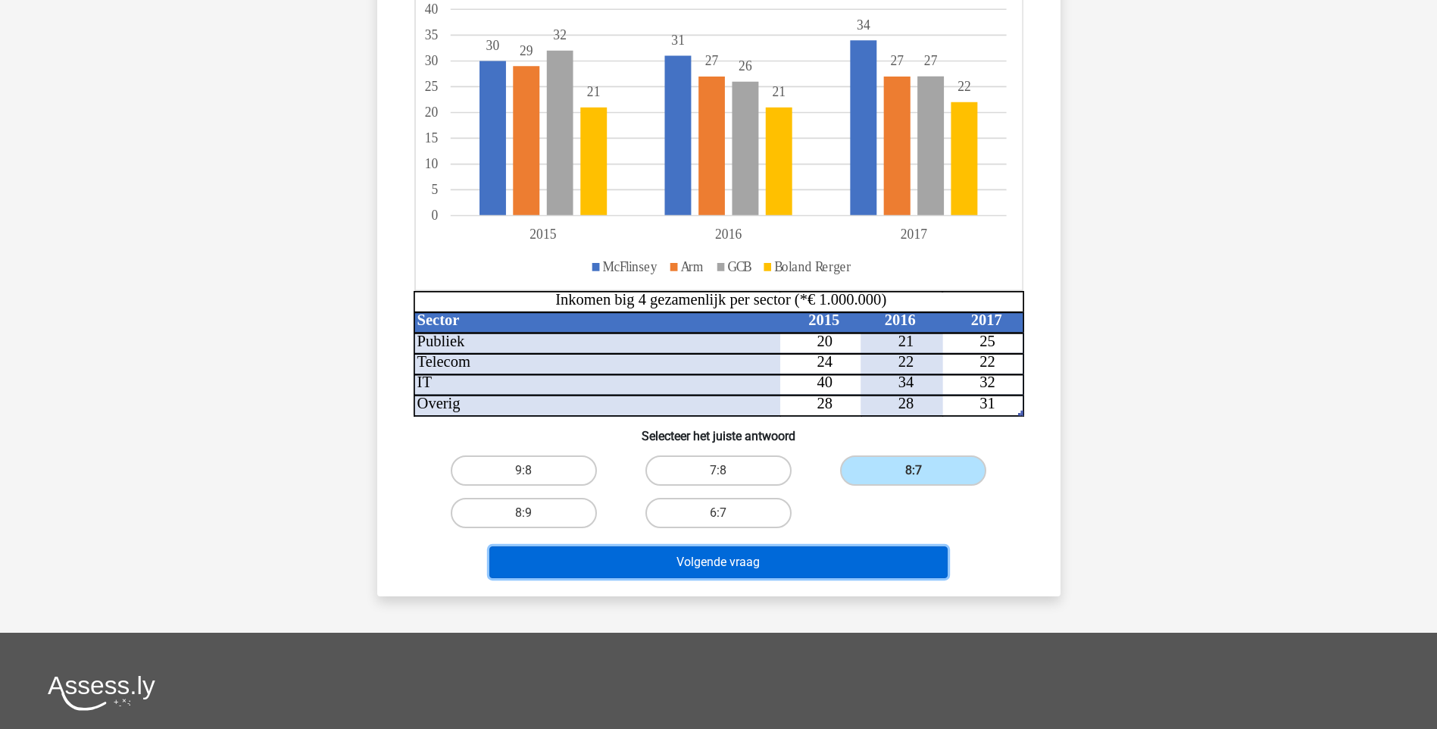
click at [798, 546] on button "Volgende vraag" at bounding box center [718, 562] width 458 height 32
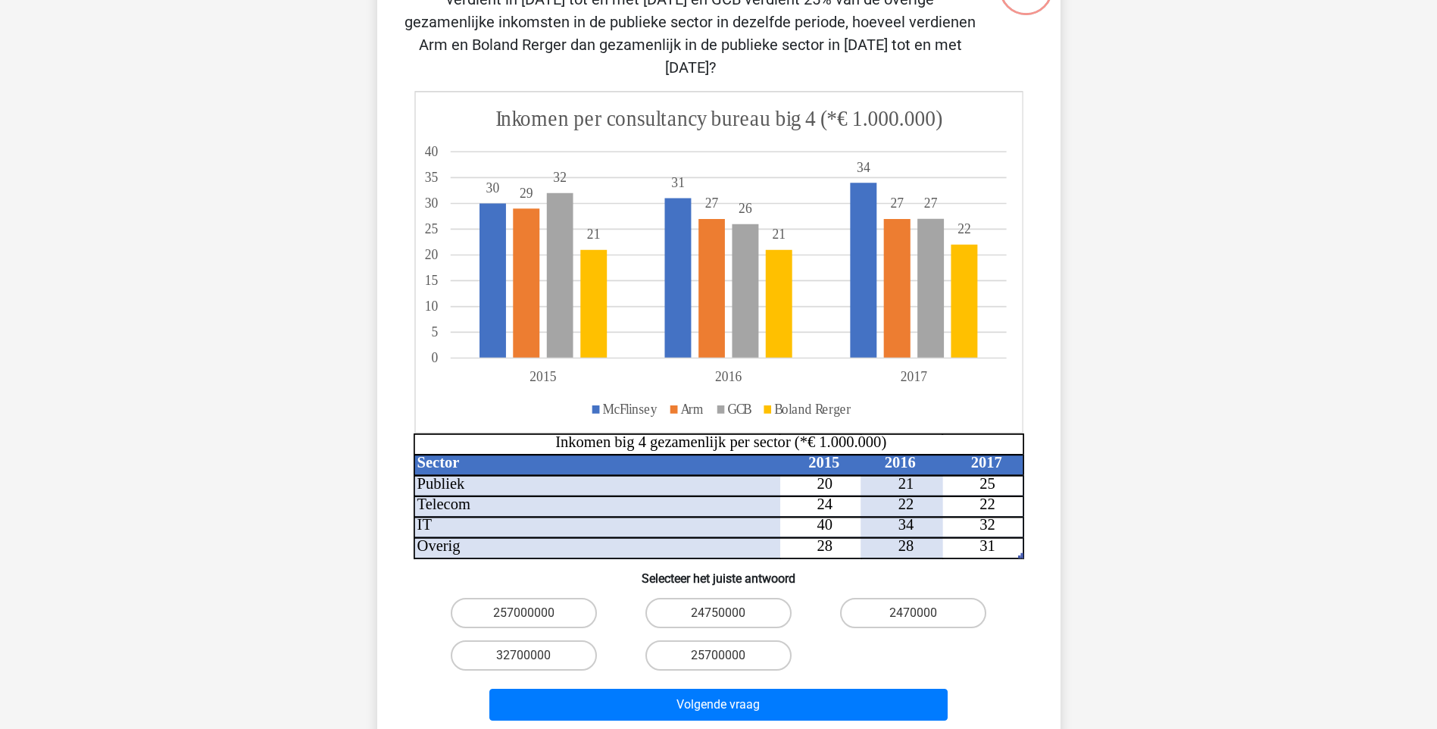
scroll to position [76, 0]
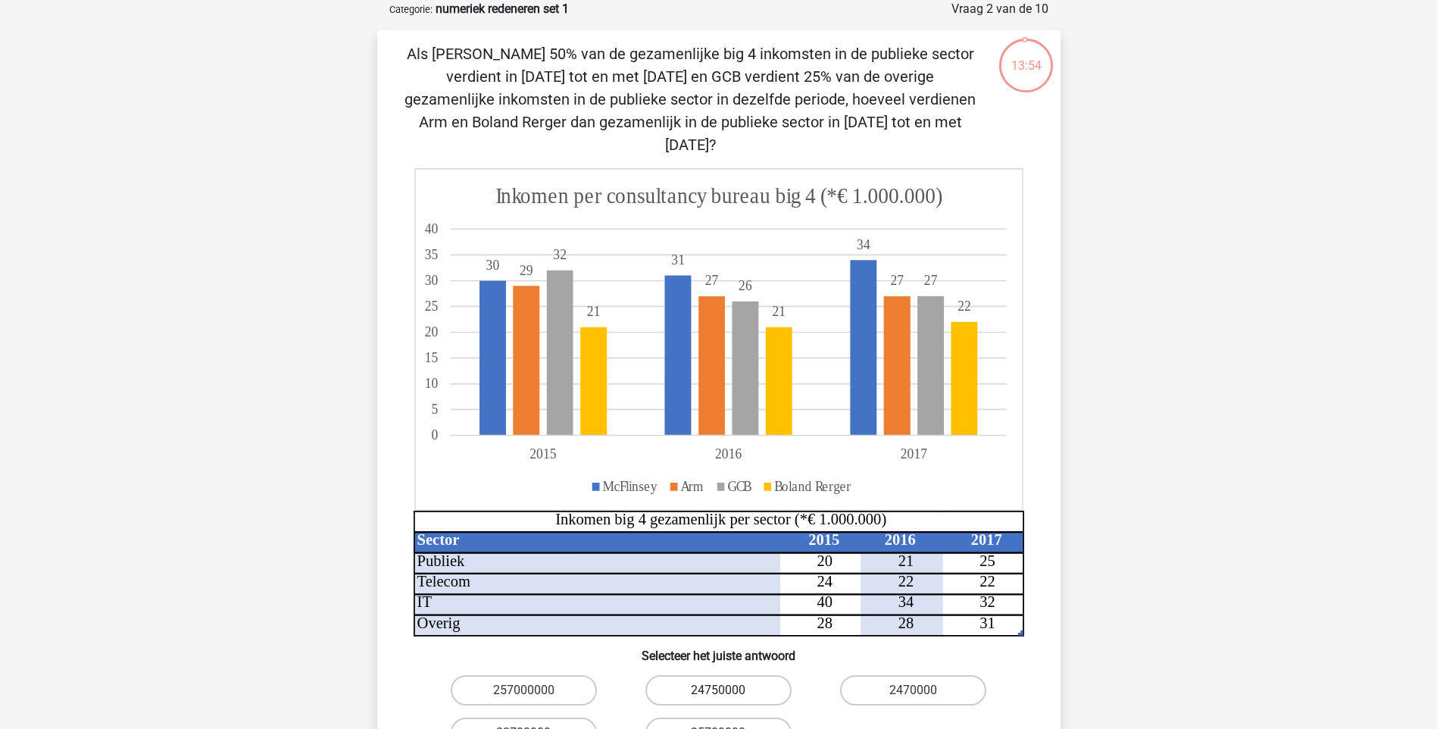
click at [746, 675] on label "24750000" at bounding box center [718, 690] width 146 height 30
click at [728, 690] on input "24750000" at bounding box center [723, 695] width 10 height 10
radio input "true"
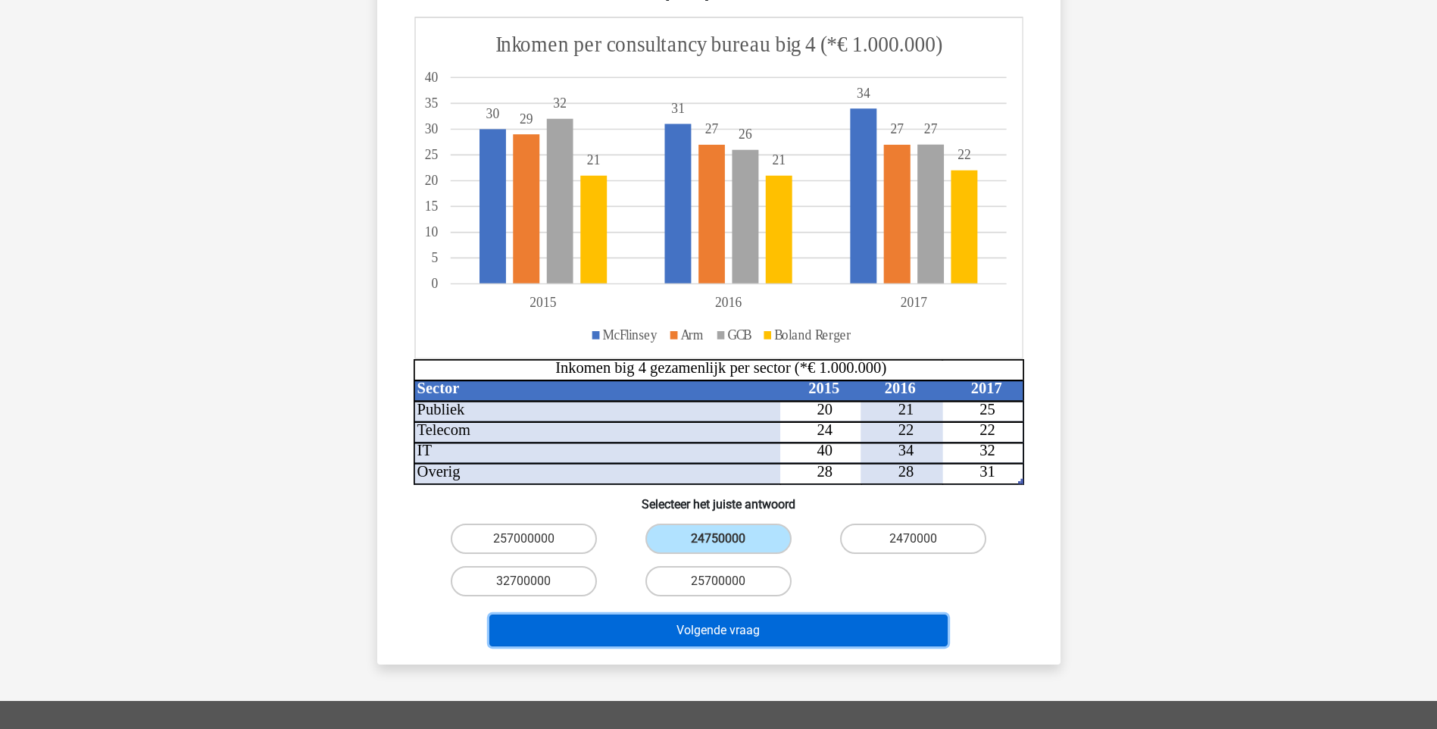
click at [754, 614] on button "Volgende vraag" at bounding box center [718, 630] width 458 height 32
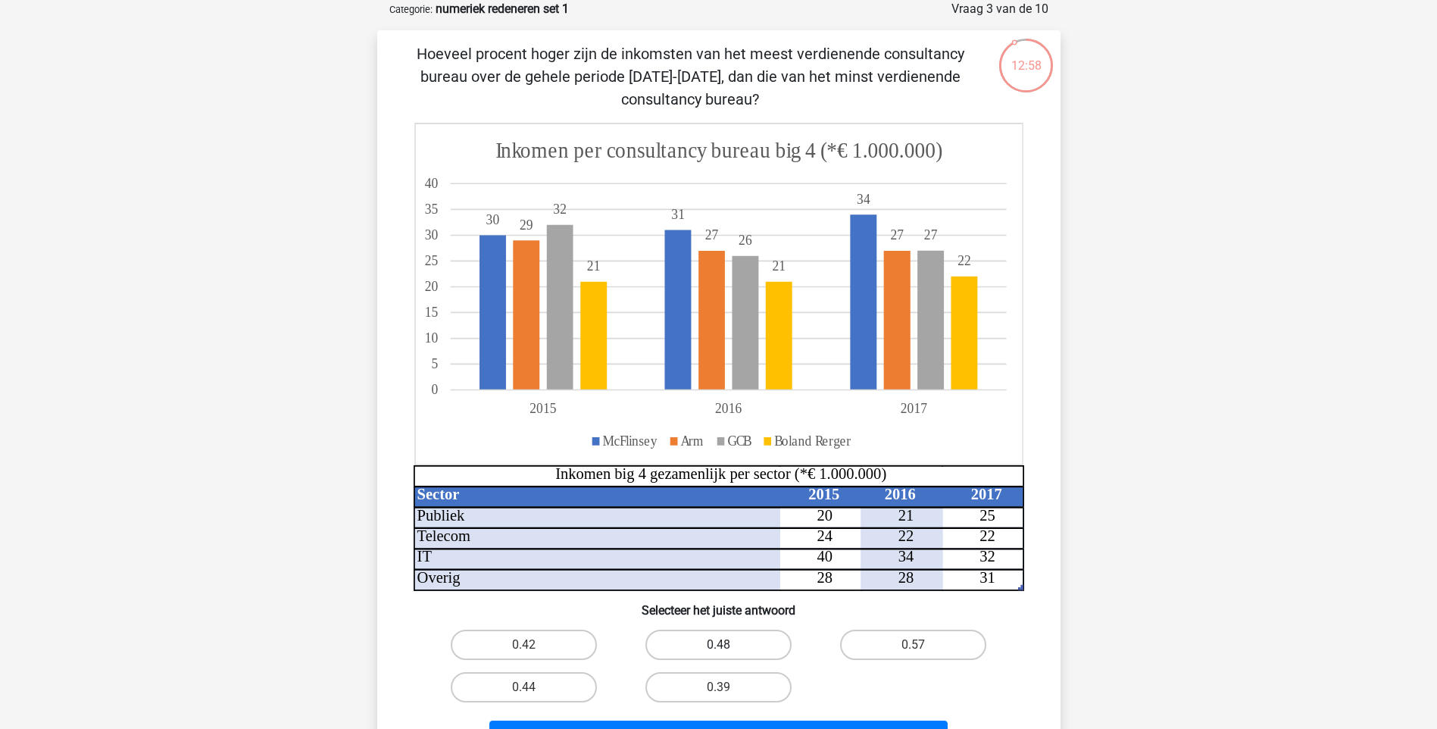
click at [701, 649] on label "0.48" at bounding box center [718, 644] width 146 height 30
click at [718, 649] on input "0.48" at bounding box center [723, 650] width 10 height 10
radio input "true"
click at [739, 720] on div "Volgende vraag" at bounding box center [718, 733] width 635 height 50
click at [739, 723] on button "Volgende vraag" at bounding box center [718, 736] width 458 height 32
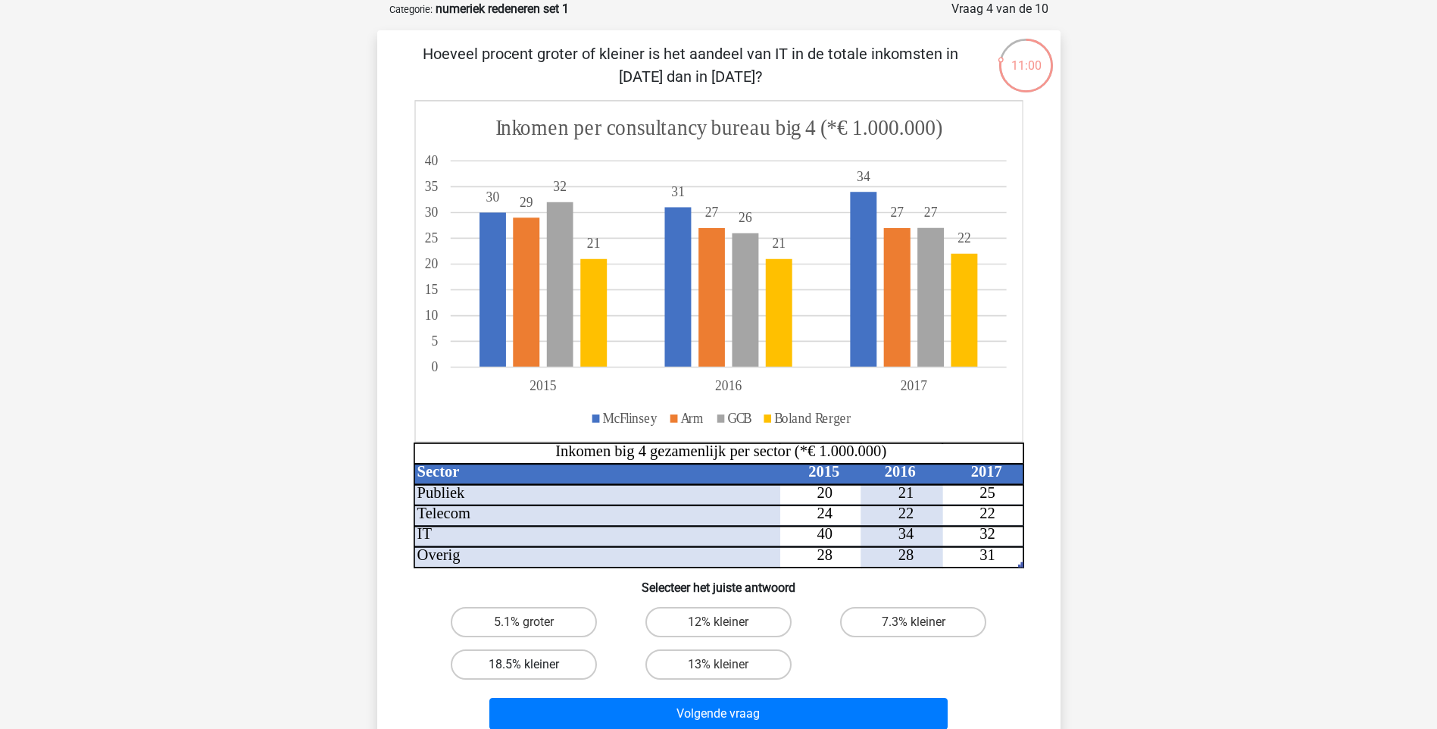
click at [532, 655] on label "18.5% kleiner" at bounding box center [524, 664] width 146 height 30
click at [532, 664] on input "18.5% kleiner" at bounding box center [528, 669] width 10 height 10
radio input "true"
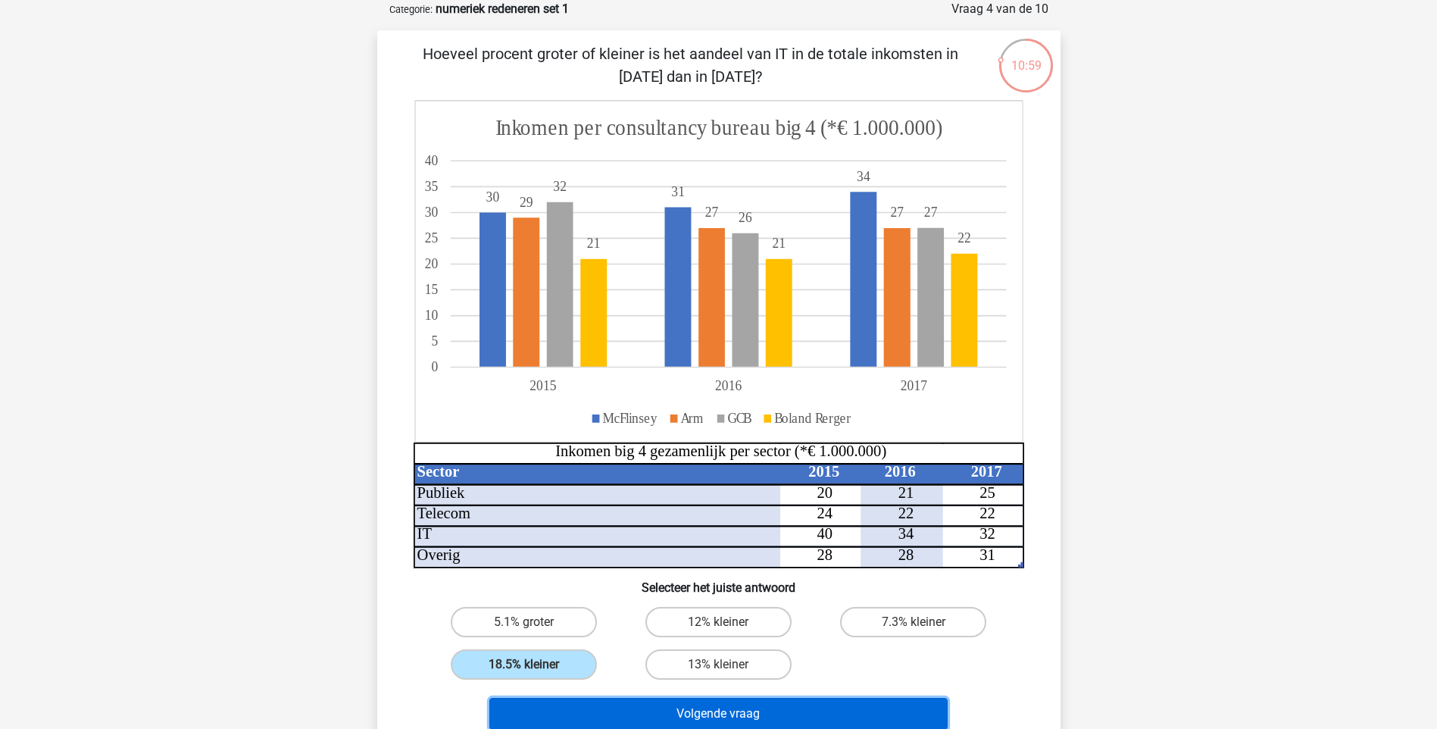
click at [714, 707] on button "Volgende vraag" at bounding box center [718, 714] width 458 height 32
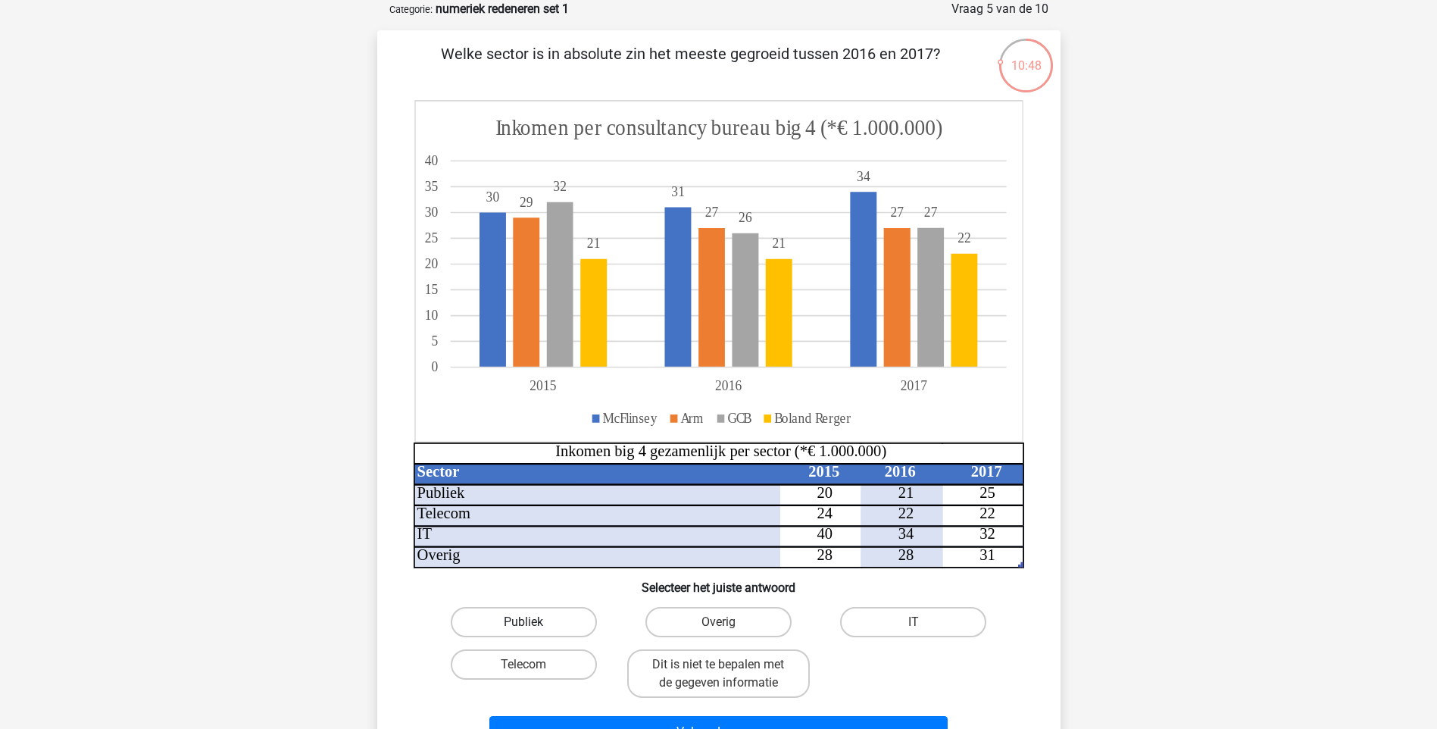
click at [545, 621] on label "Publiek" at bounding box center [524, 622] width 146 height 30
click at [533, 622] on input "Publiek" at bounding box center [528, 627] width 10 height 10
radio input "true"
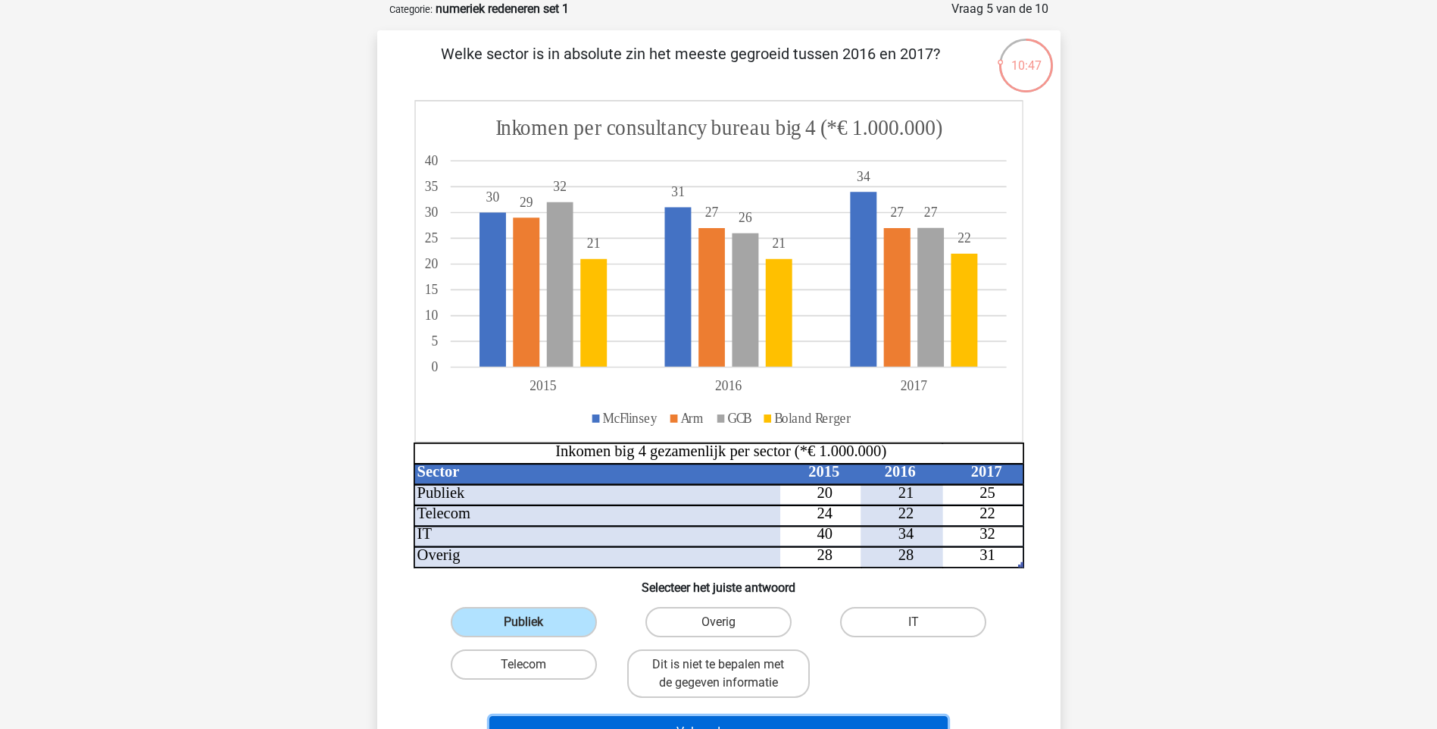
click at [706, 717] on button "Volgende vraag" at bounding box center [718, 732] width 458 height 32
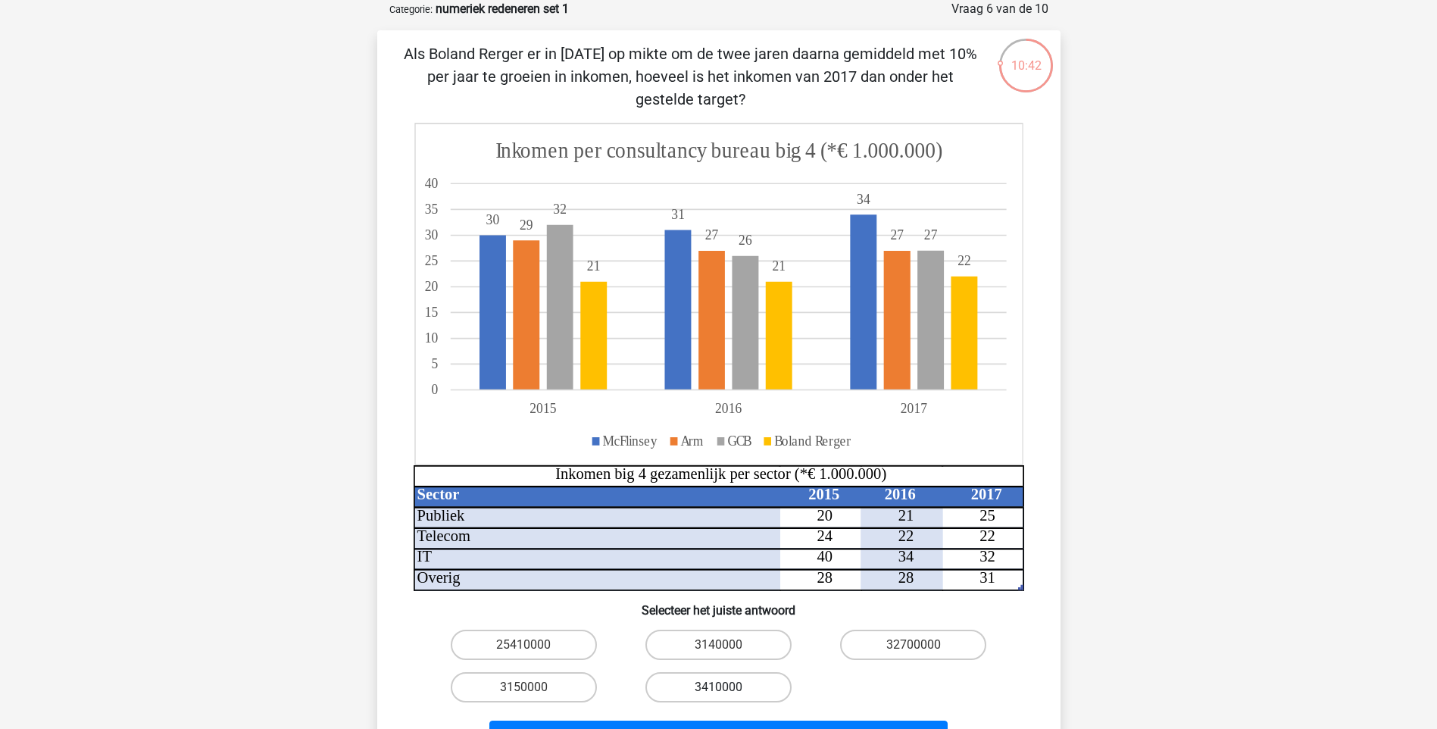
click at [748, 694] on label "3410000" at bounding box center [718, 687] width 146 height 30
click at [728, 694] on input "3410000" at bounding box center [723, 692] width 10 height 10
radio input "true"
click at [748, 724] on button "Volgende vraag" at bounding box center [718, 736] width 458 height 32
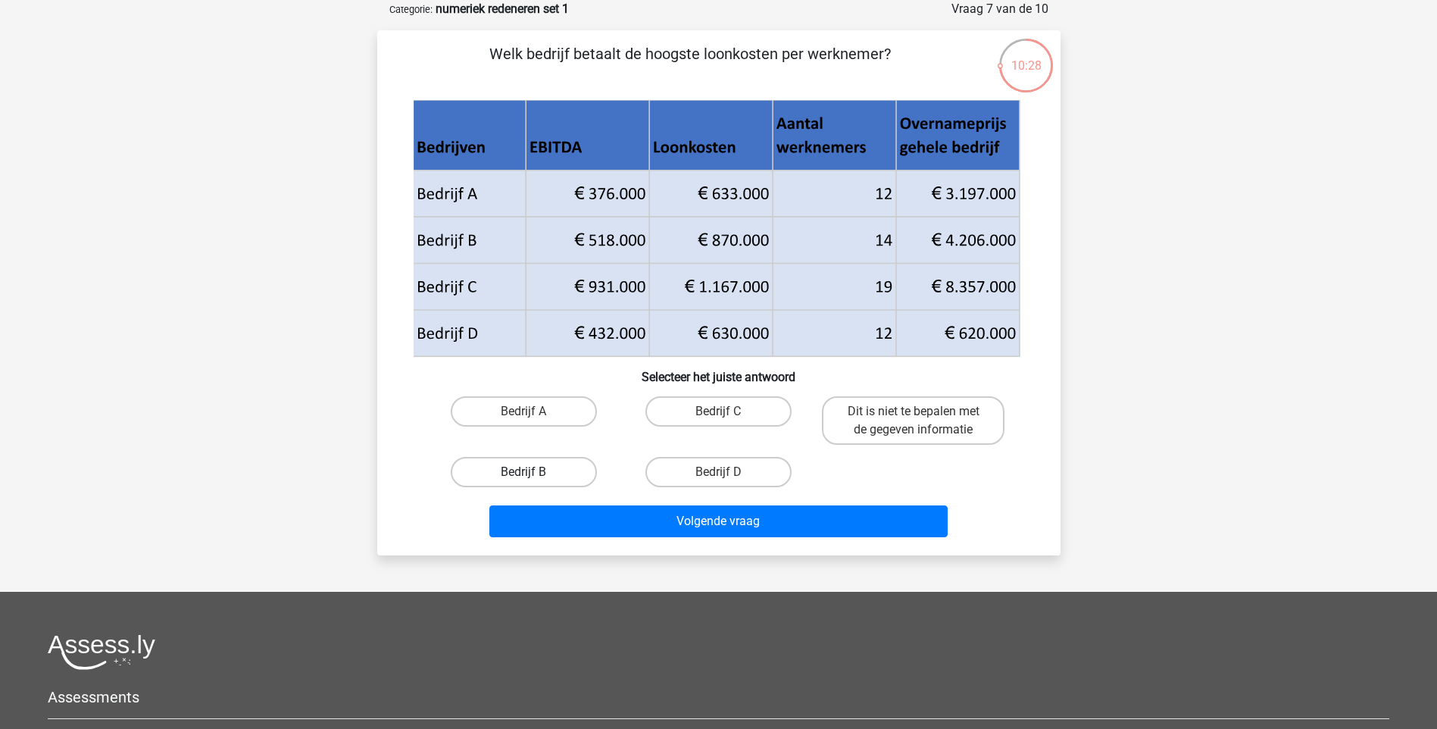
click at [541, 469] on label "Bedrijf B" at bounding box center [524, 472] width 146 height 30
click at [533, 472] on input "Bedrijf B" at bounding box center [528, 477] width 10 height 10
radio input "true"
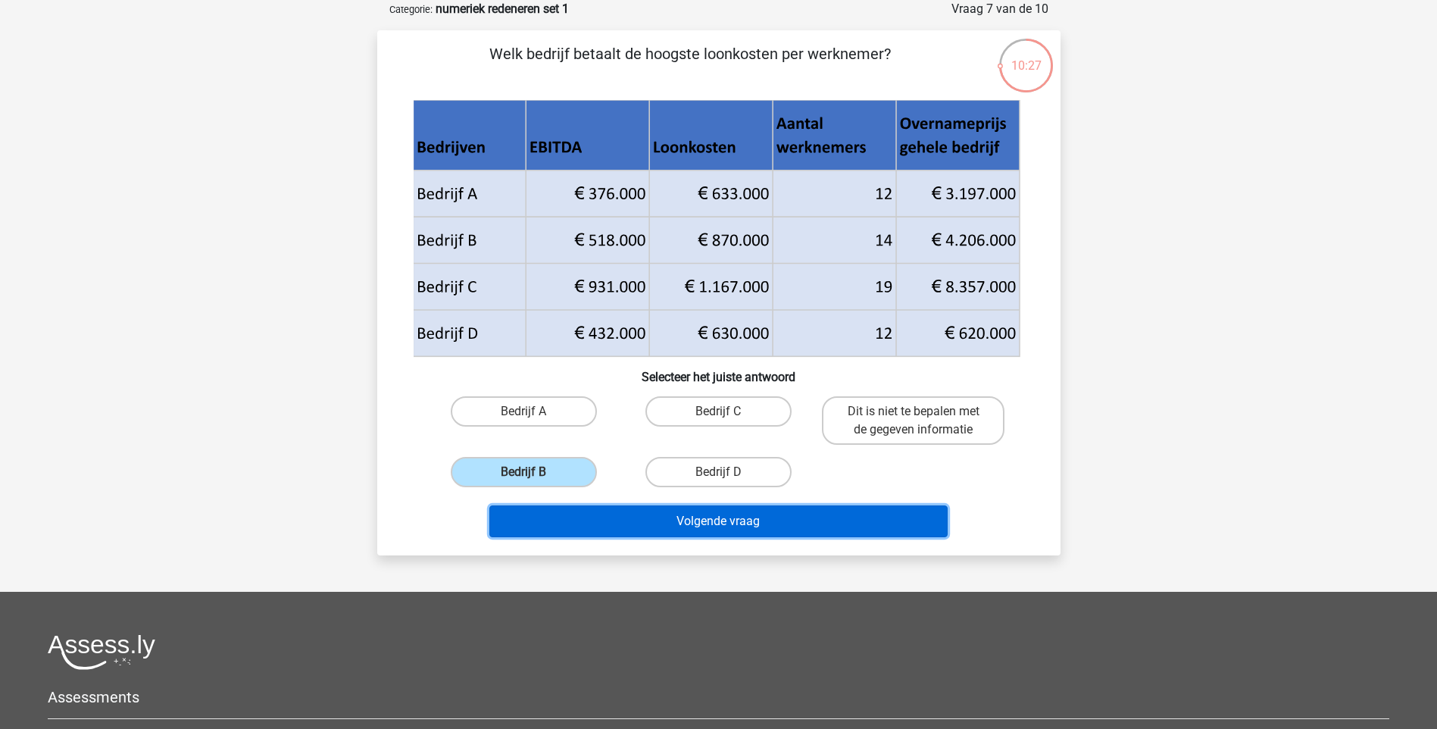
click at [661, 512] on button "Volgende vraag" at bounding box center [718, 521] width 458 height 32
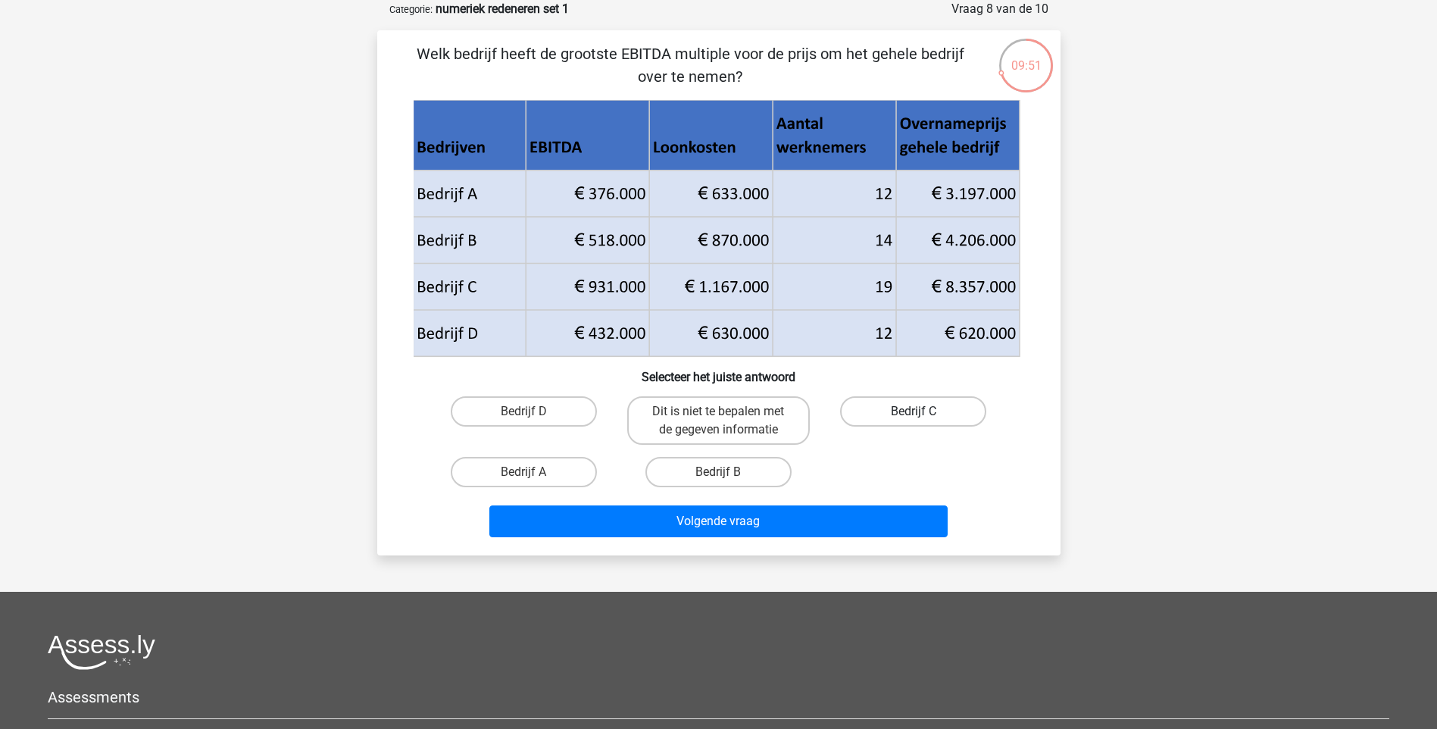
click at [878, 412] on label "Bedrijf C" at bounding box center [913, 411] width 146 height 30
click at [913, 412] on input "Bedrijf C" at bounding box center [918, 416] width 10 height 10
radio input "true"
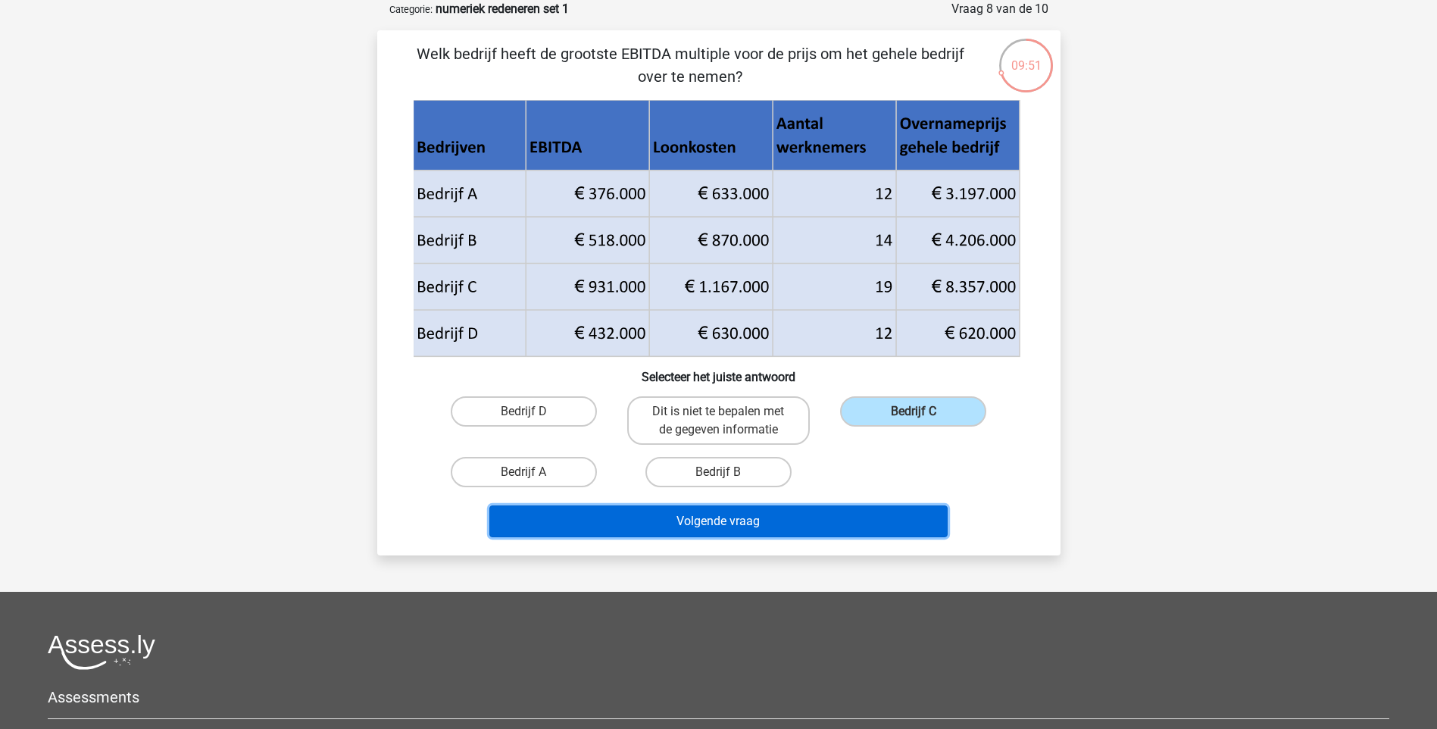
click at [819, 518] on button "Volgende vraag" at bounding box center [718, 521] width 458 height 32
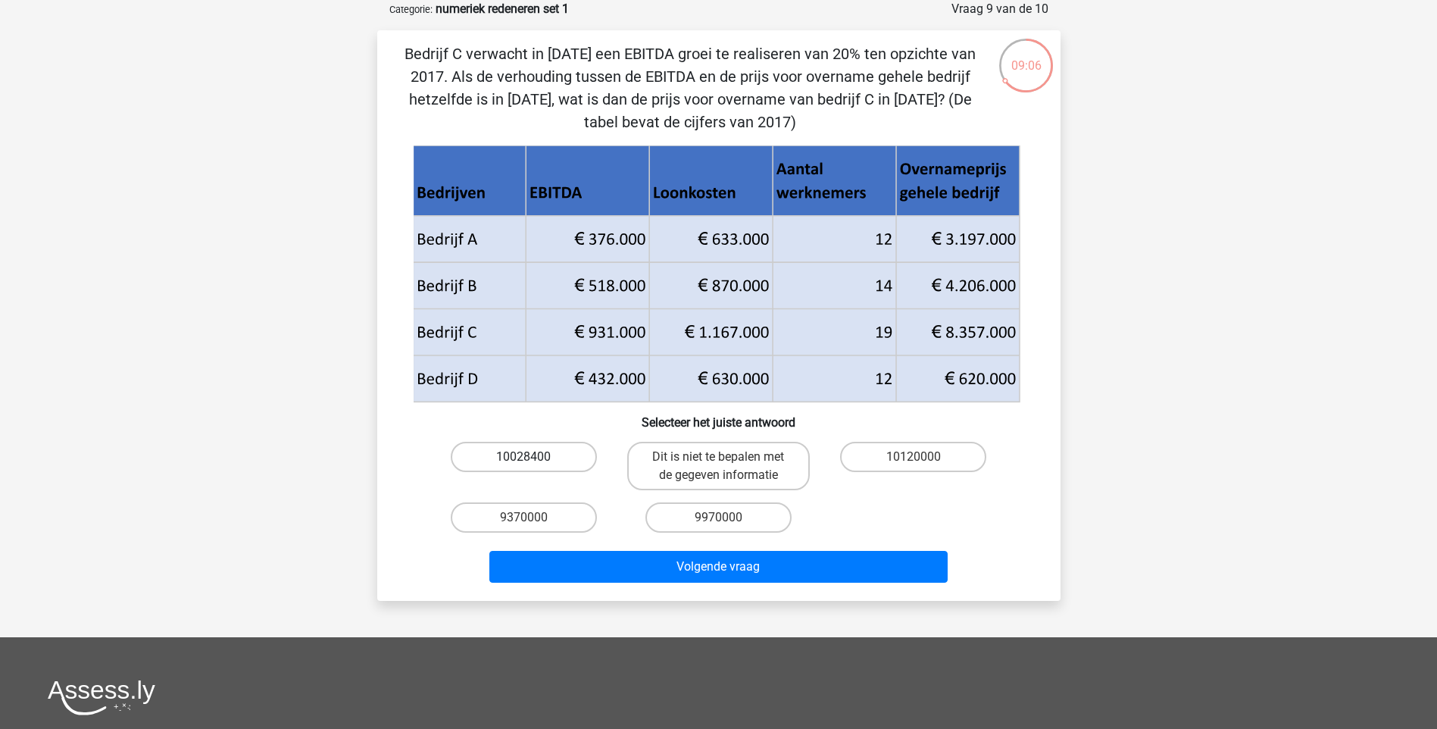
click at [504, 458] on label "10028400" at bounding box center [524, 457] width 146 height 30
click at [523, 458] on input "10028400" at bounding box center [528, 462] width 10 height 10
radio input "true"
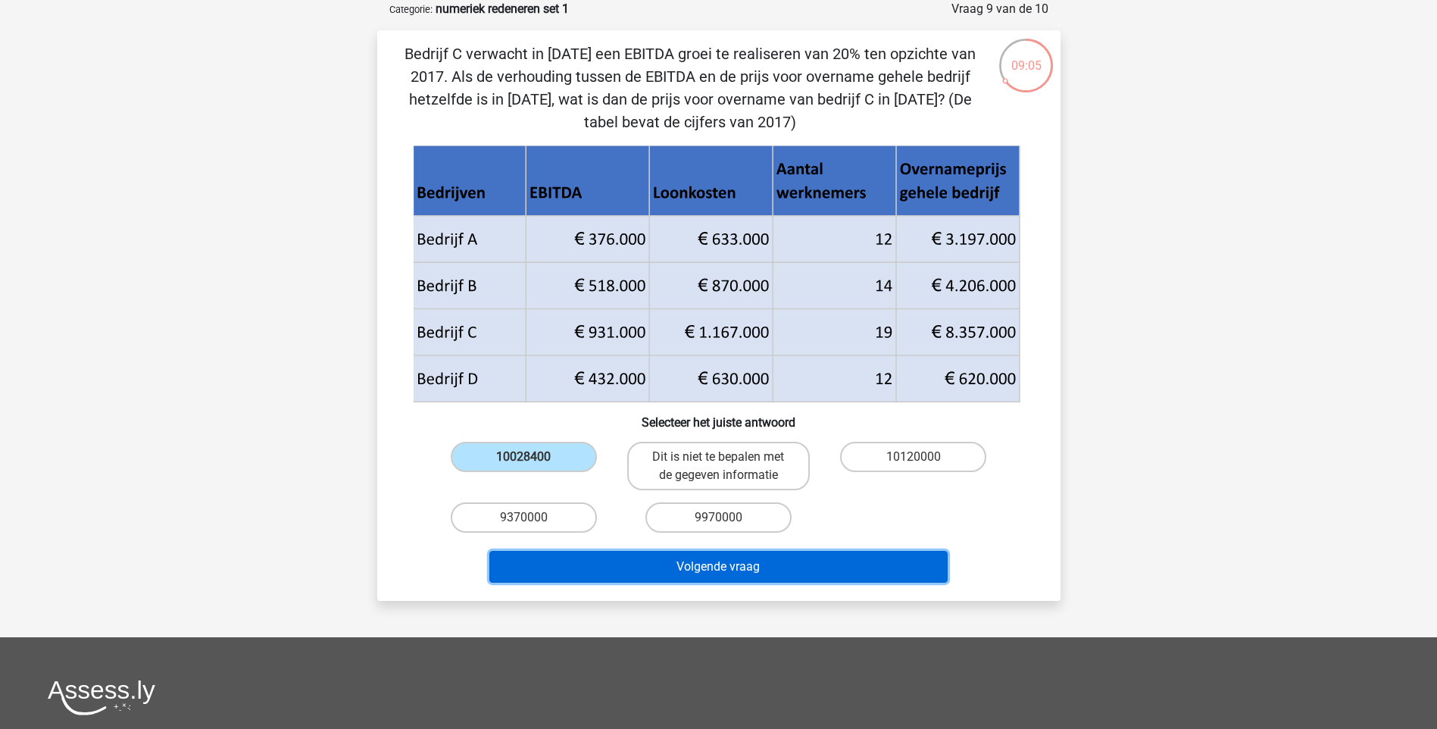
click at [676, 558] on button "Volgende vraag" at bounding box center [718, 567] width 458 height 32
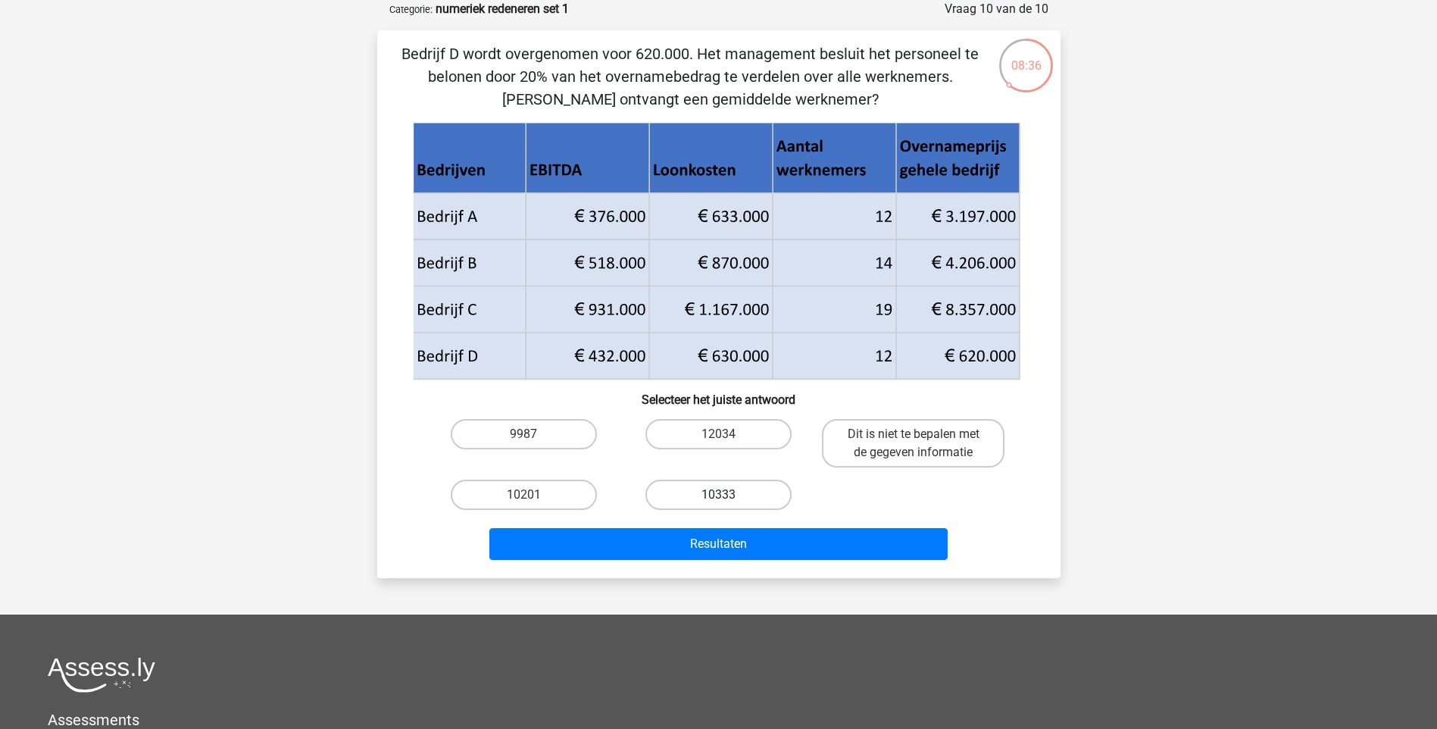
click at [724, 486] on label "10333" at bounding box center [718, 494] width 146 height 30
click at [724, 495] on input "10333" at bounding box center [723, 500] width 10 height 10
radio input "true"
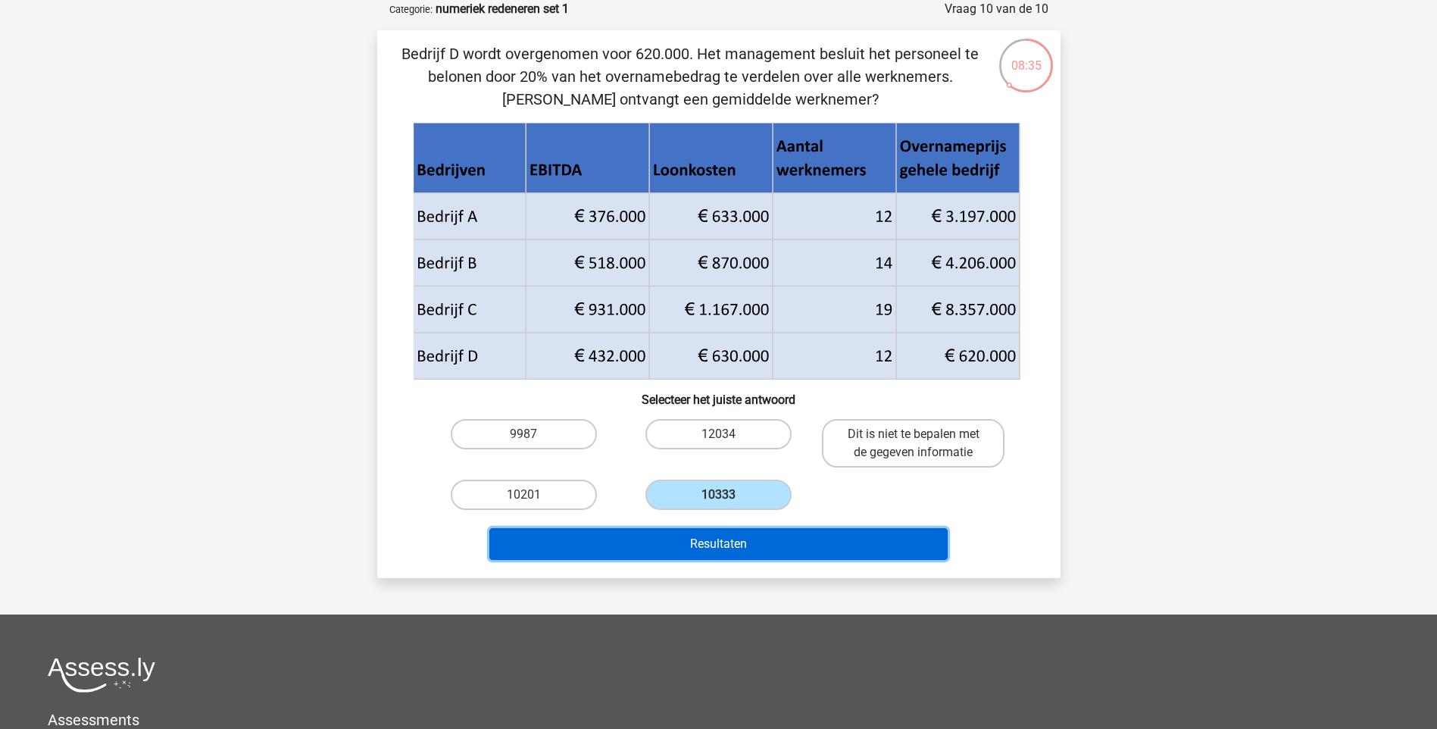
click at [758, 548] on button "Resultaten" at bounding box center [718, 544] width 458 height 32
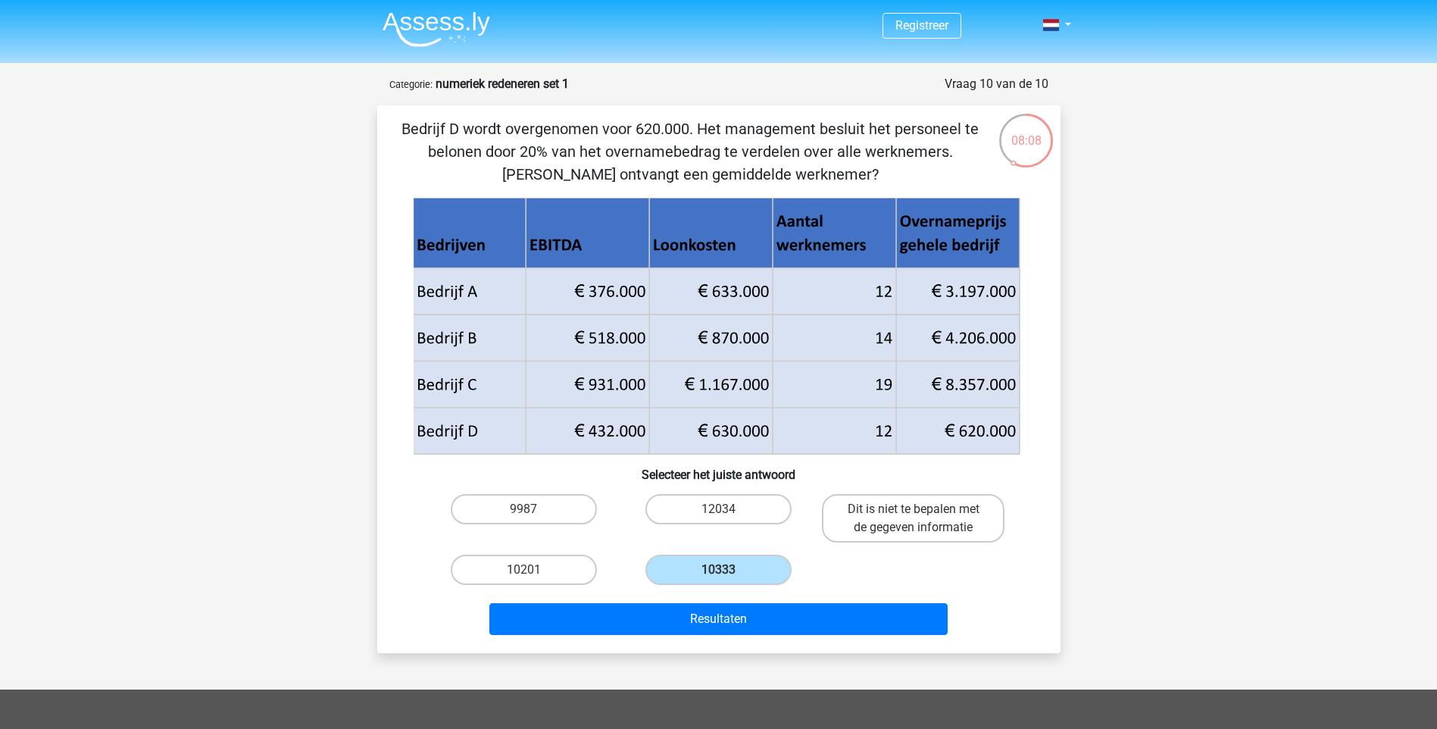
scroll to position [0, 0]
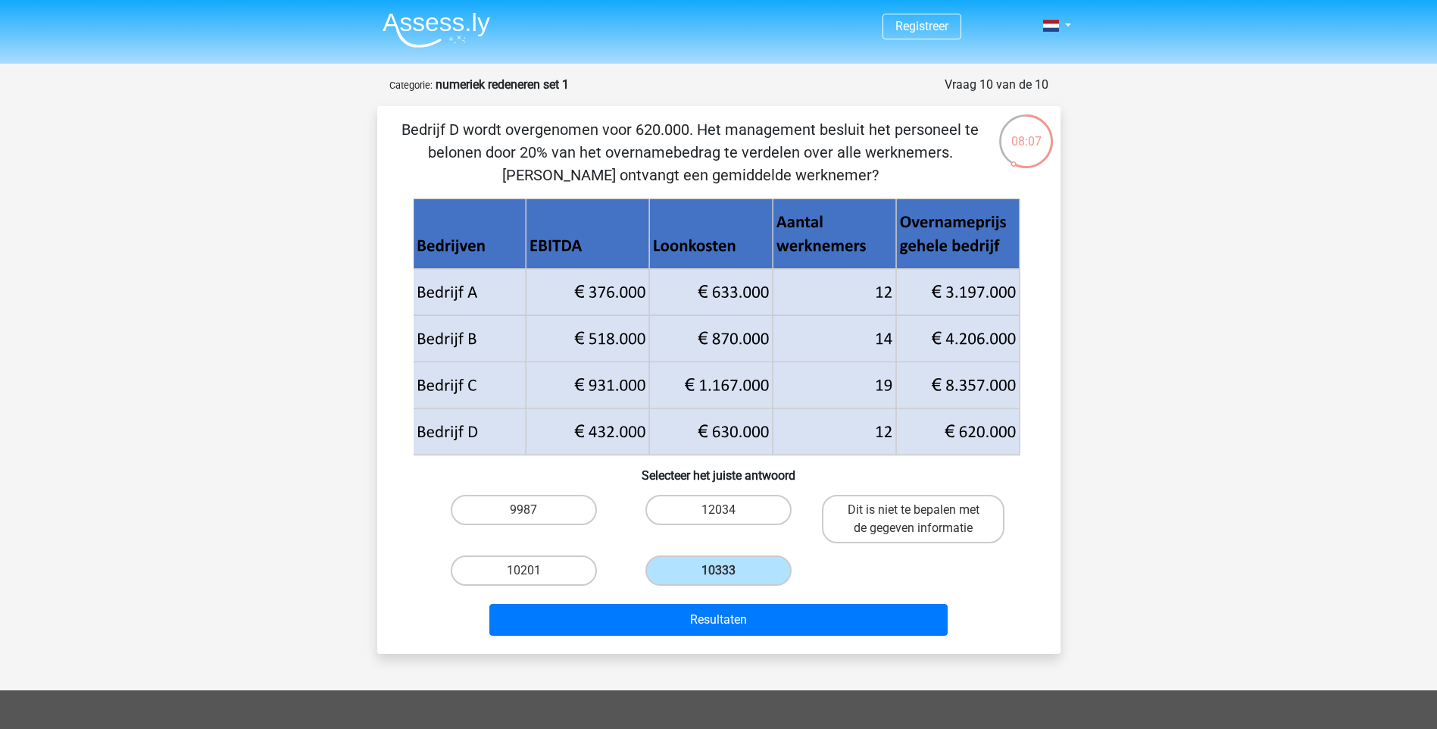
click at [436, 19] on img at bounding box center [437, 30] width 108 height 36
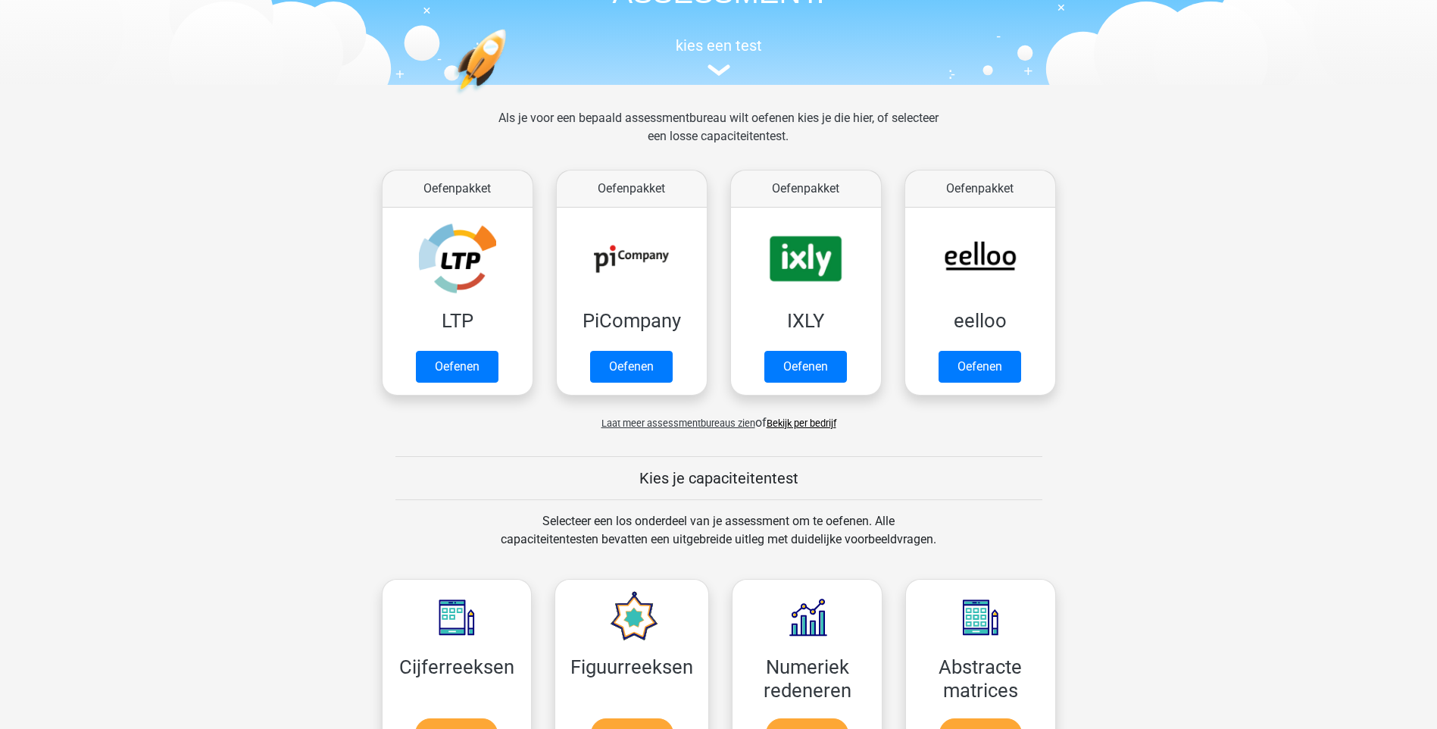
scroll to position [379, 0]
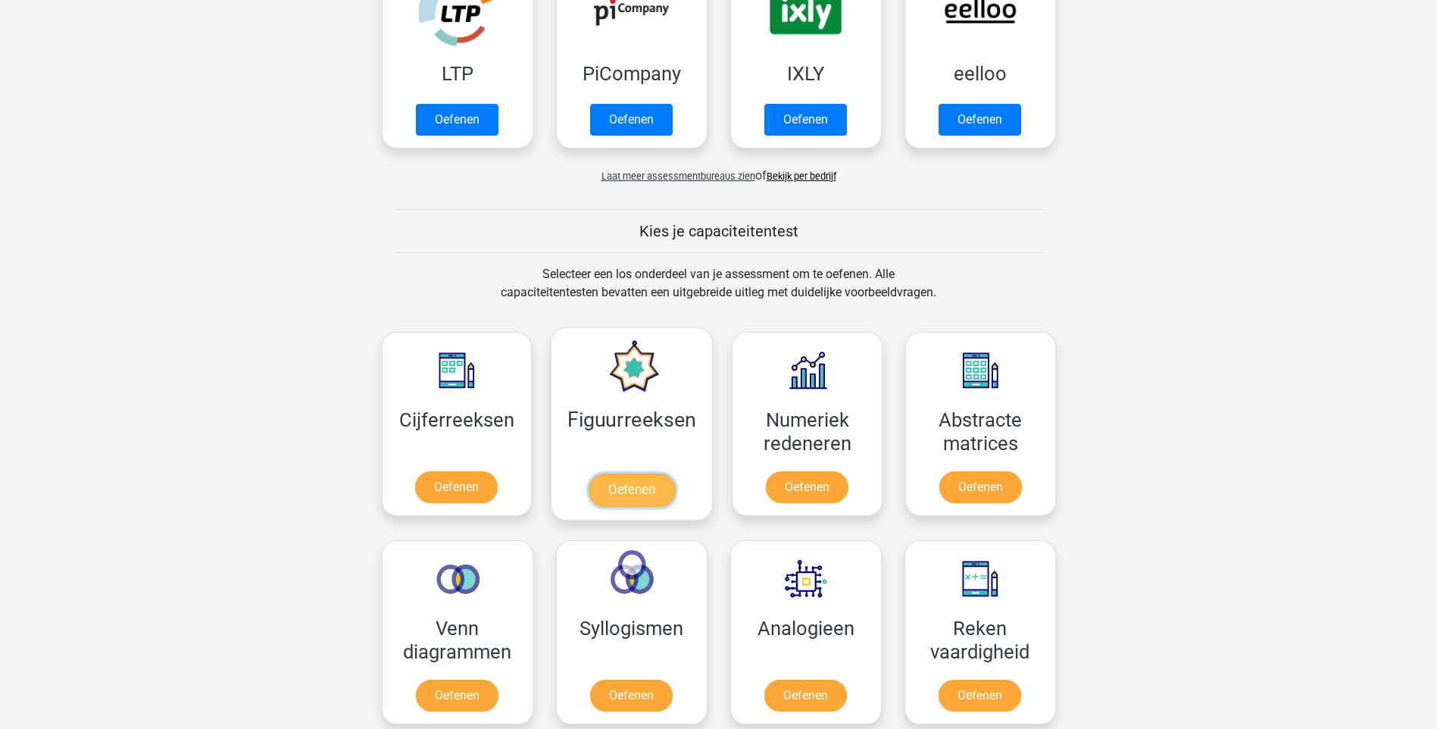
click at [655, 488] on link "Oefenen" at bounding box center [632, 489] width 86 height 33
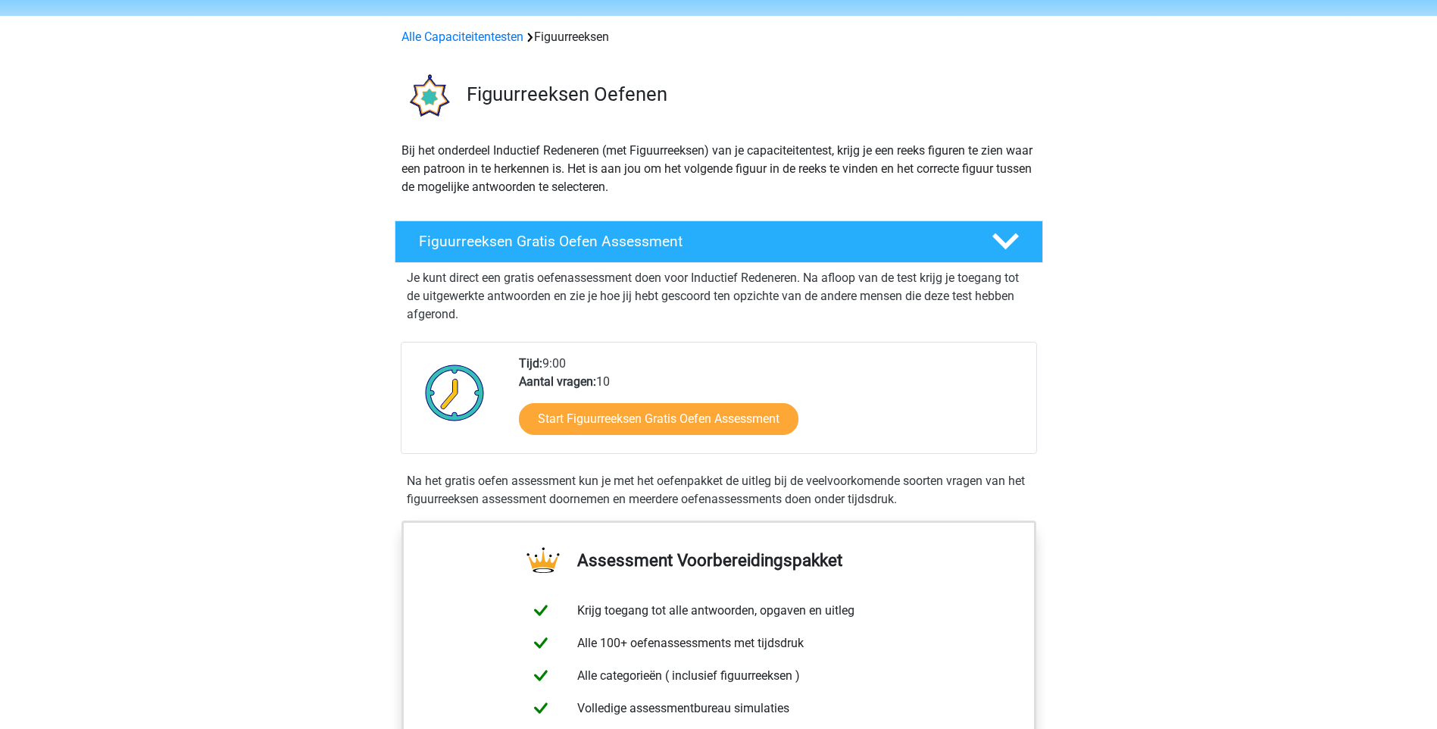
scroll to position [379, 0]
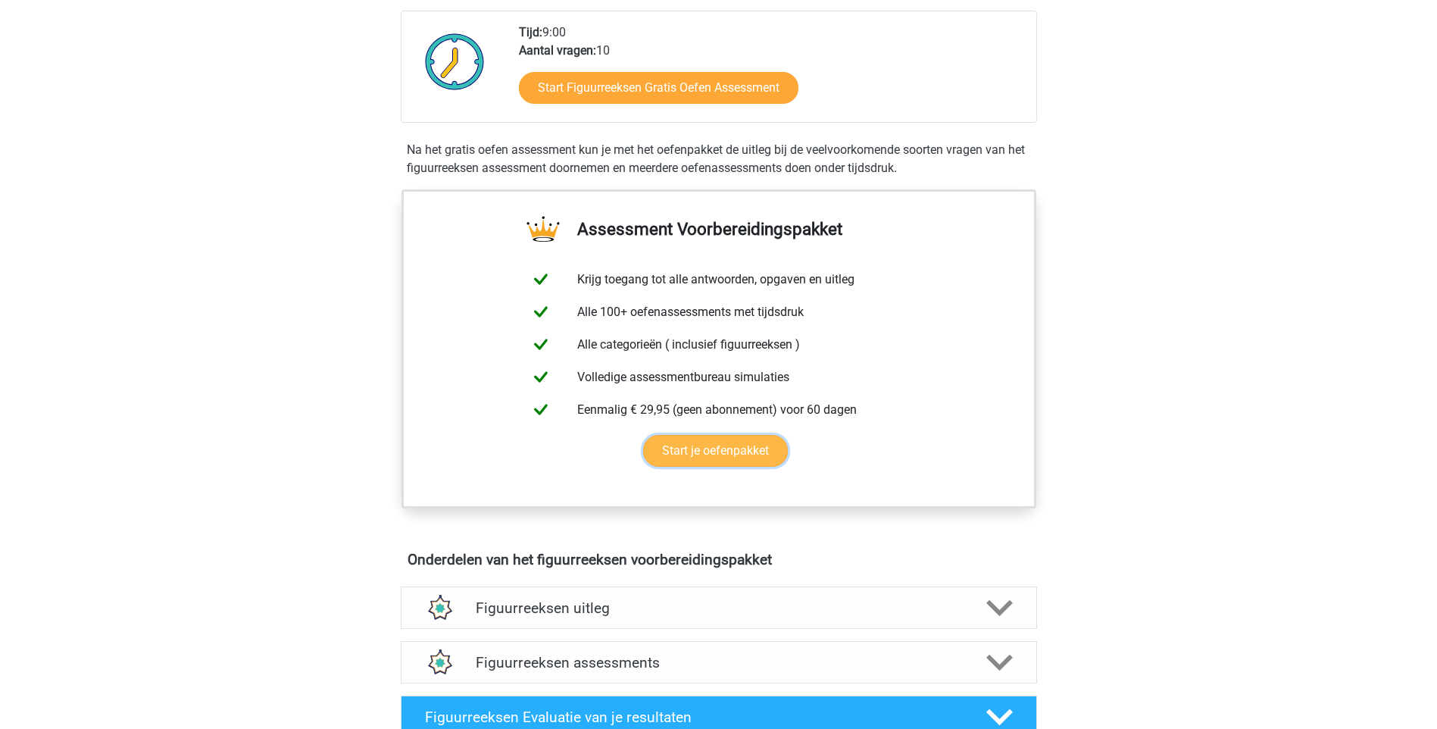
click at [714, 448] on link "Start je oefenpakket" at bounding box center [715, 451] width 145 height 32
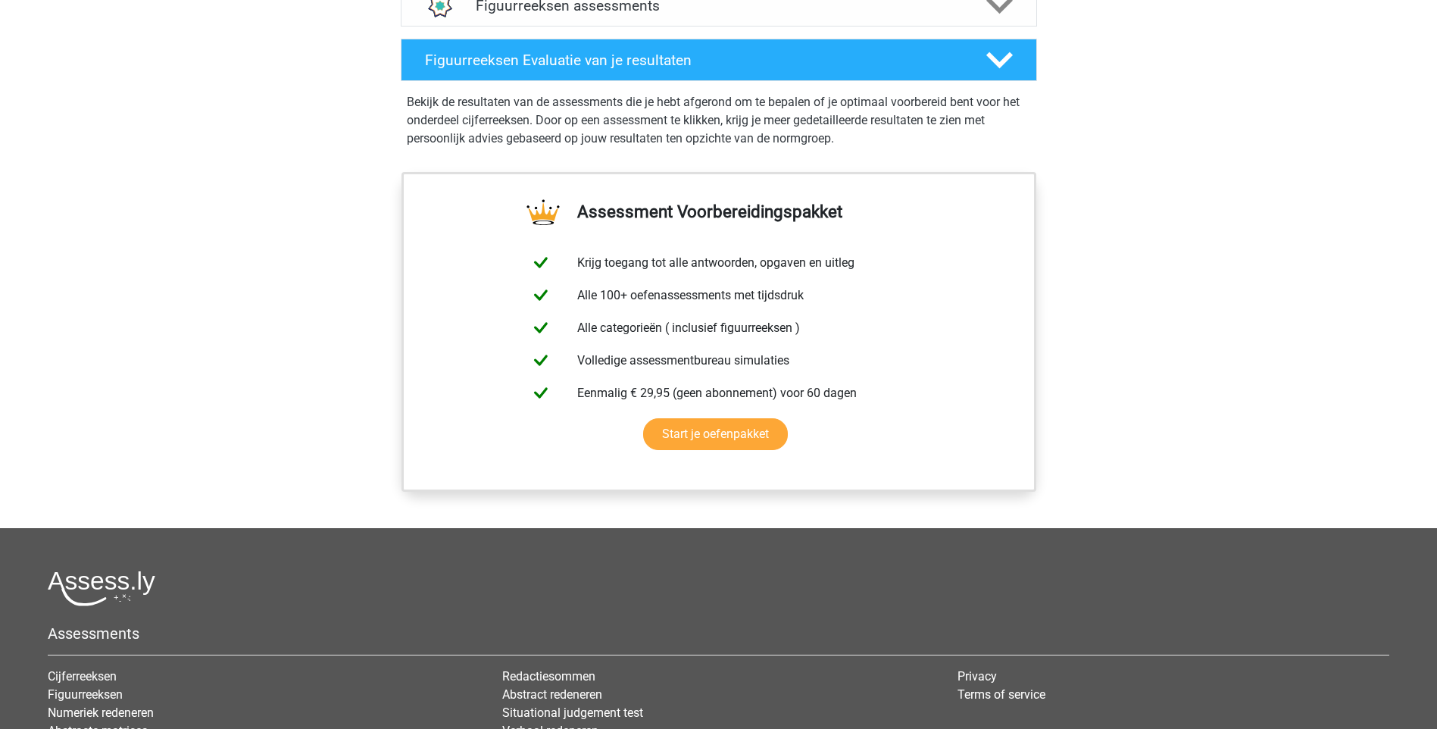
scroll to position [1060, 0]
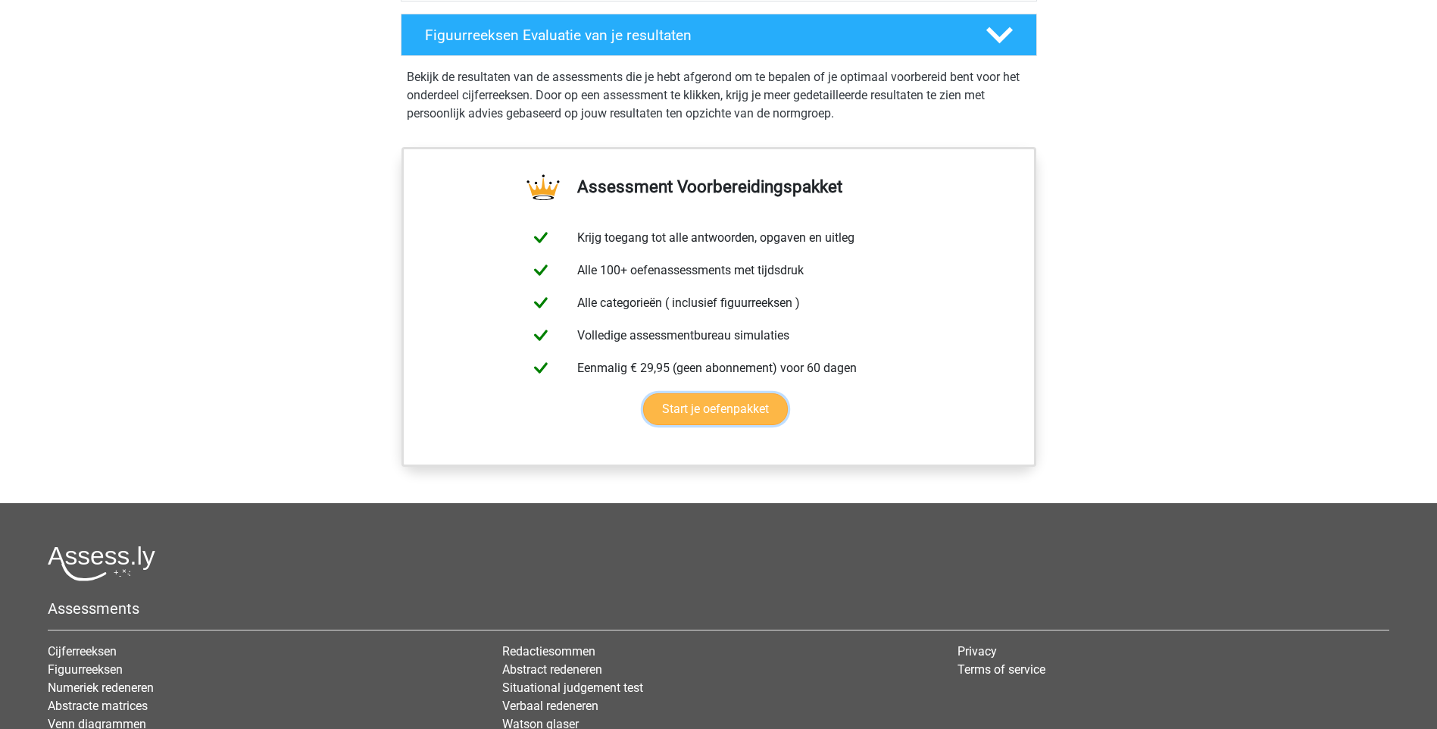
click at [758, 407] on link "Start je oefenpakket" at bounding box center [715, 409] width 145 height 32
